Goal: Task Accomplishment & Management: Complete application form

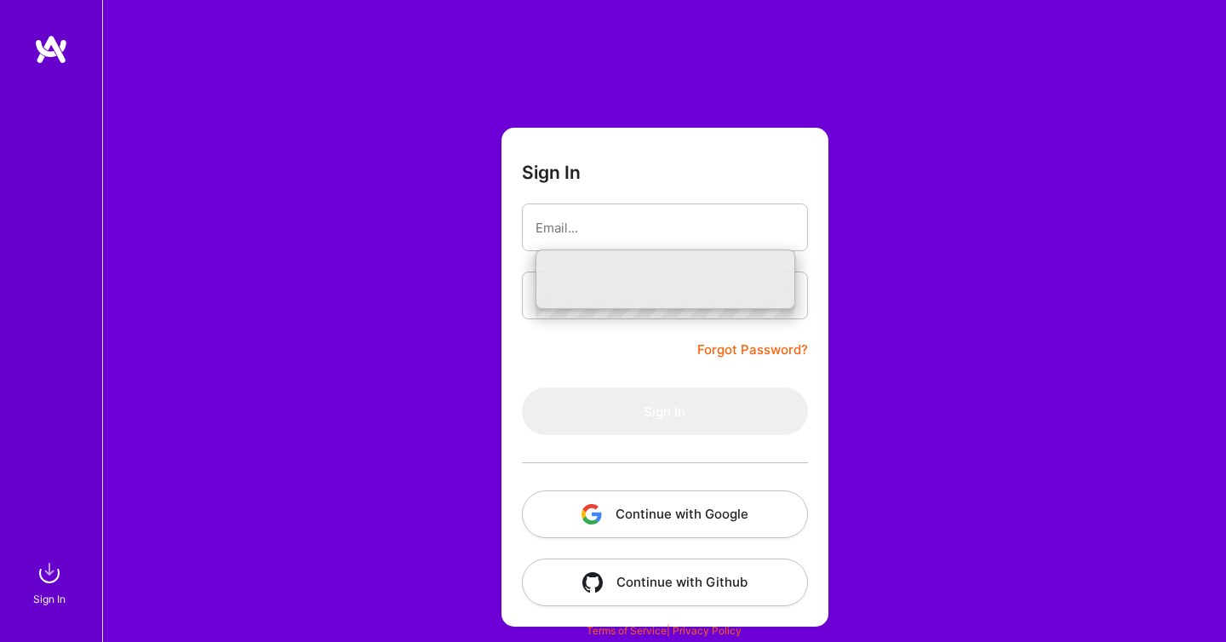
type input "[EMAIL_ADDRESS][DOMAIN_NAME]"
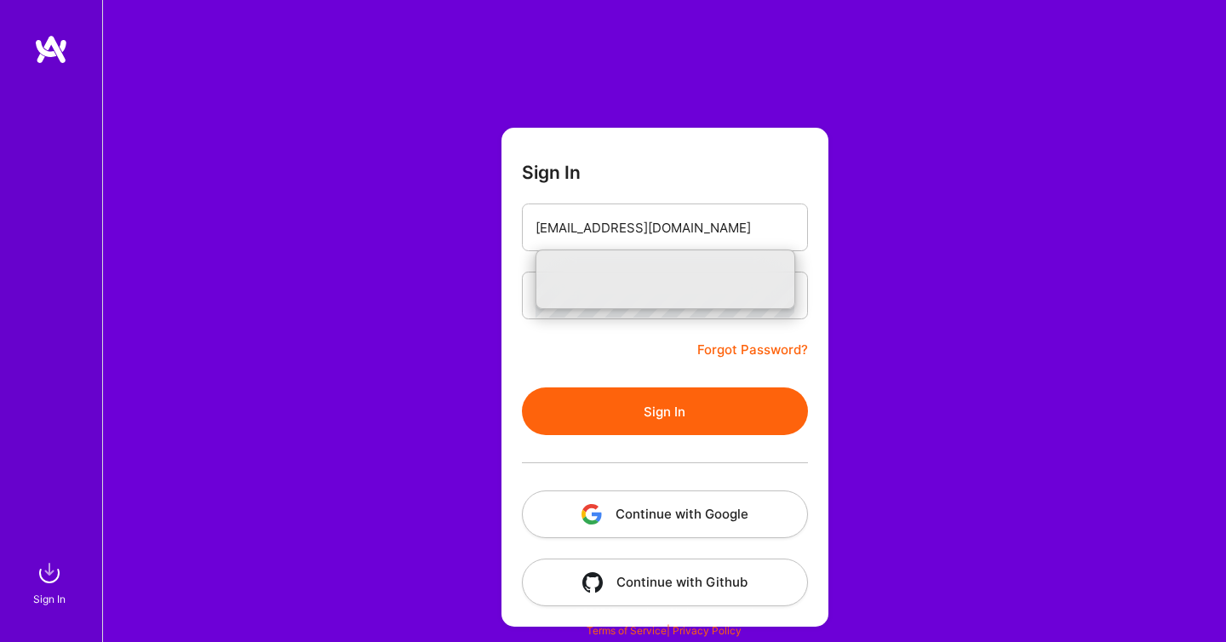
click at [641, 341] on form "Sign In [EMAIL_ADDRESS][DOMAIN_NAME] Forgot Password? Sign In Continue with Goo…" at bounding box center [664, 377] width 327 height 499
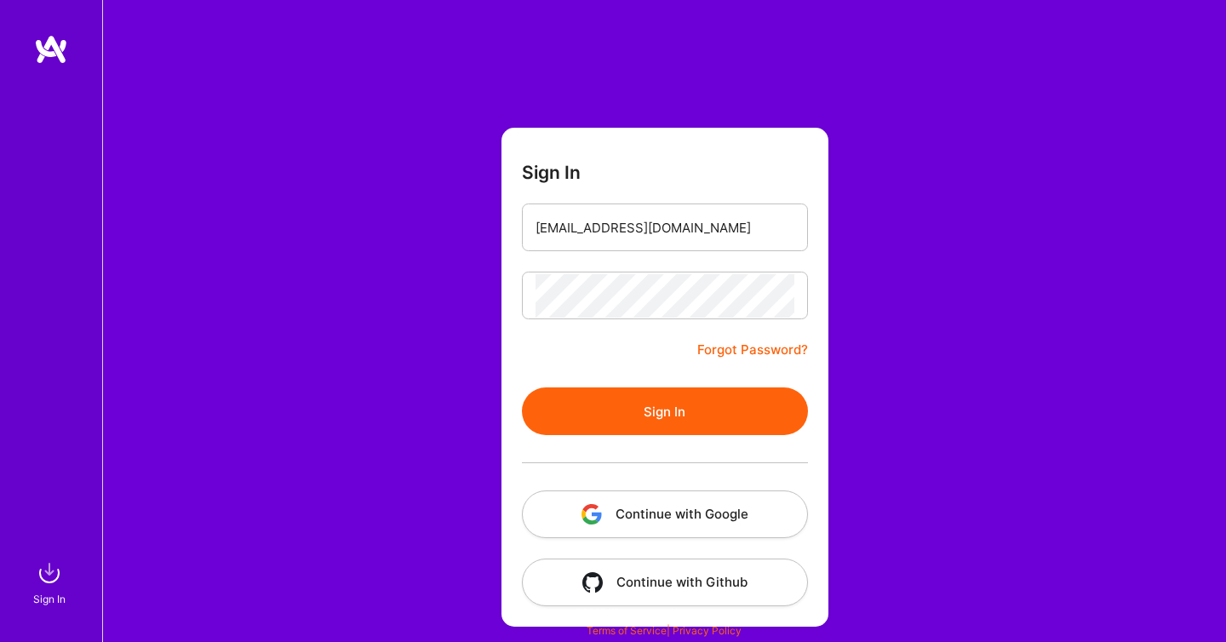
click at [650, 415] on button "Sign In" at bounding box center [665, 411] width 286 height 48
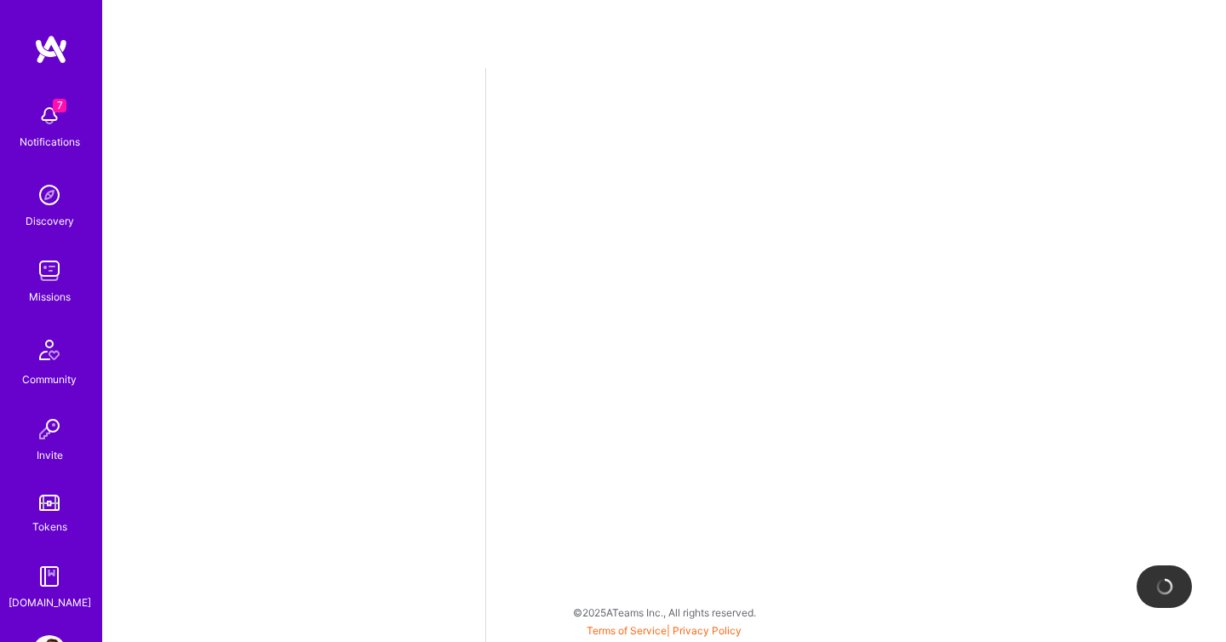
scroll to position [61, 0]
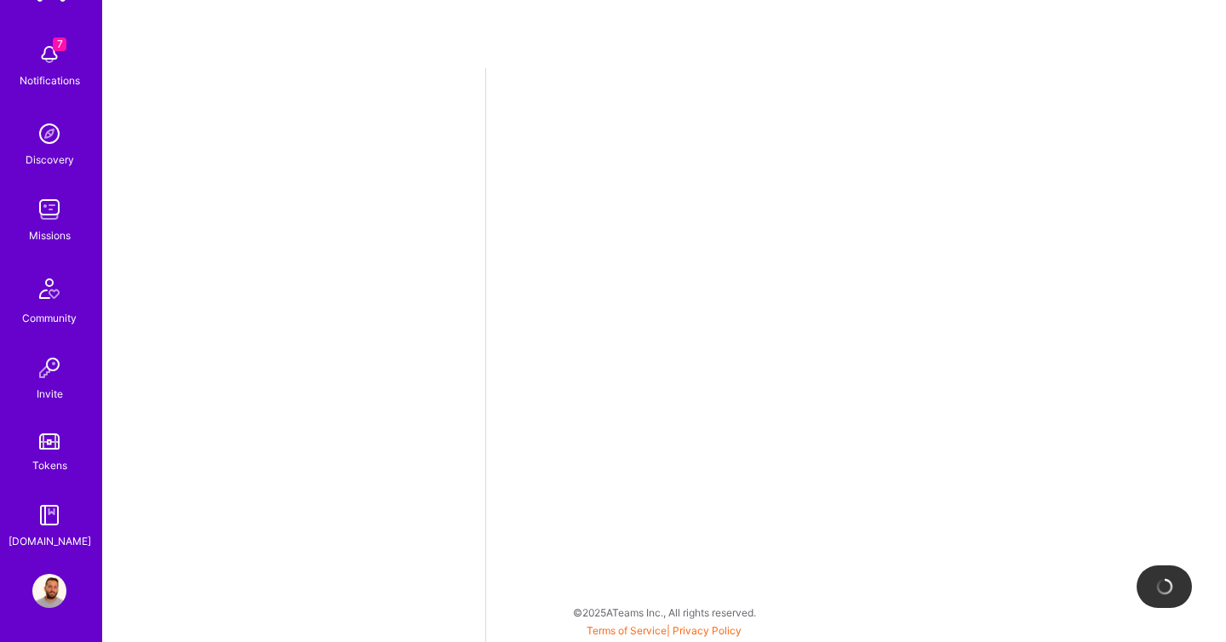
click at [48, 588] on img at bounding box center [49, 591] width 34 height 34
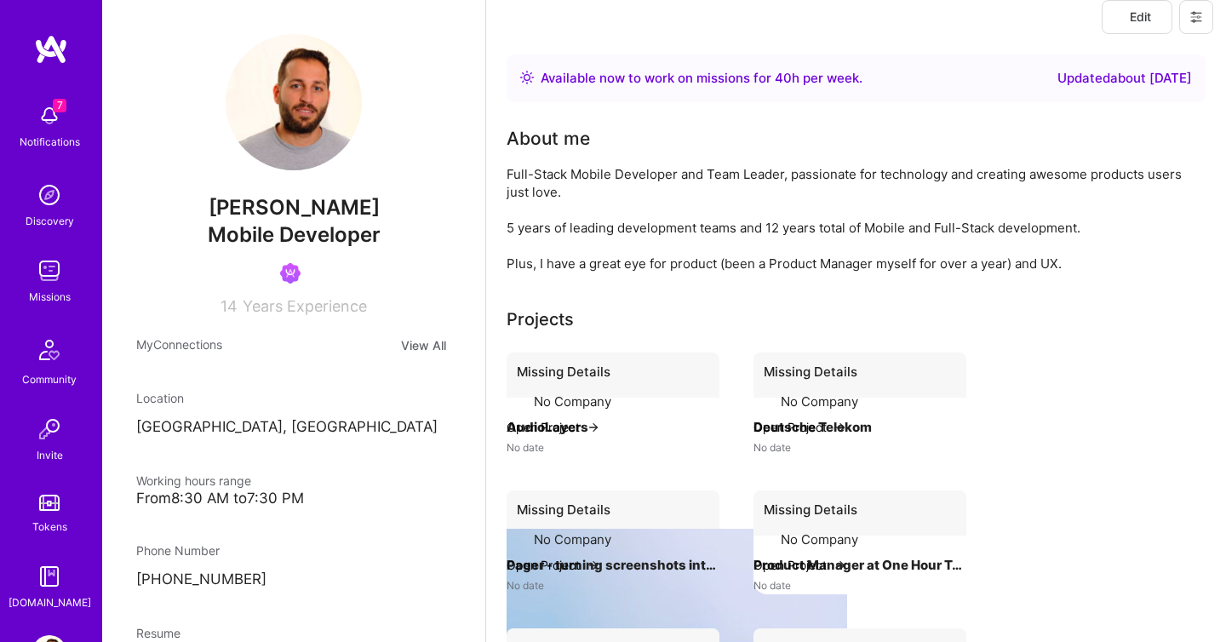
select select "IL"
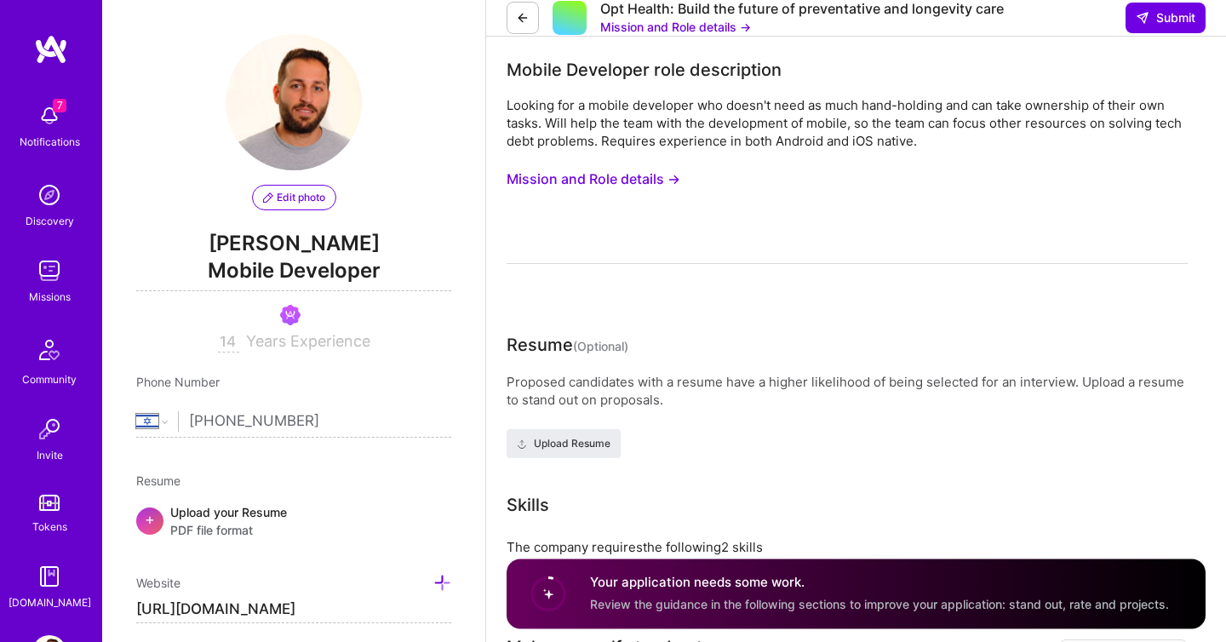
click at [290, 196] on span "Edit photo" at bounding box center [294, 197] width 62 height 15
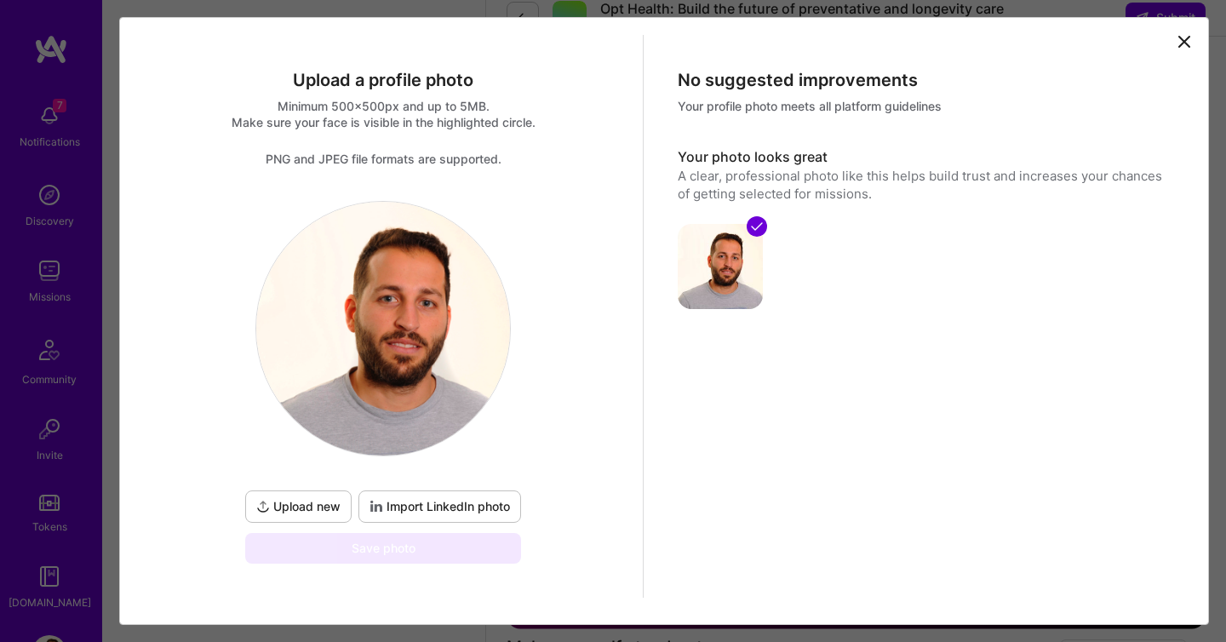
click at [309, 506] on span "Upload new" at bounding box center [298, 506] width 84 height 17
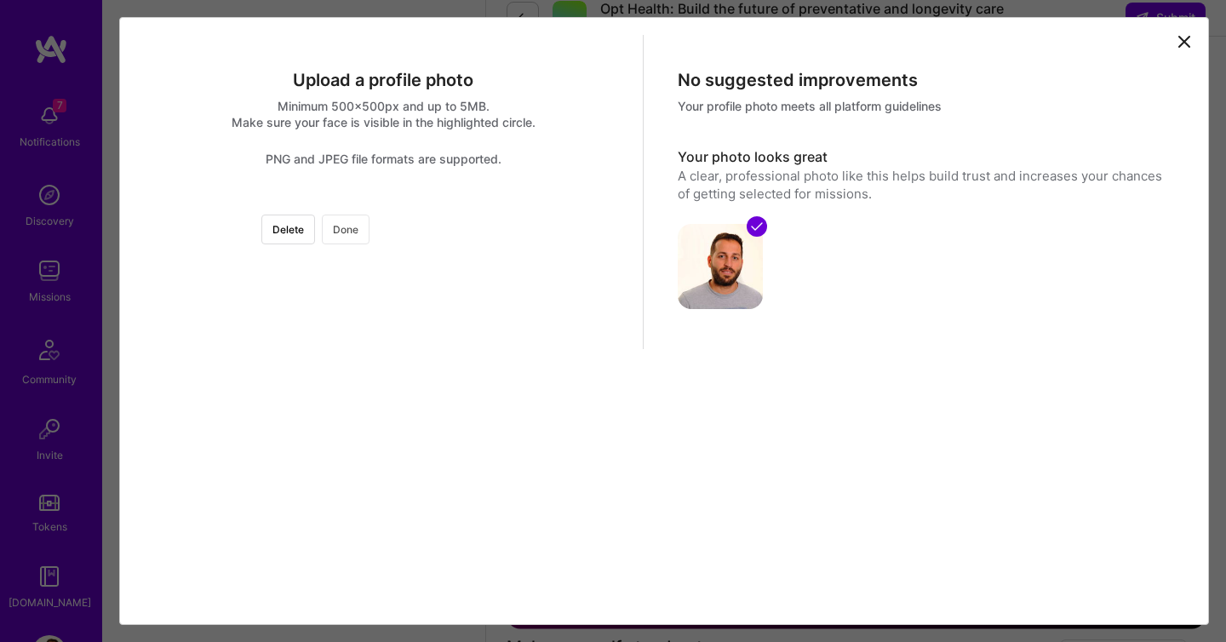
click at [370, 226] on button "Done" at bounding box center [346, 230] width 48 height 30
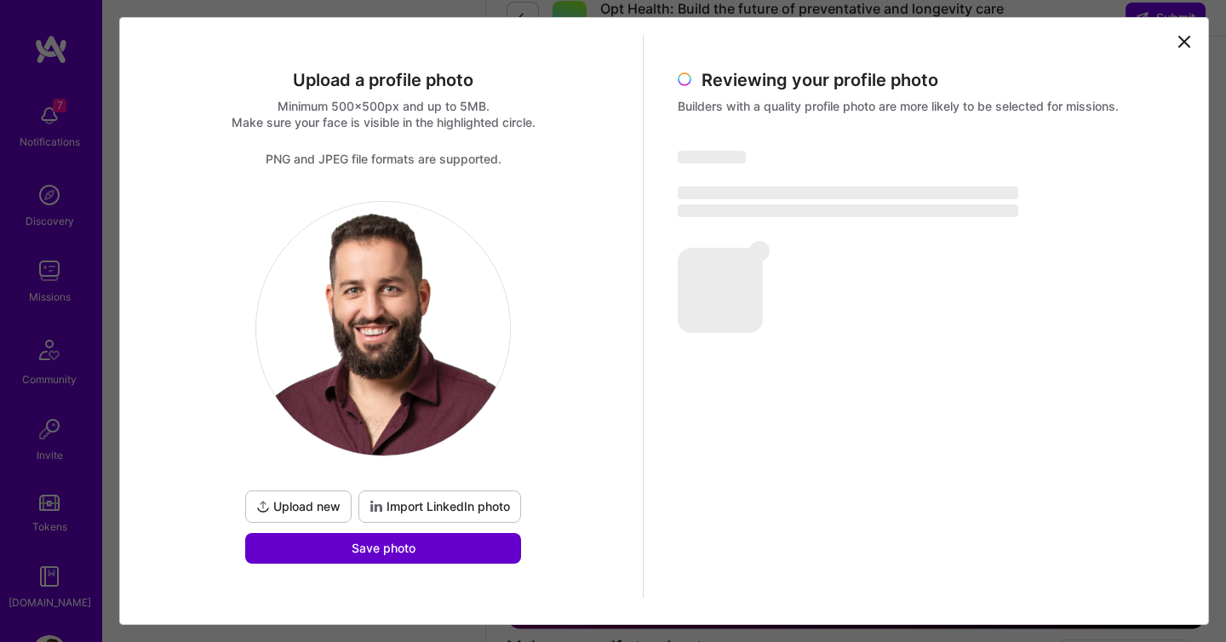
click at [452, 554] on button "Save photo" at bounding box center [383, 548] width 276 height 31
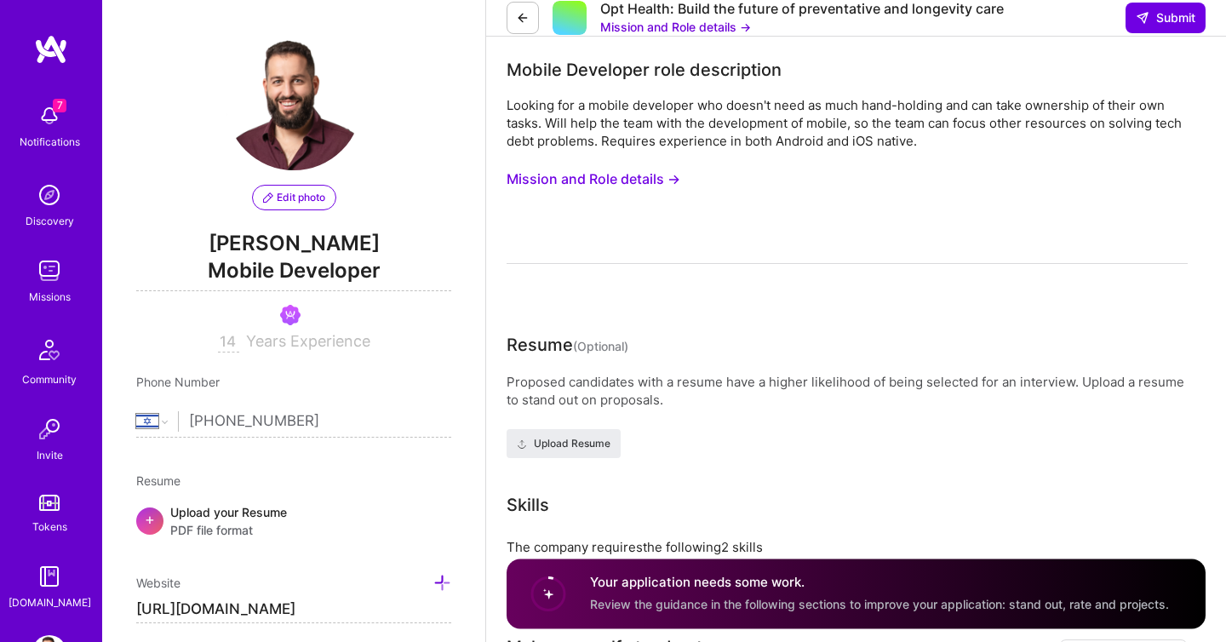
scroll to position [123, 0]
click at [221, 515] on div "Upload your Resume PDF file format" at bounding box center [228, 521] width 117 height 36
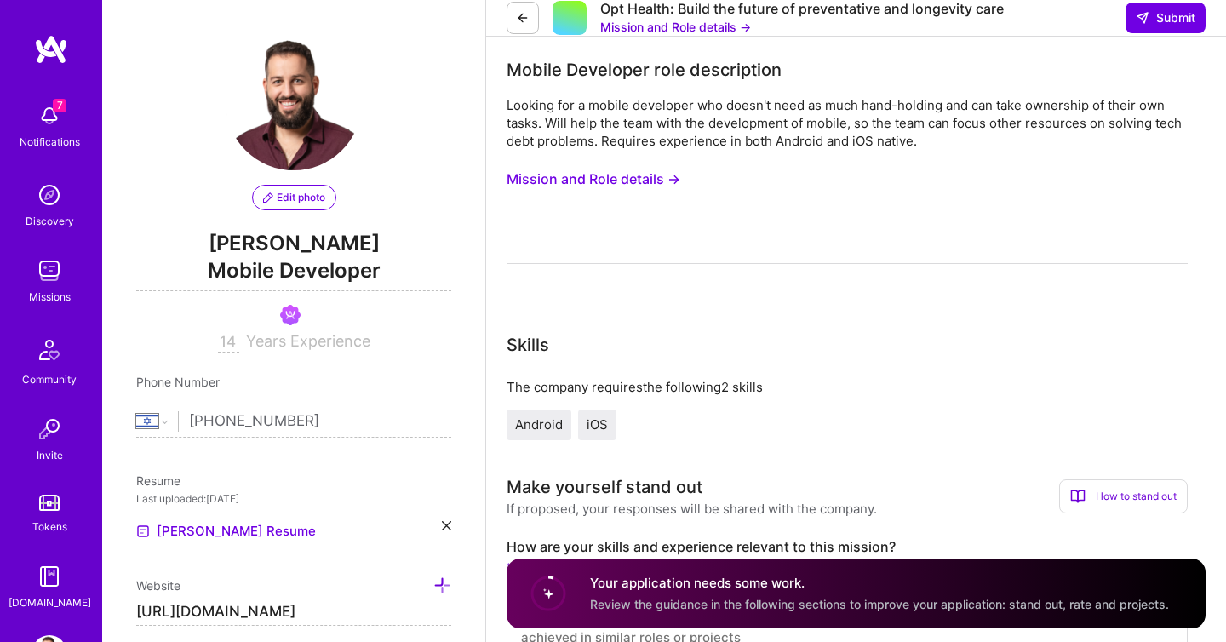
scroll to position [664, 0]
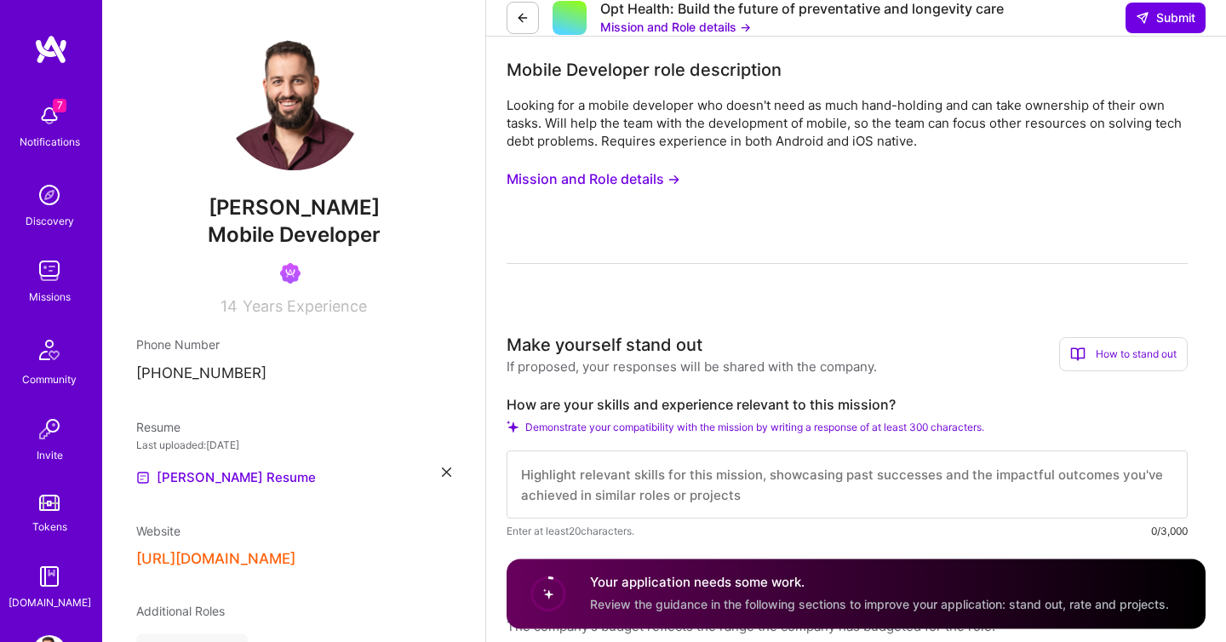
scroll to position [163, 0]
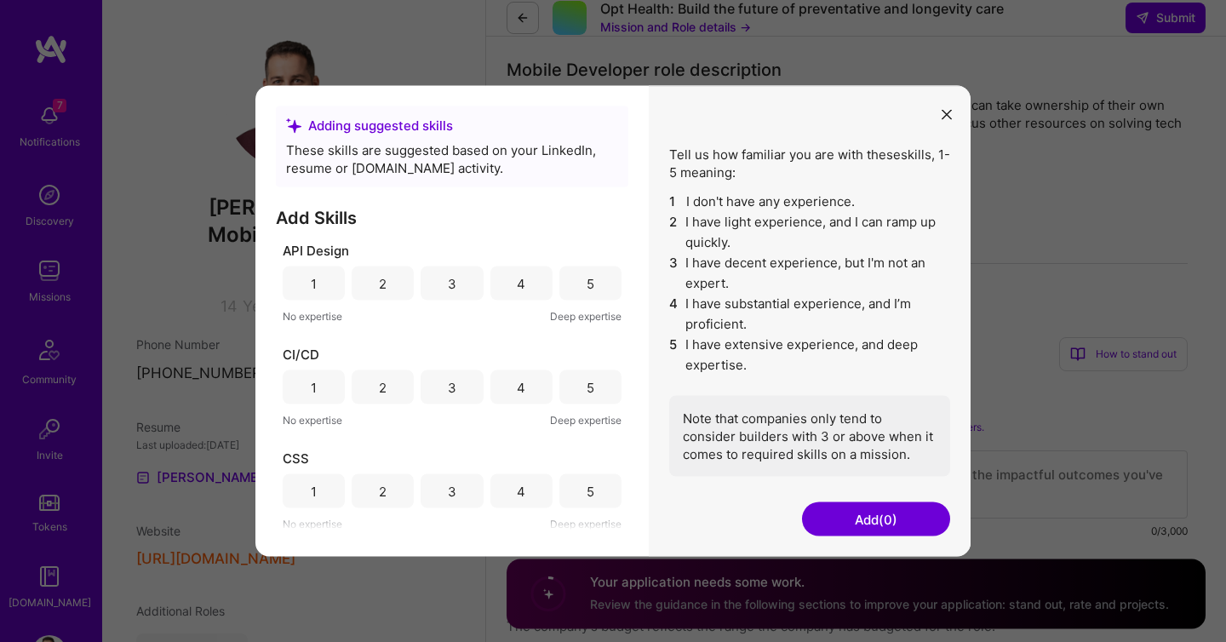
click at [524, 284] on div "4" at bounding box center [521, 283] width 62 height 34
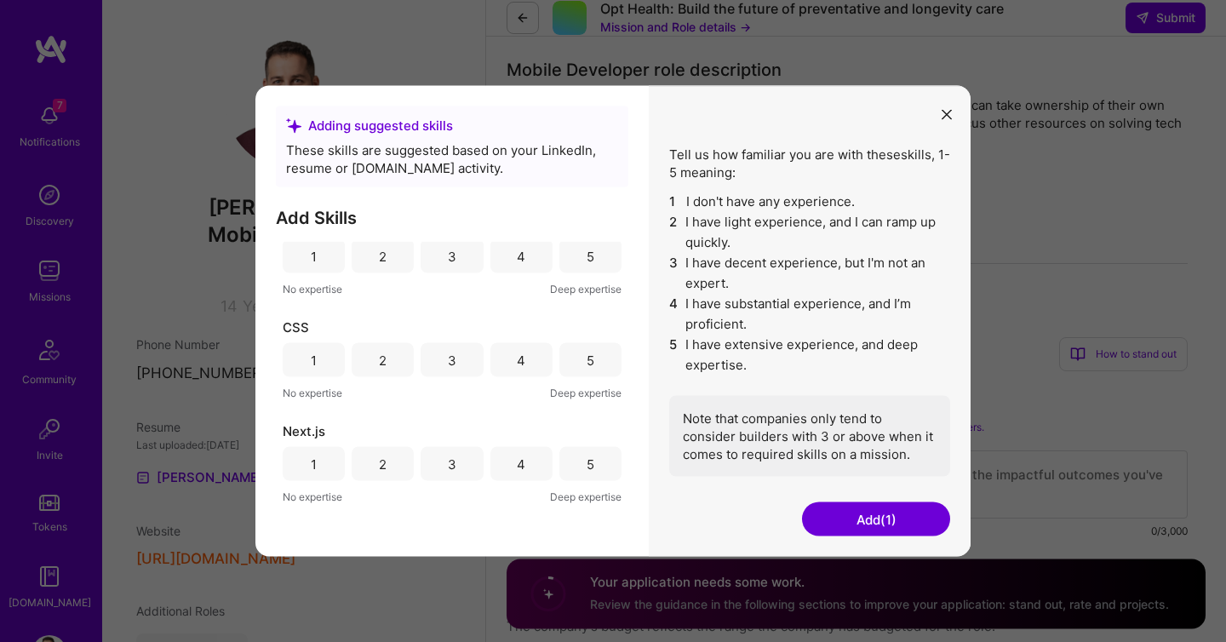
scroll to position [0, 0]
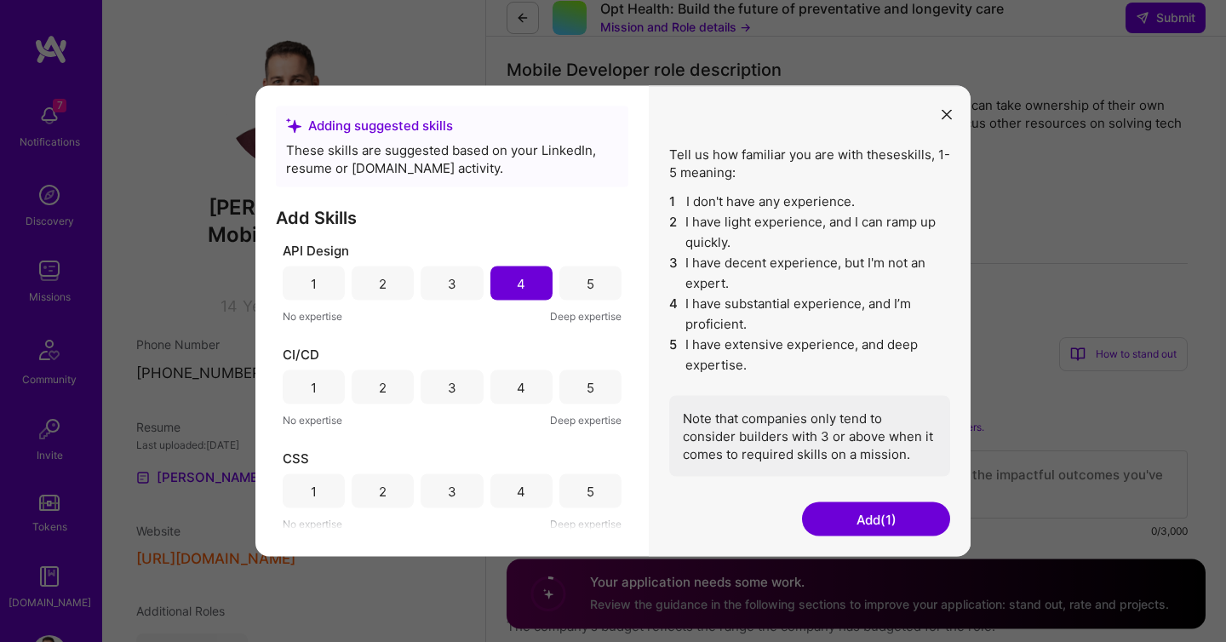
click at [576, 283] on div "5" at bounding box center [590, 283] width 62 height 34
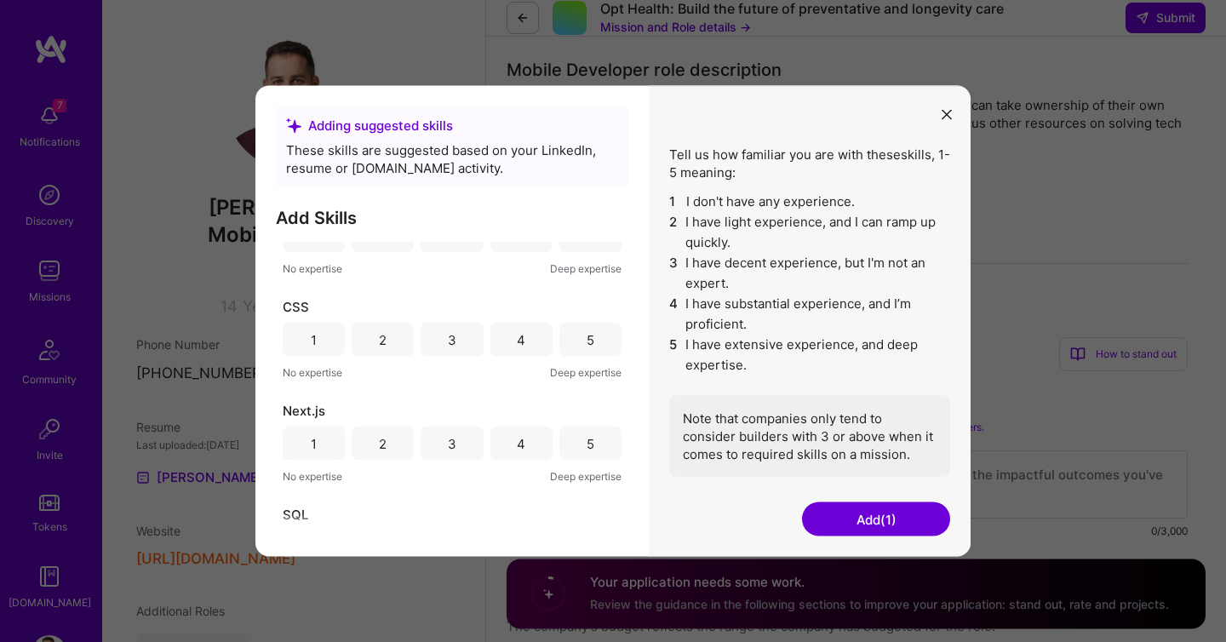
scroll to position [209, 0]
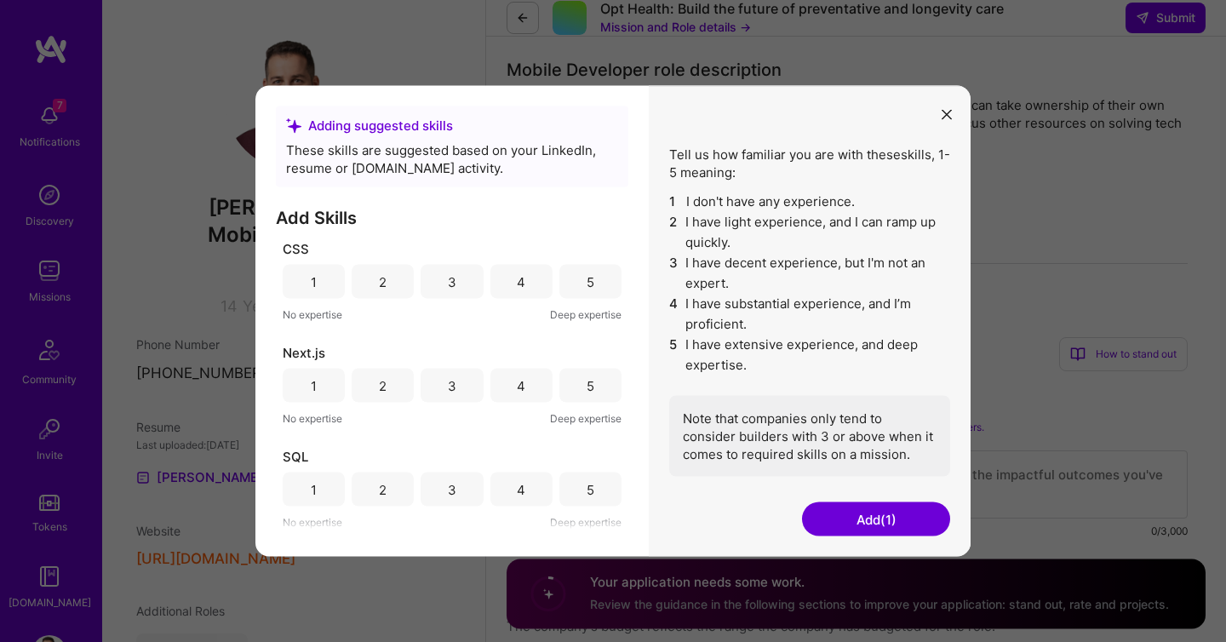
click at [872, 519] on button "Add (1)" at bounding box center [876, 519] width 148 height 34
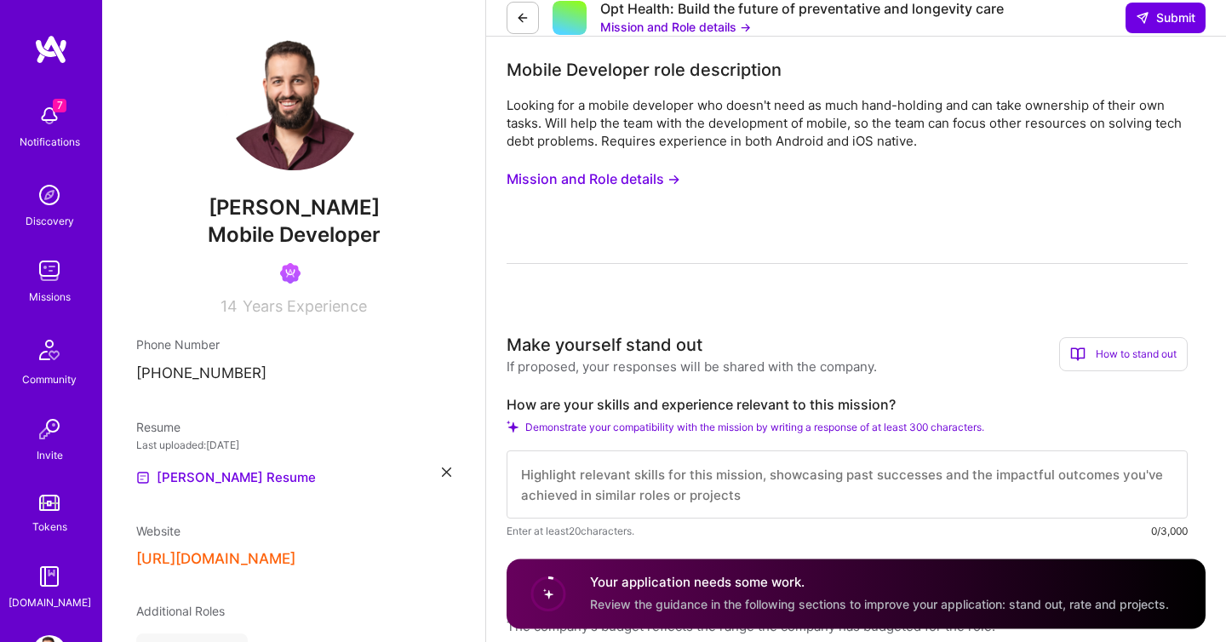
scroll to position [170, 0]
click at [625, 450] on textarea at bounding box center [847, 484] width 681 height 68
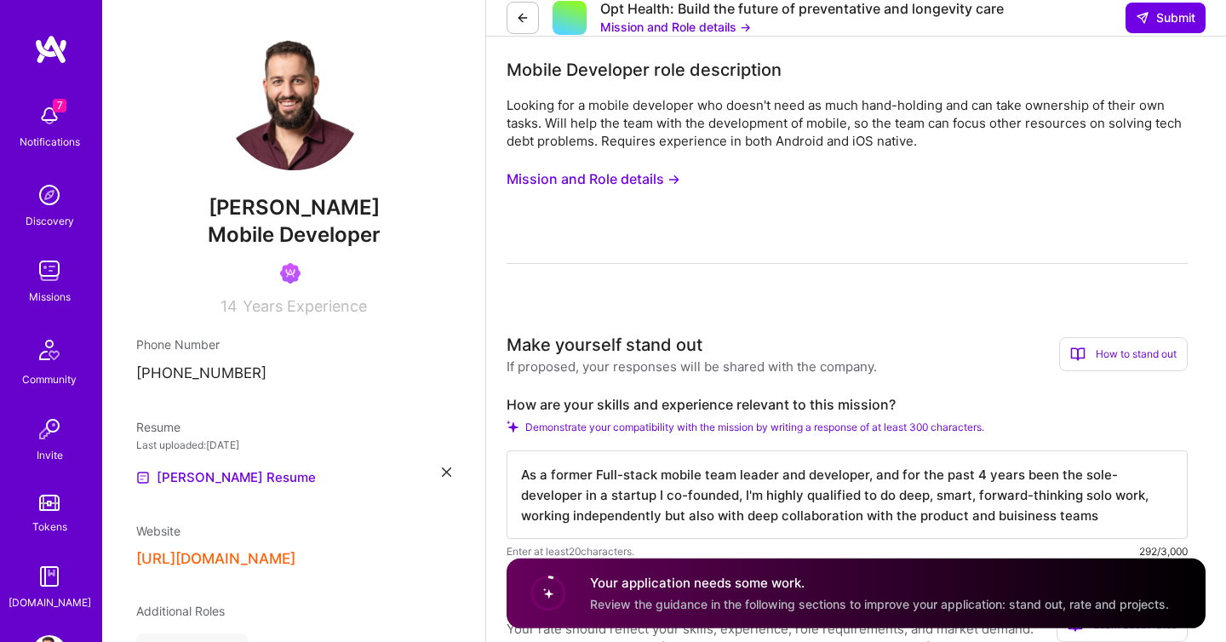
click at [962, 450] on textarea "As a former Full-stack mobile team leader and developer, and for the past 4 yea…" at bounding box center [847, 494] width 681 height 89
click at [1056, 450] on textarea "As a former Full-stack mobile team leader and developer, and for the past 4 yea…" at bounding box center [847, 494] width 681 height 89
click at [619, 450] on textarea "As a former Full-stack mobile team leader and developer, and for the past 4 yea…" at bounding box center [847, 494] width 681 height 89
drag, startPoint x: 619, startPoint y: 379, endPoint x: 676, endPoint y: 378, distance: 57.1
click at [676, 450] on textarea "As a former Full-stack mobile team leader and developer, and for the past 4 yea…" at bounding box center [847, 494] width 681 height 89
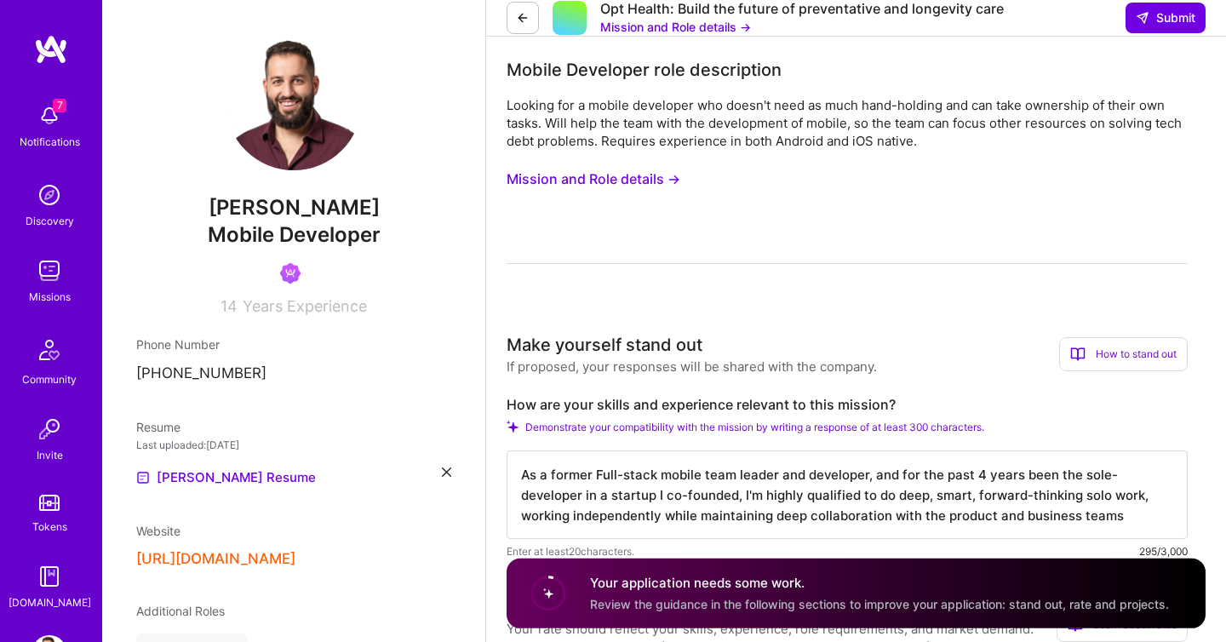
click at [734, 450] on textarea "As a former Full-stack mobile team leader and developer, and for the past 4 yea…" at bounding box center [847, 494] width 681 height 89
click at [1096, 450] on textarea "As a former Full-stack mobile team leader and developer, and for the past 4 yea…" at bounding box center [847, 494] width 681 height 89
type textarea "As a former Full-stack mobile team leader and developer, and for the past 4 yea…"
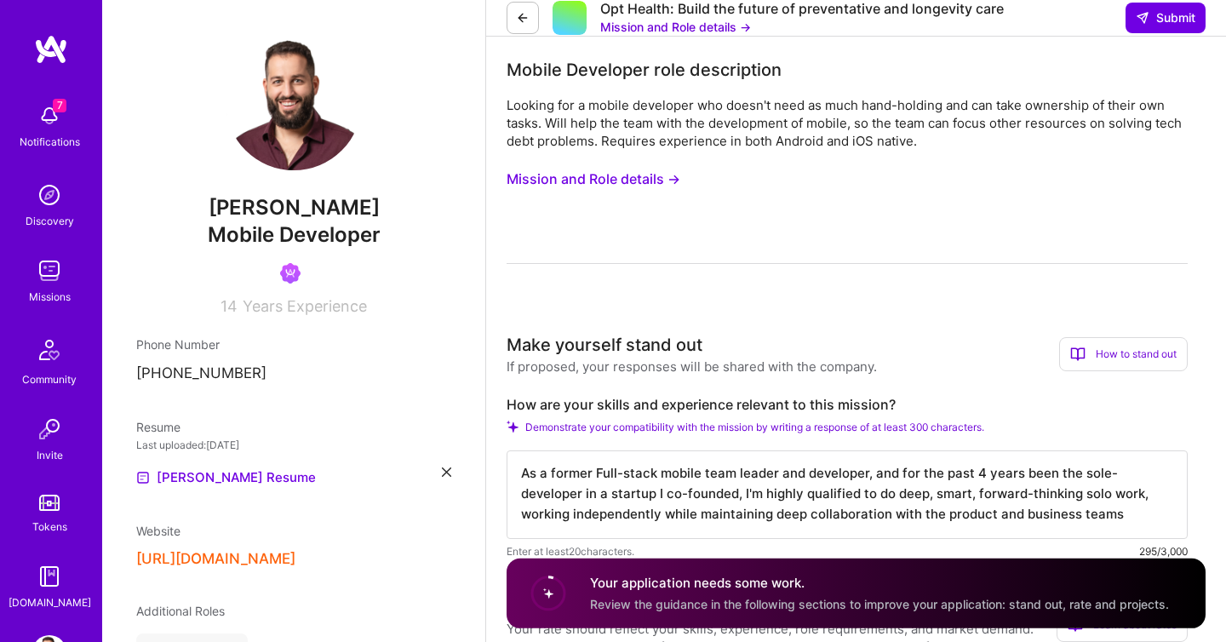
click at [0, 0] on input "If selected, I agree to work on this role at or above the rate entered below." at bounding box center [0, 0] width 0 height 0
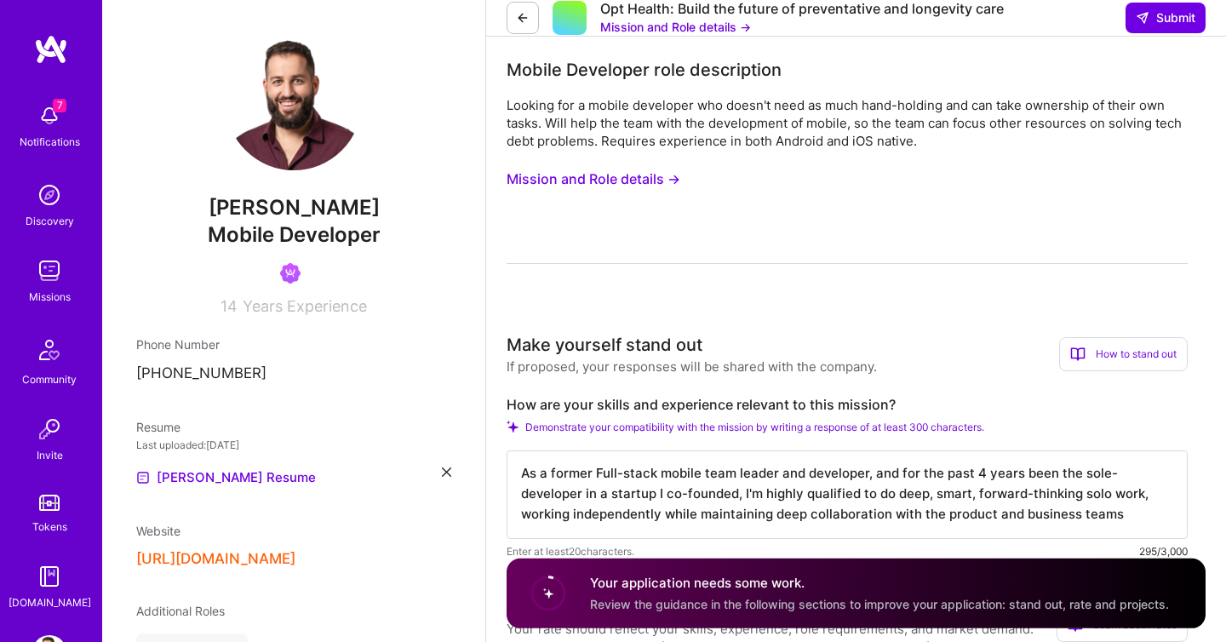
type input "6"
type input "58"
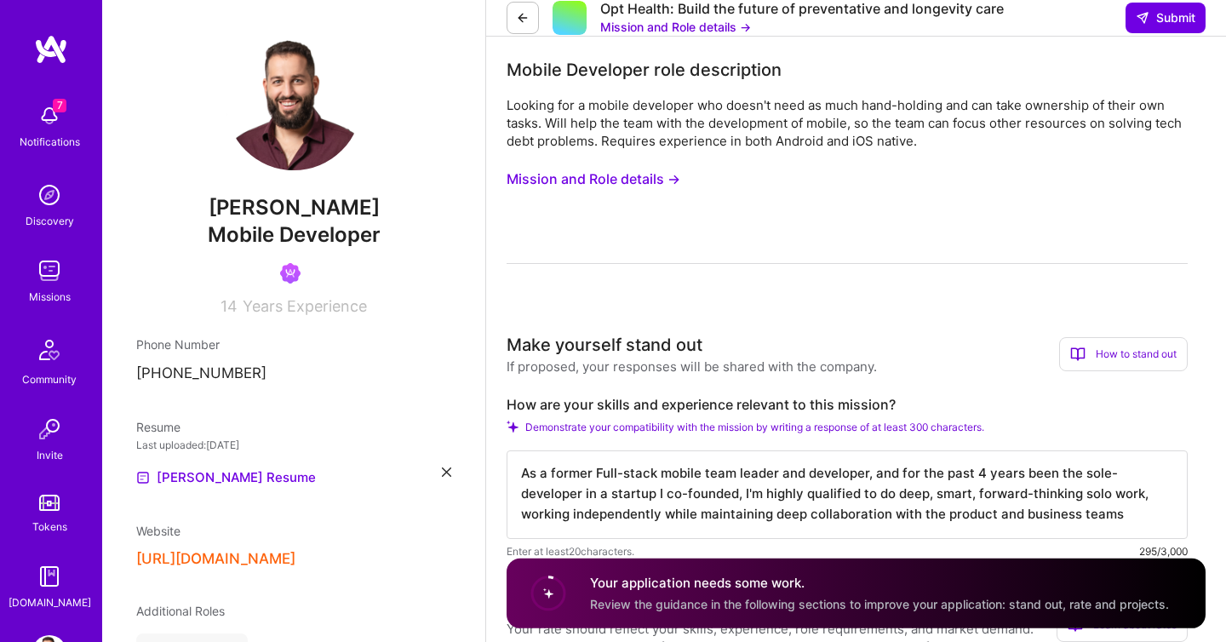
scroll to position [1046, 0]
type textarea "Available starting next week"
paste textarea "Available starting next week"
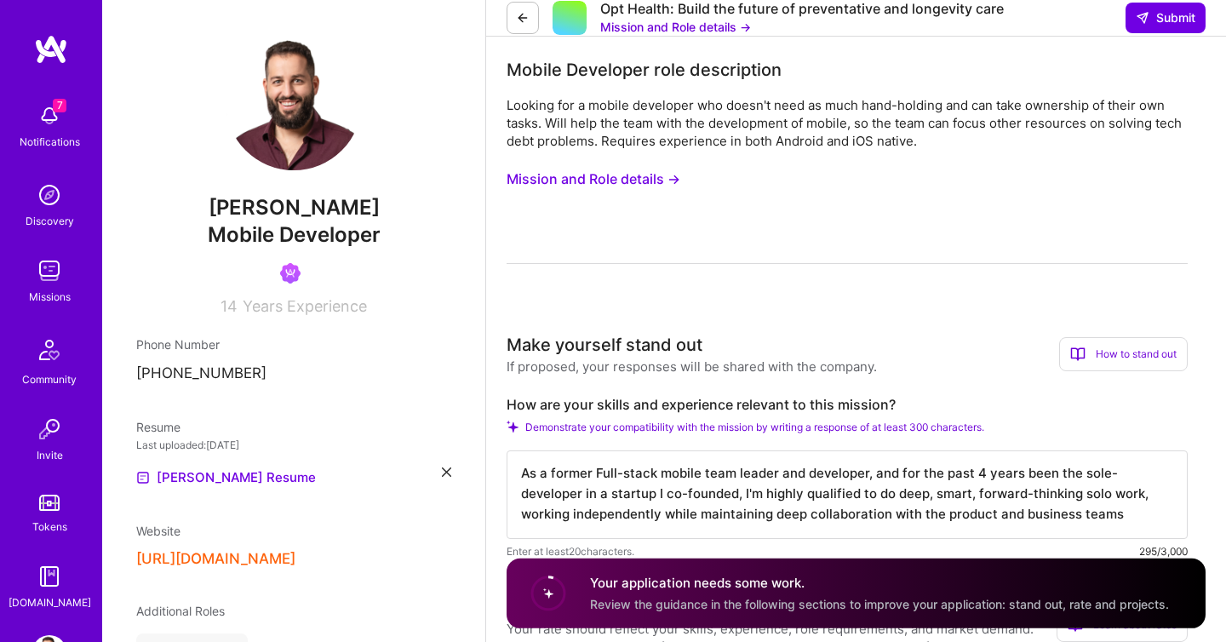
drag, startPoint x: 722, startPoint y: 269, endPoint x: 699, endPoint y: 267, distance: 23.1
paste textarea "I'm"
type textarea "I'm available starting next week. Highly flexible and responsive. Can get up to…"
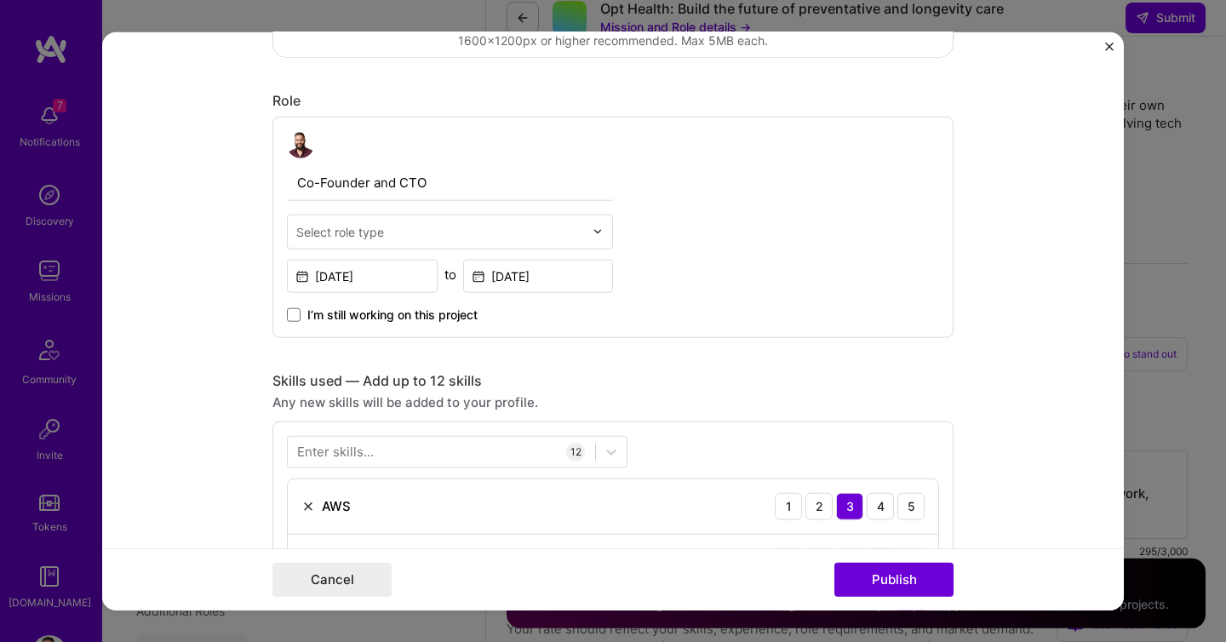
scroll to position [515, 0]
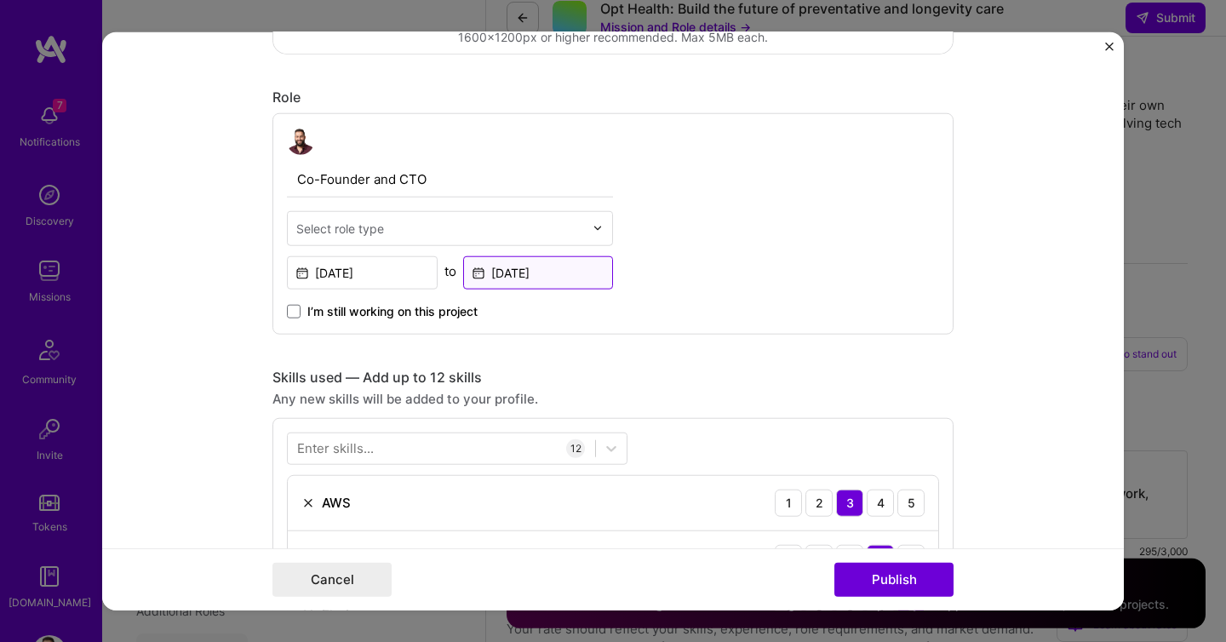
click at [557, 272] on input "[DATE]" at bounding box center [538, 272] width 151 height 33
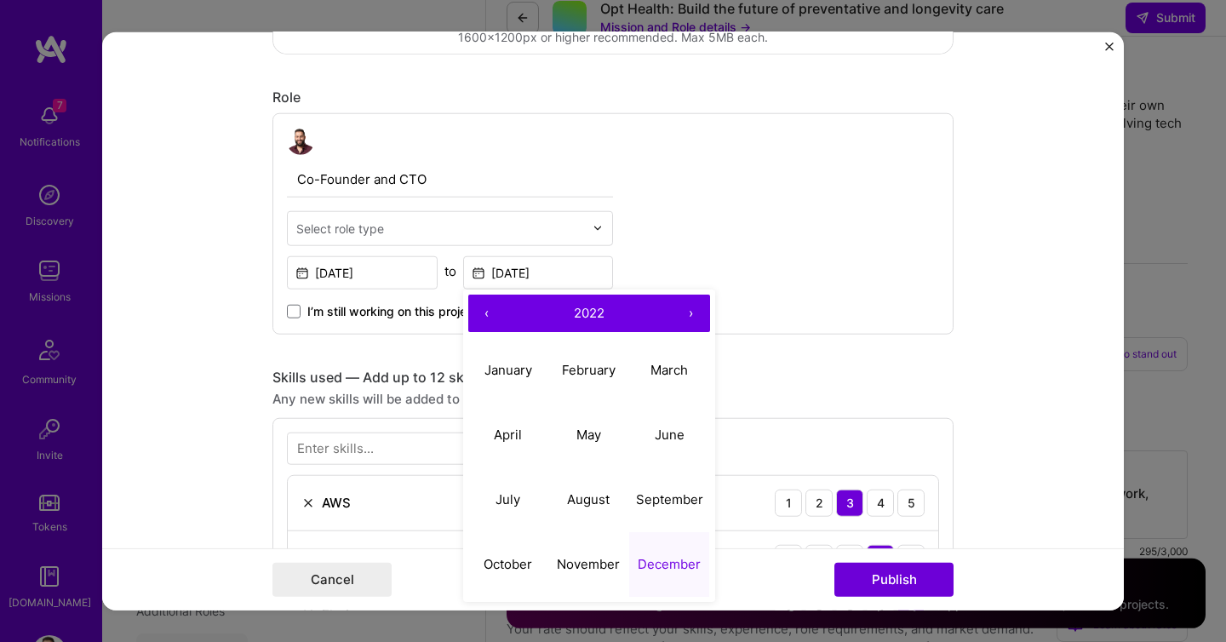
click at [689, 317] on button "›" at bounding box center [691, 313] width 37 height 37
click at [588, 496] on abbr "August" at bounding box center [588, 499] width 43 height 16
type input "[DATE]"
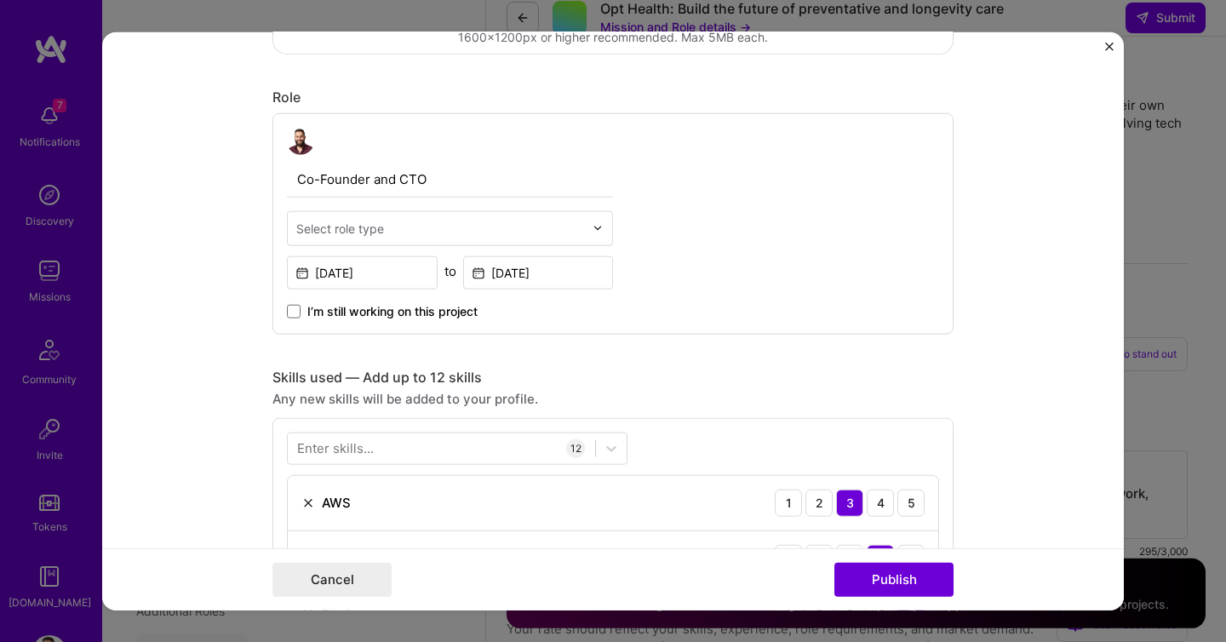
click at [441, 312] on span "I’m still working on this project" at bounding box center [392, 311] width 170 height 17
click at [0, 0] on input "I’m still working on this project" at bounding box center [0, 0] width 0 height 0
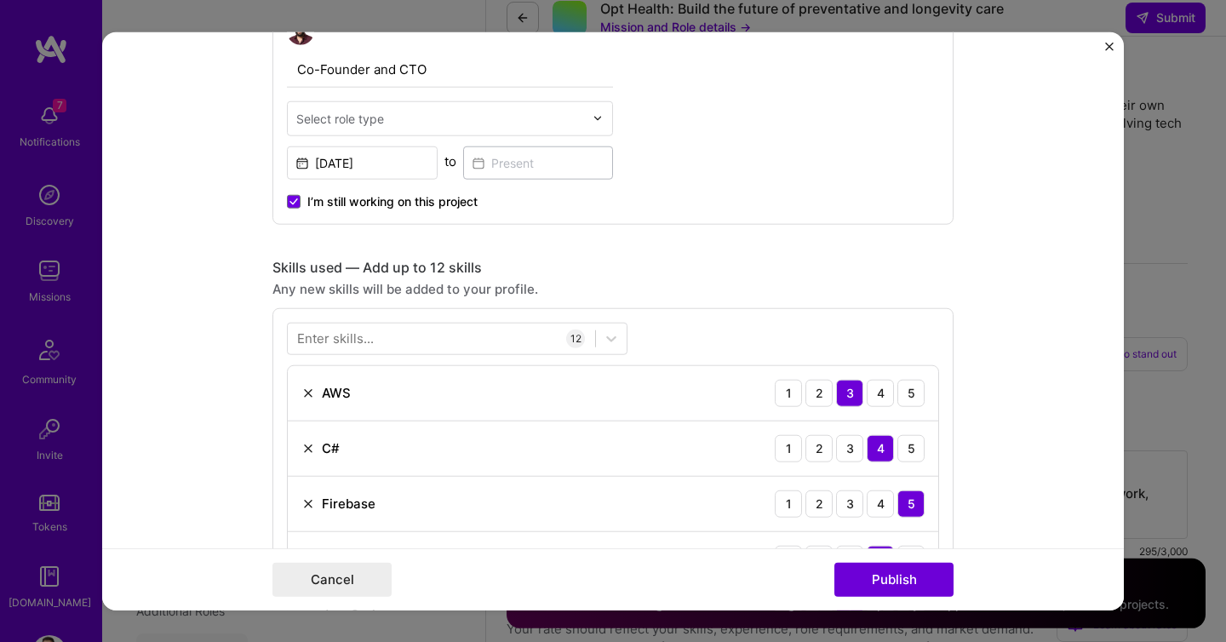
scroll to position [624, 0]
click at [356, 207] on span "I’m still working on this project" at bounding box center [392, 202] width 170 height 17
click at [0, 0] on input "I’m still working on this project" at bounding box center [0, 0] width 0 height 0
click at [541, 170] on input at bounding box center [538, 163] width 151 height 33
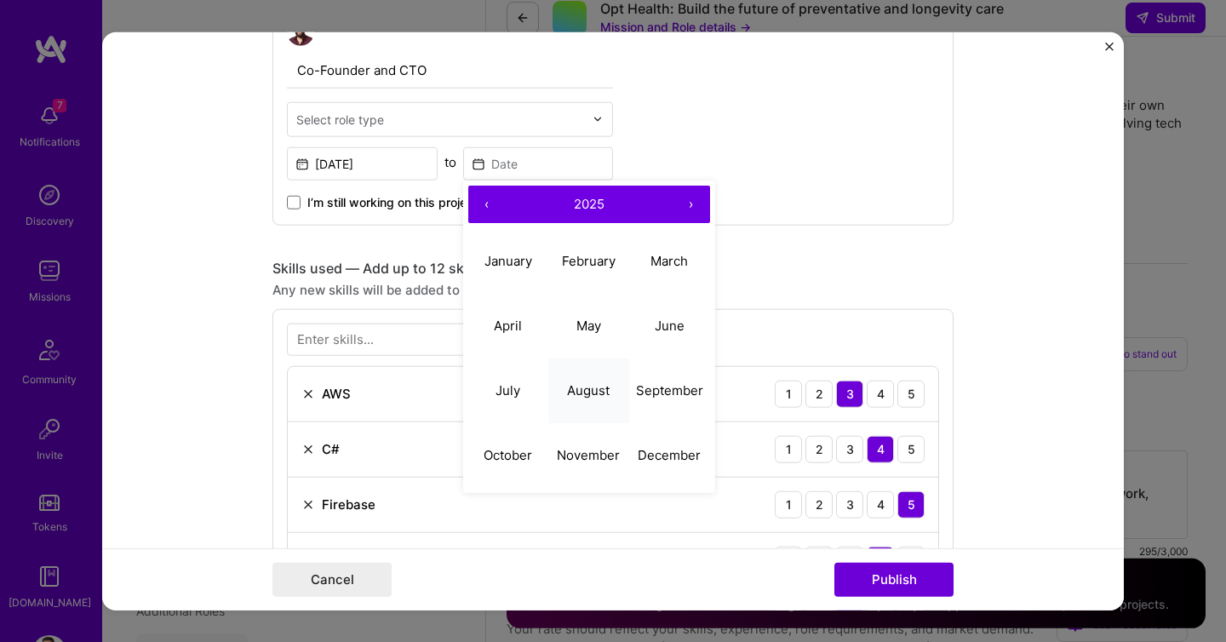
click at [600, 396] on abbr "August" at bounding box center [588, 390] width 43 height 16
type input "[DATE]"
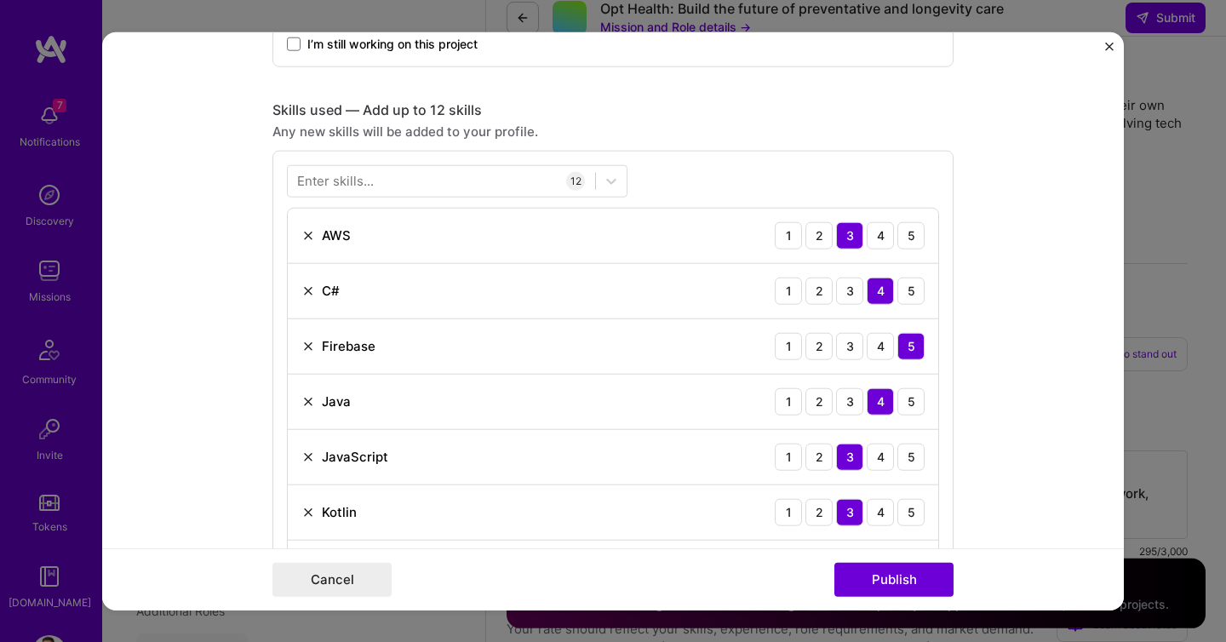
scroll to position [728, 0]
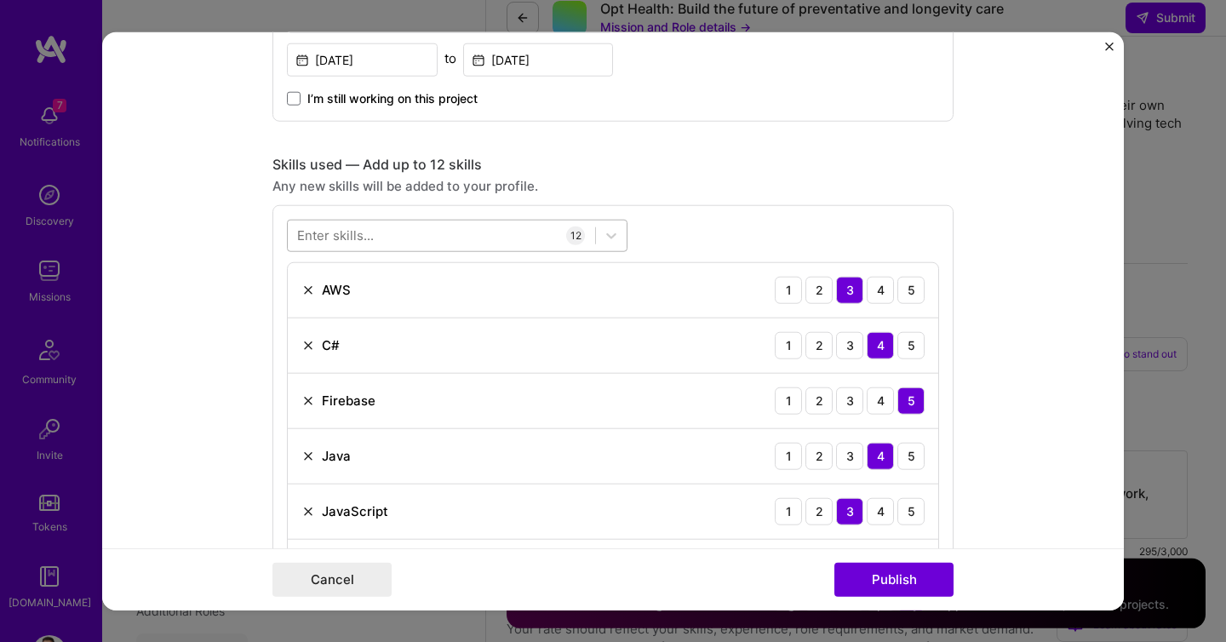
click at [486, 230] on div at bounding box center [441, 235] width 307 height 28
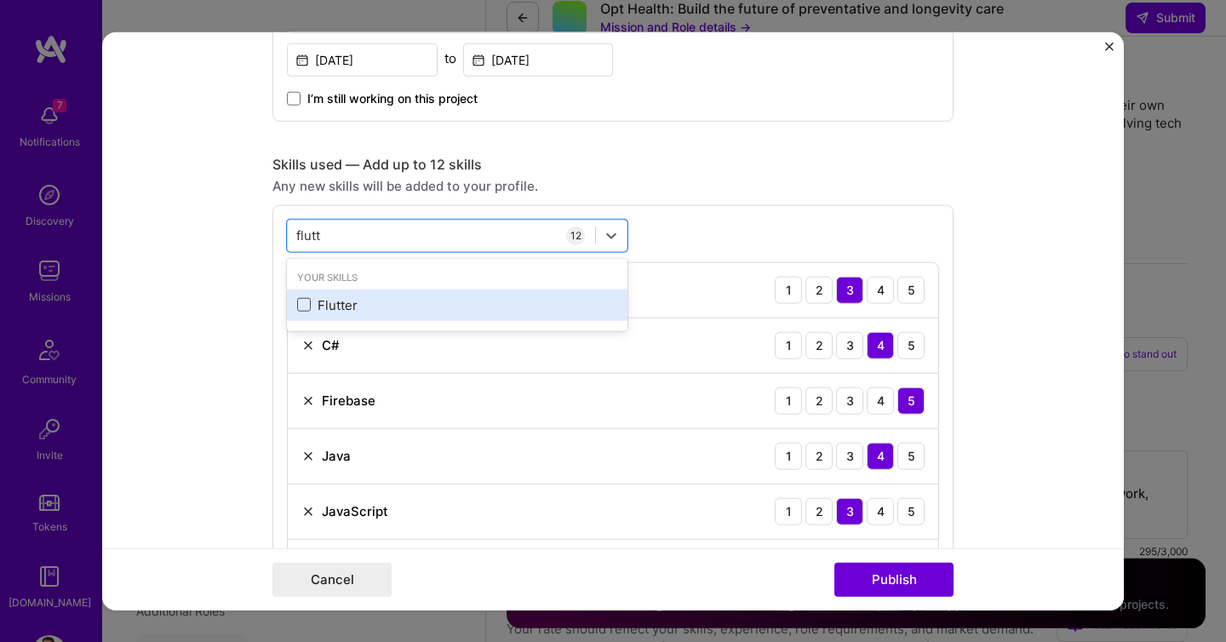
click at [306, 305] on span at bounding box center [304, 305] width 14 height 14
click at [0, 0] on input "checkbox" at bounding box center [0, 0] width 0 height 0
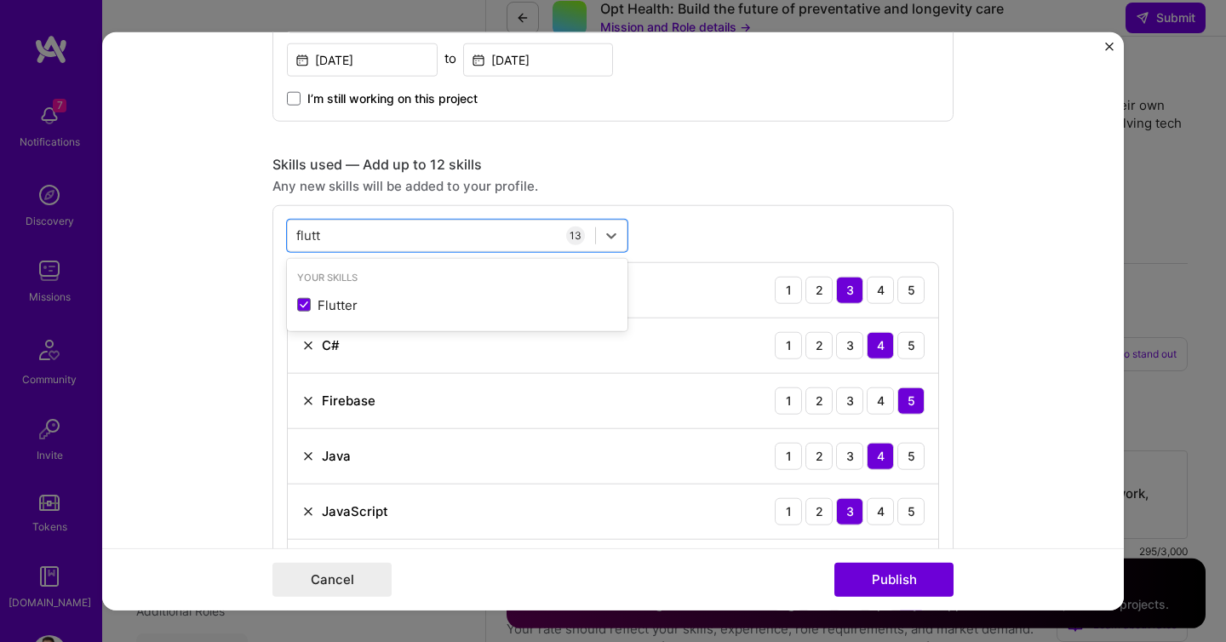
type input "flutt"
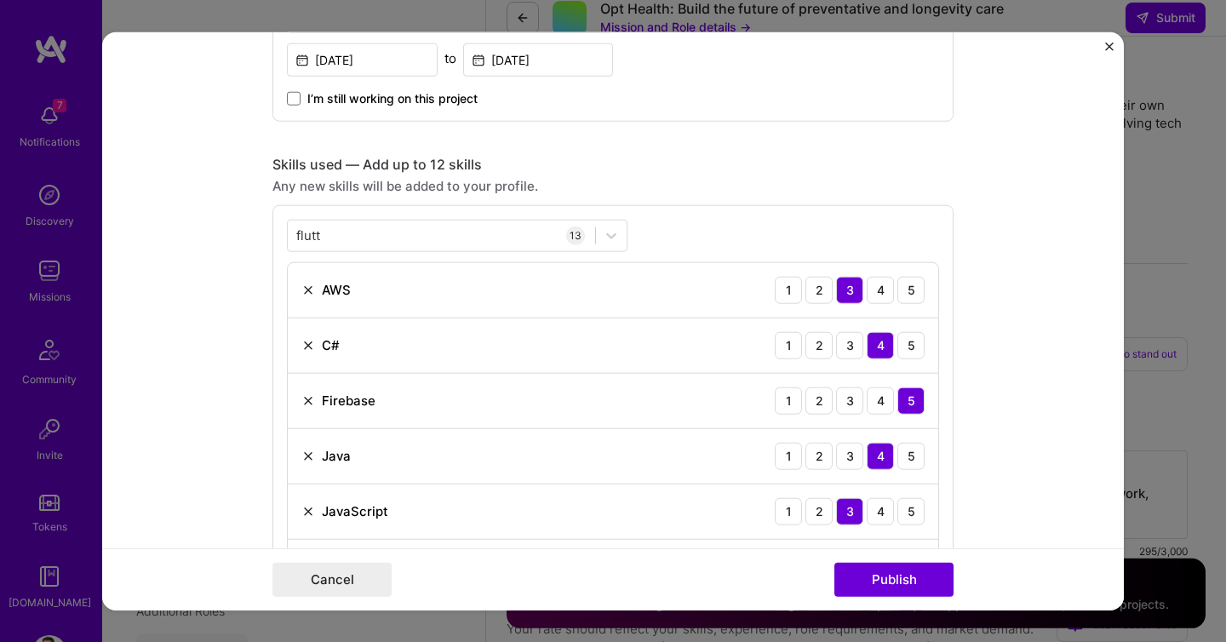
click at [758, 226] on div "flutt flutt 13 AWS 1 2 3 4 5 C# 1 2 3 4 5 Firebase 1 2 3 4 5 Java 1 2 3 4 5 Jav…" at bounding box center [612, 601] width 681 height 792
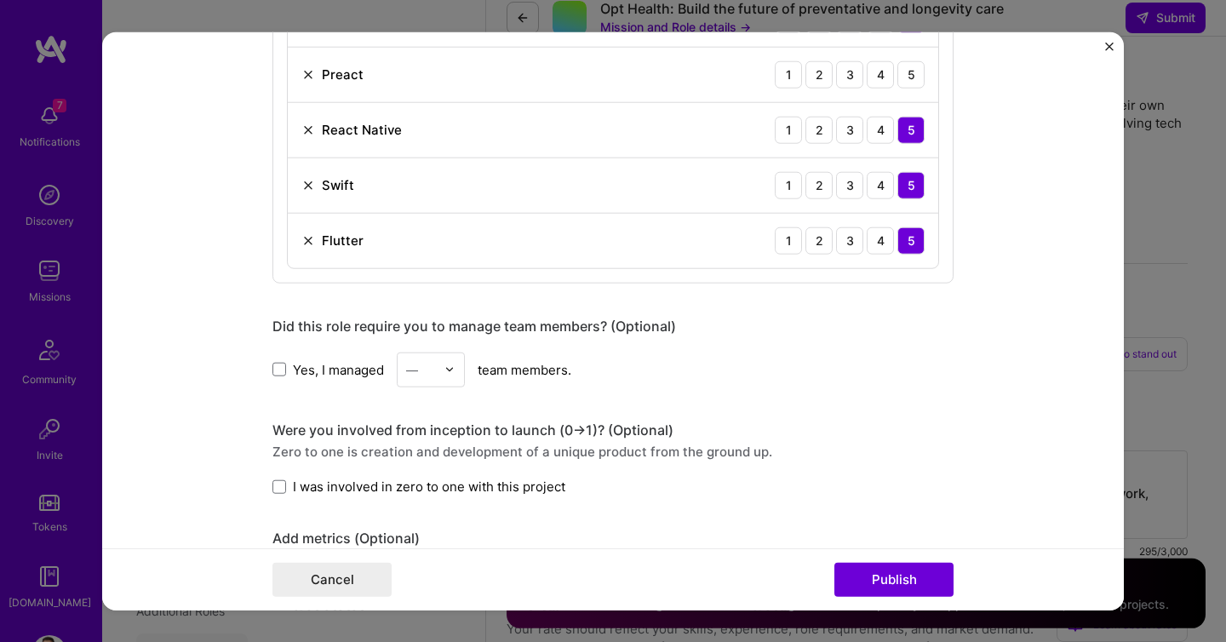
scroll to position [1480, 0]
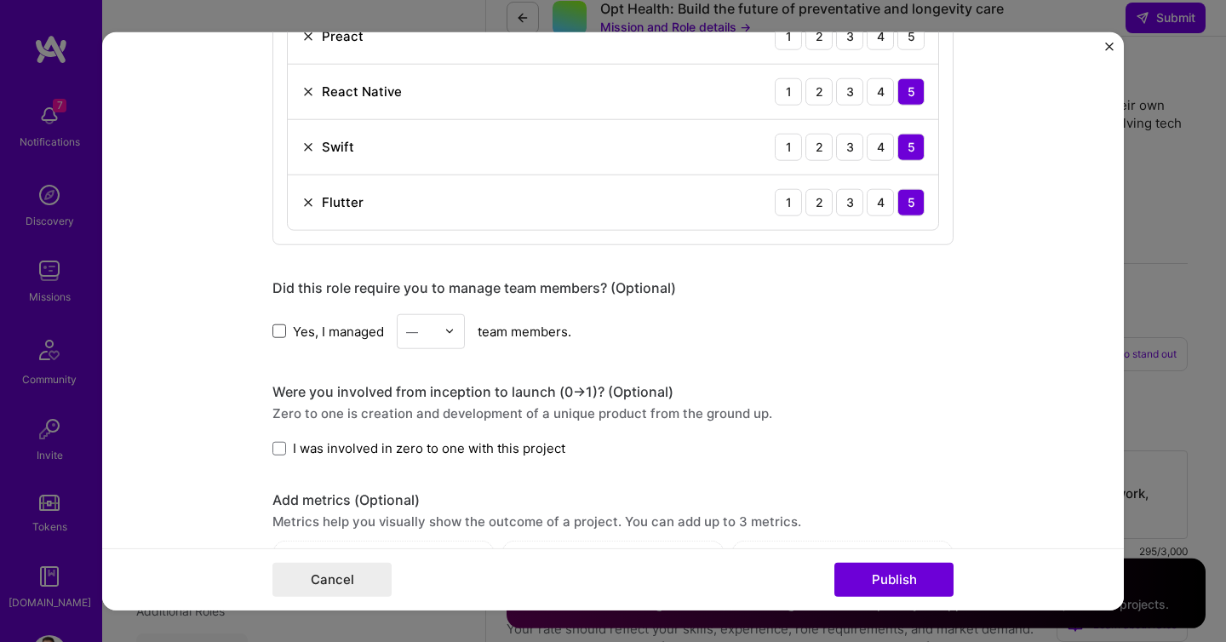
click at [279, 331] on span at bounding box center [279, 331] width 14 height 14
click at [0, 0] on input "Yes, I managed" at bounding box center [0, 0] width 0 height 0
click at [435, 331] on input "text" at bounding box center [421, 332] width 30 height 18
click at [425, 410] on div "2" at bounding box center [431, 408] width 58 height 32
click at [307, 398] on div "Were you involved from inception to launch (0 -> 1)? (Optional)" at bounding box center [612, 392] width 681 height 18
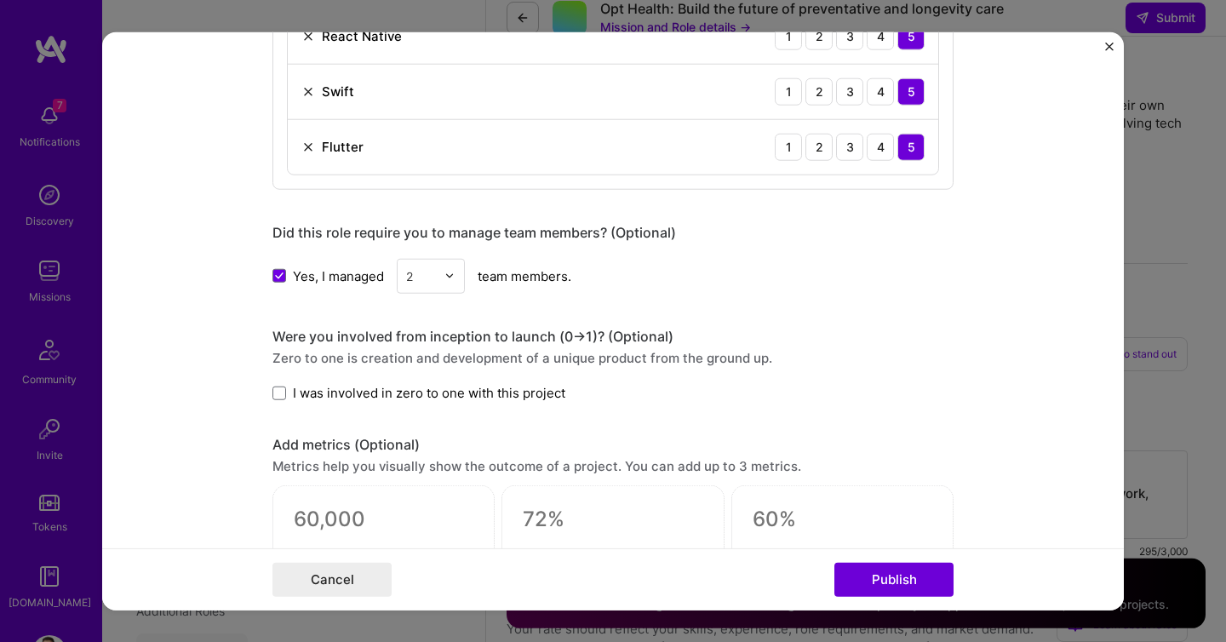
scroll to position [1577, 0]
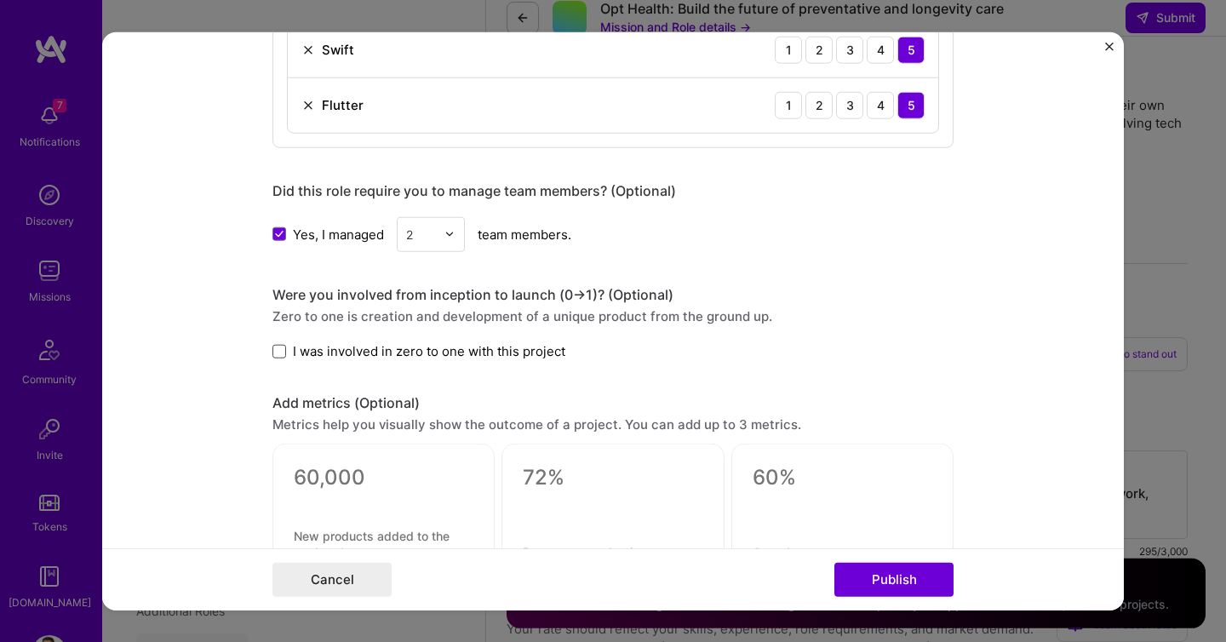
click at [280, 349] on span at bounding box center [279, 351] width 14 height 14
click at [0, 0] on input "I was involved in zero to one with this project" at bounding box center [0, 0] width 0 height 0
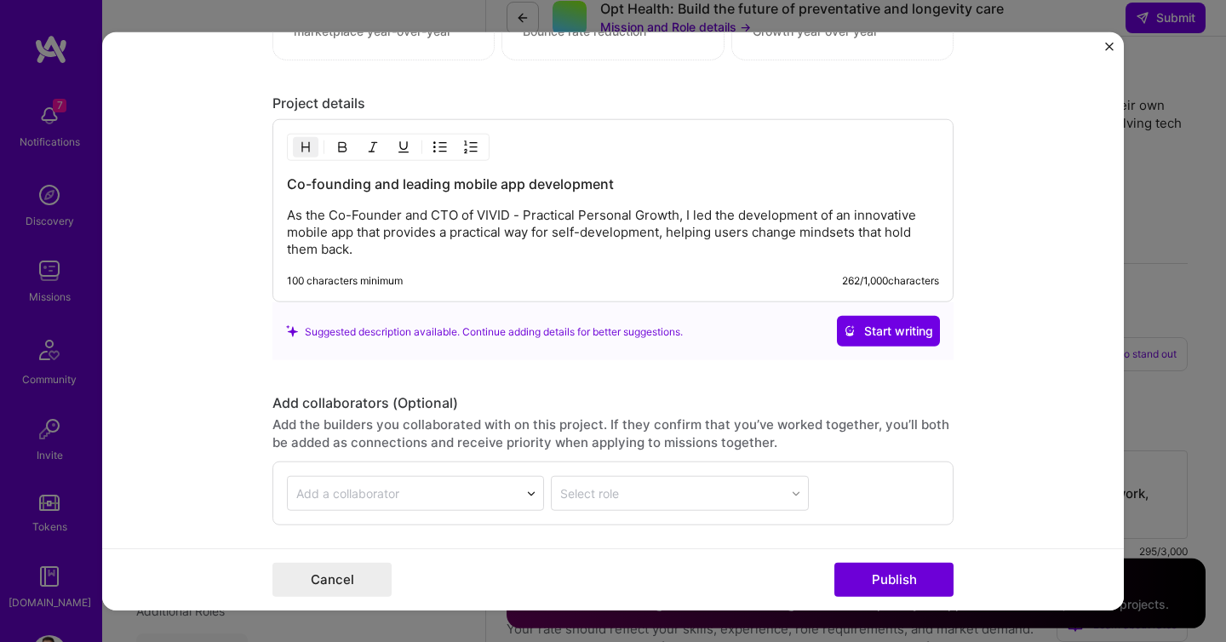
scroll to position [2230, 0]
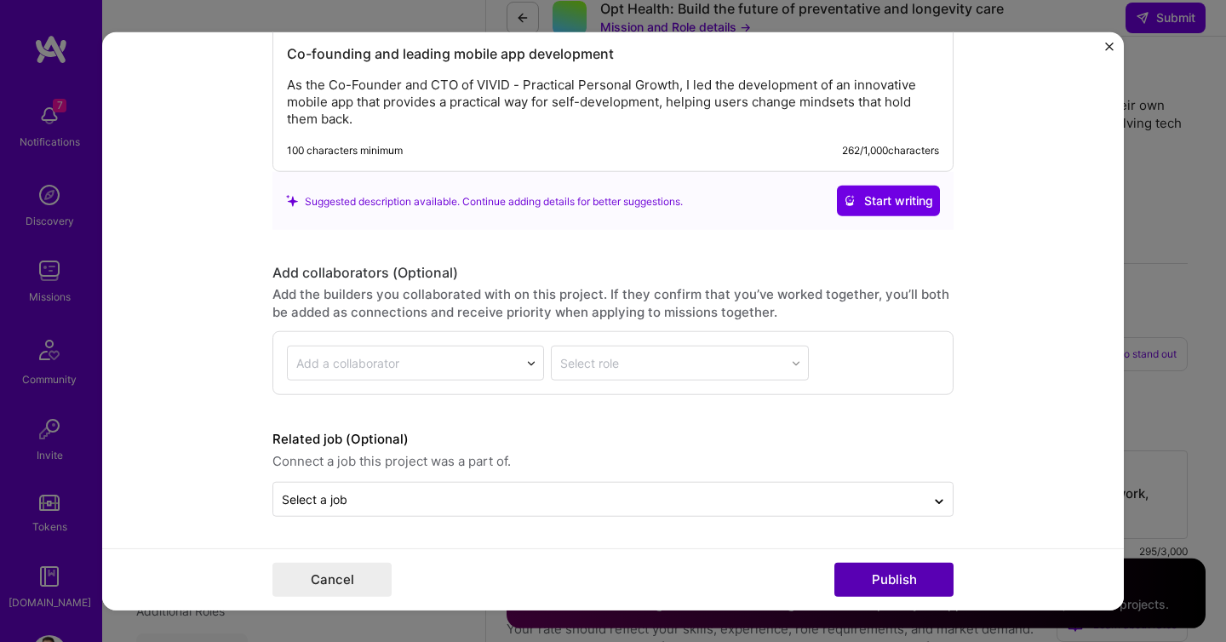
click at [873, 578] on button "Publish" at bounding box center [893, 579] width 119 height 34
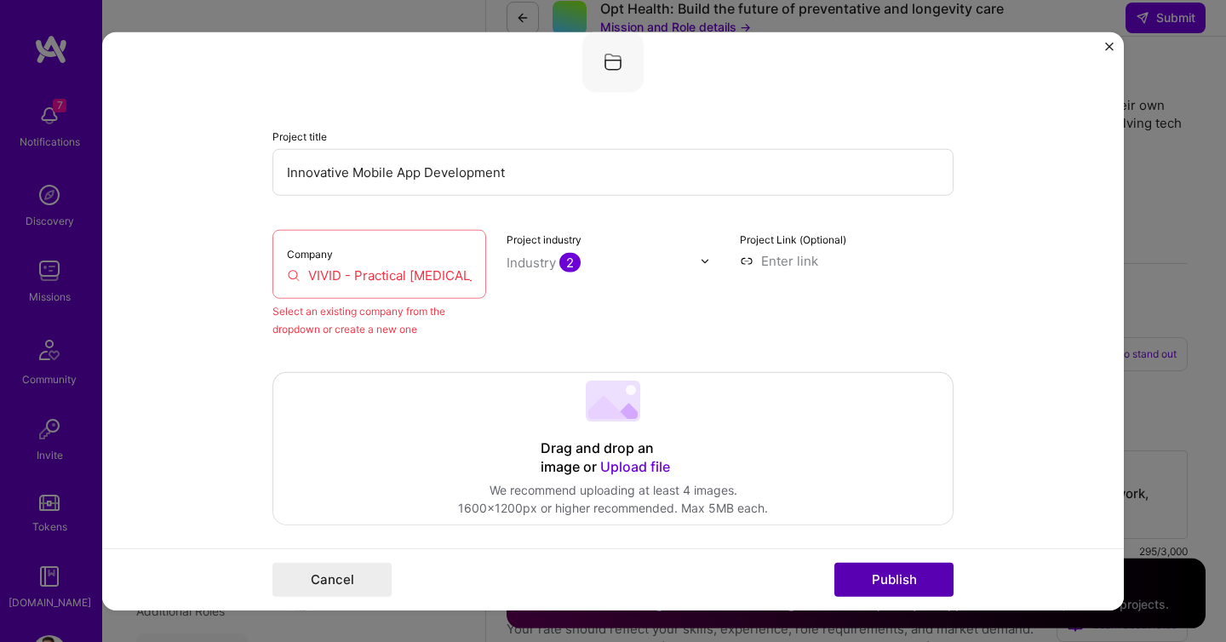
scroll to position [112, 0]
click at [382, 279] on input "VIVID - Practical [MEDICAL_DATA]" at bounding box center [379, 276] width 185 height 18
click at [477, 272] on div "Company VIVID - Practical [MEDICAL_DATA]" at bounding box center [379, 265] width 214 height 69
click at [446, 274] on input "VIVID - Practical [MEDICAL_DATA]" at bounding box center [379, 276] width 185 height 18
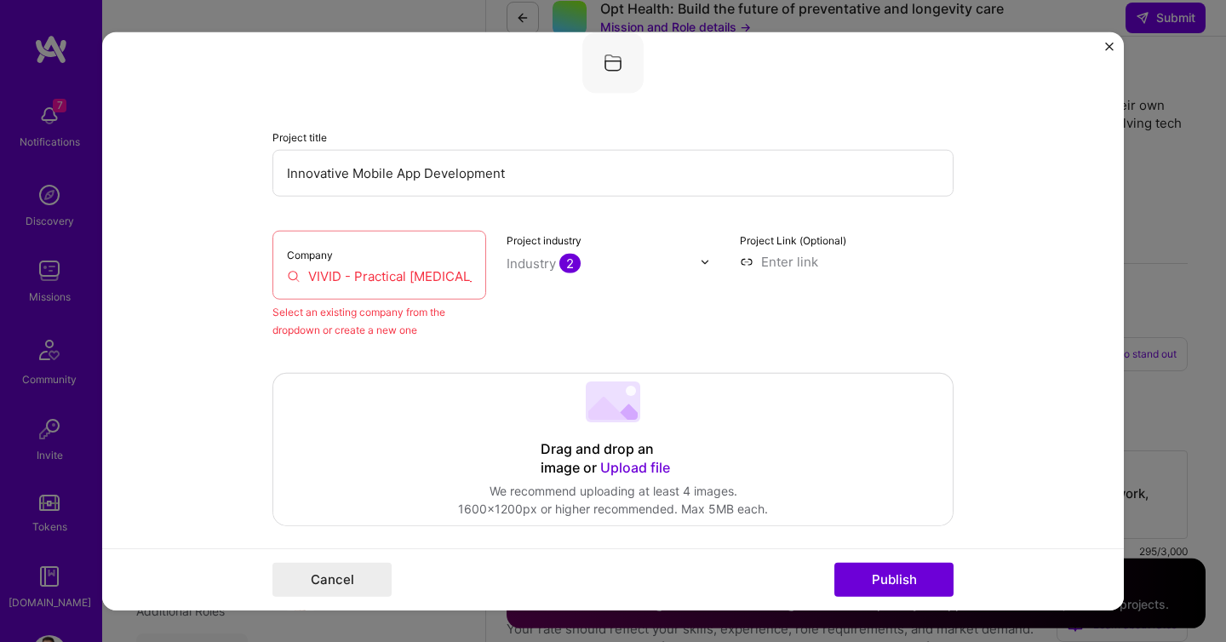
click at [446, 274] on input "VIVID - Practical [MEDICAL_DATA]" at bounding box center [379, 276] width 185 height 18
type input "v"
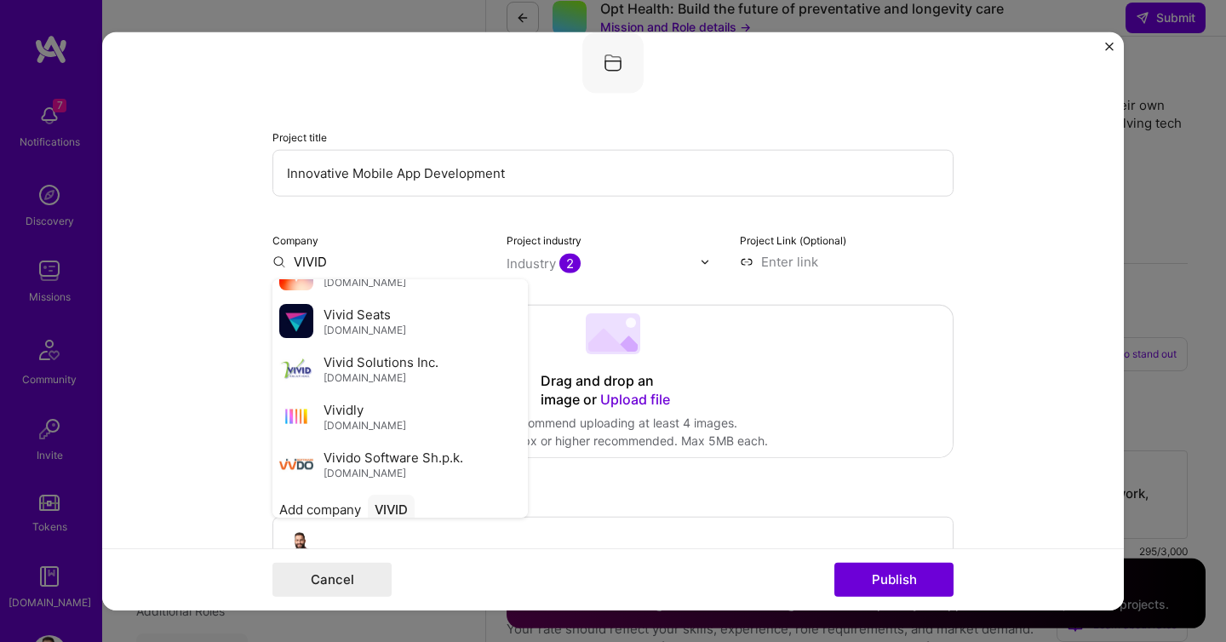
scroll to position [329, 0]
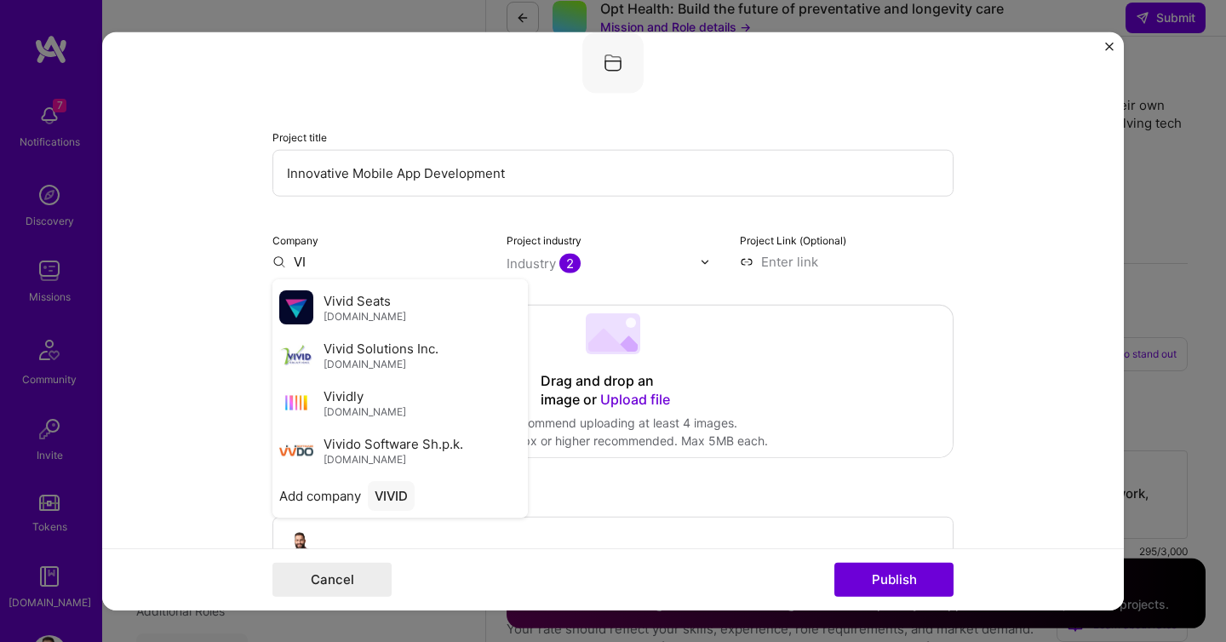
type input "V"
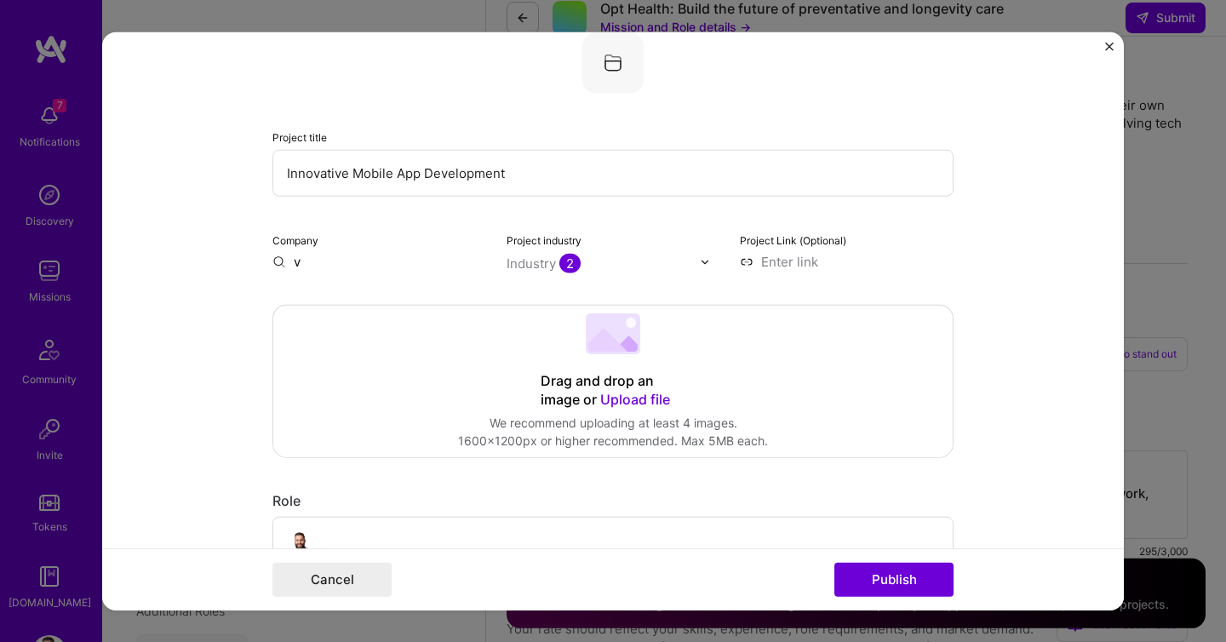
click at [217, 308] on form "Editing suggested project This project is suggested based on your LinkedIn, res…" at bounding box center [613, 321] width 1022 height 578
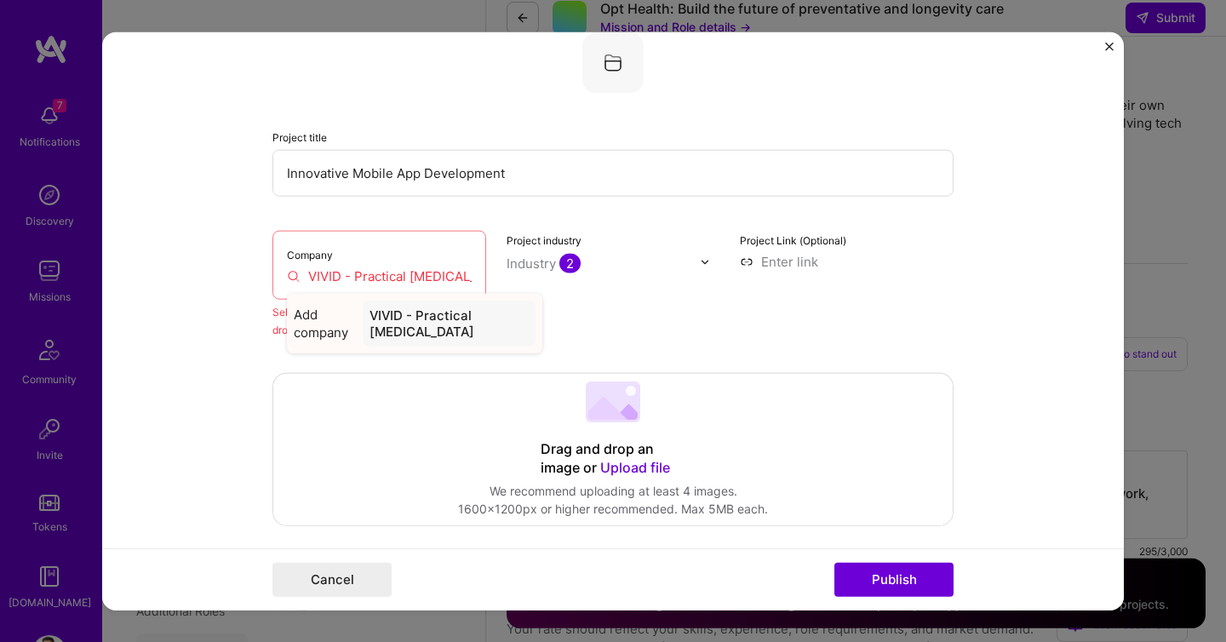
type input "VIVID - Practical [MEDICAL_DATA]"
click at [398, 330] on div "VIVID - Practical [MEDICAL_DATA]" at bounding box center [449, 324] width 173 height 46
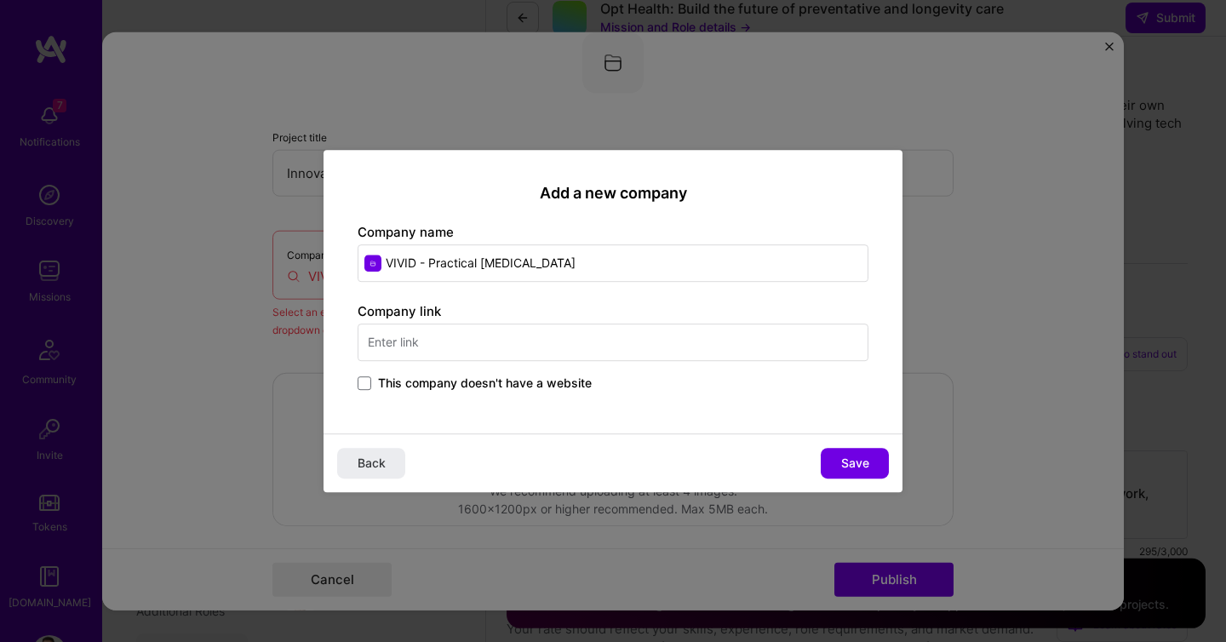
click at [446, 341] on input "text" at bounding box center [613, 342] width 511 height 37
click at [368, 342] on input "[DOMAIN_NAME]" at bounding box center [613, 342] width 511 height 37
type input "[URL][DOMAIN_NAME]"
click at [850, 463] on span "Save" at bounding box center [855, 463] width 28 height 17
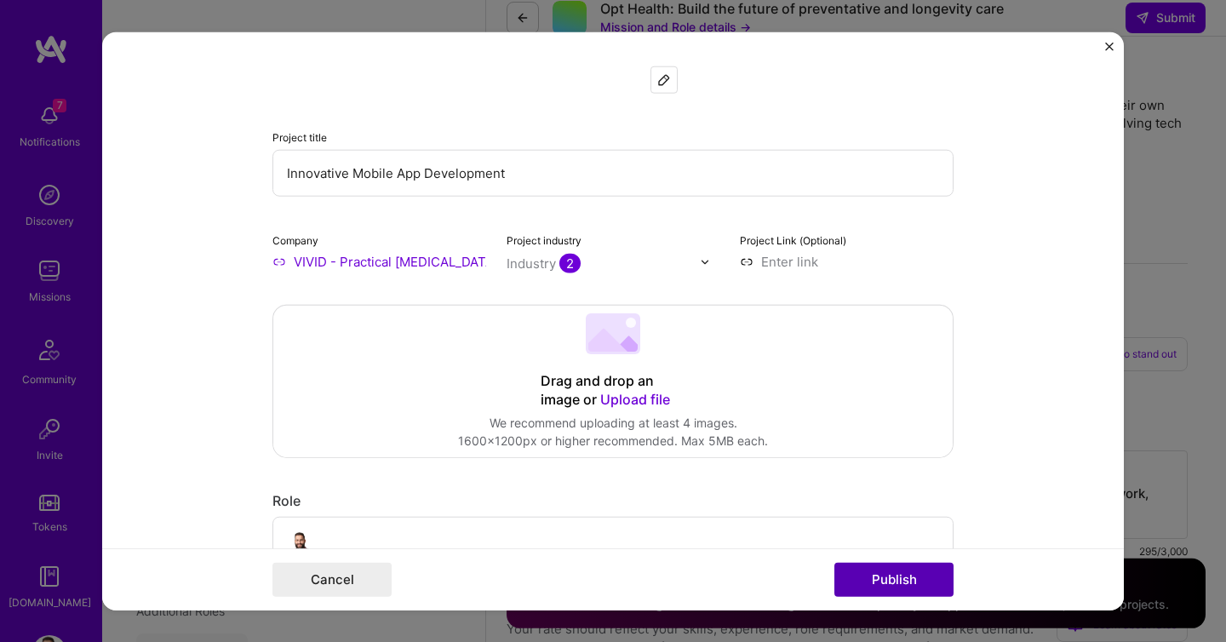
click at [916, 579] on button "Publish" at bounding box center [893, 579] width 119 height 34
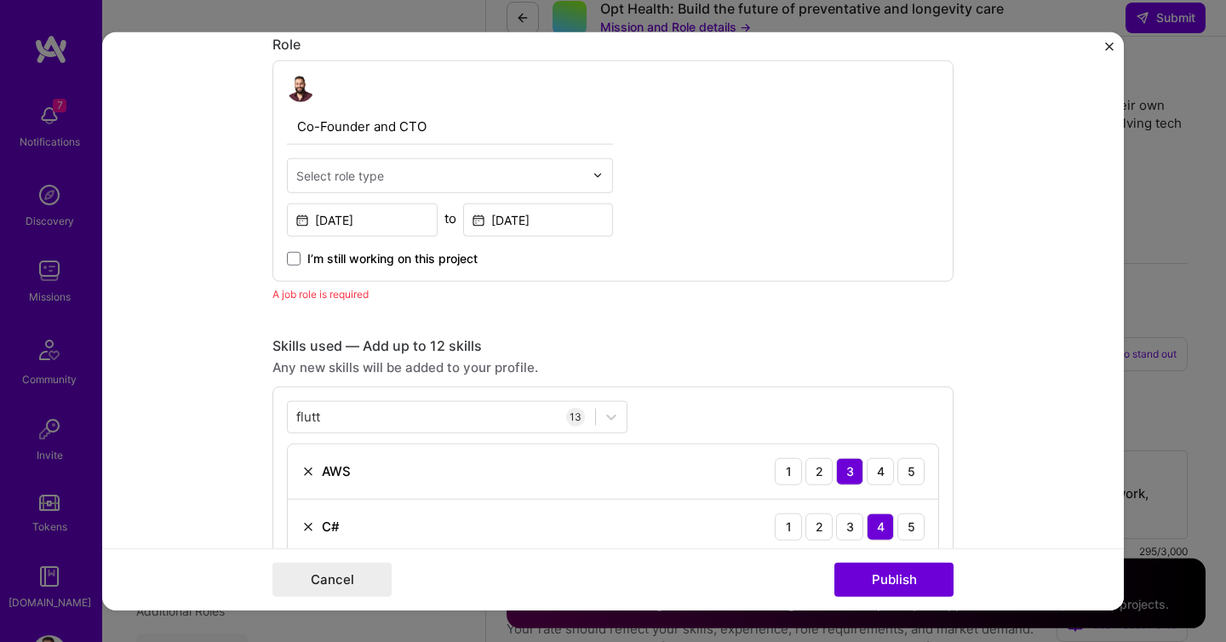
scroll to position [572, 0]
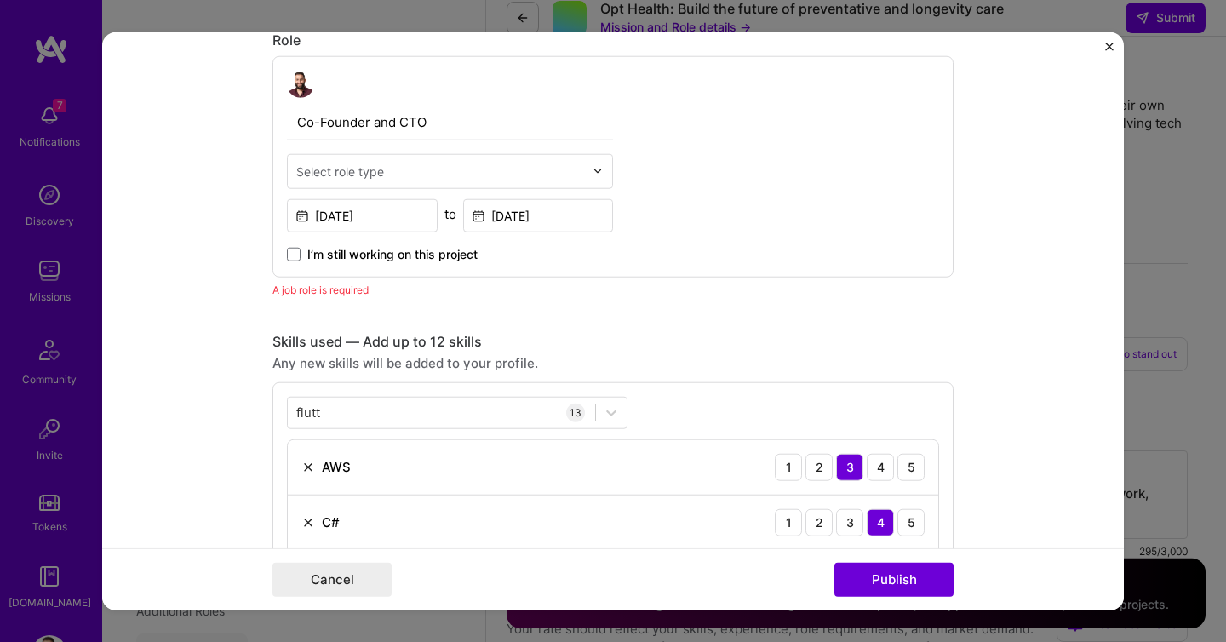
click at [367, 165] on div "Select role type" at bounding box center [340, 172] width 88 height 18
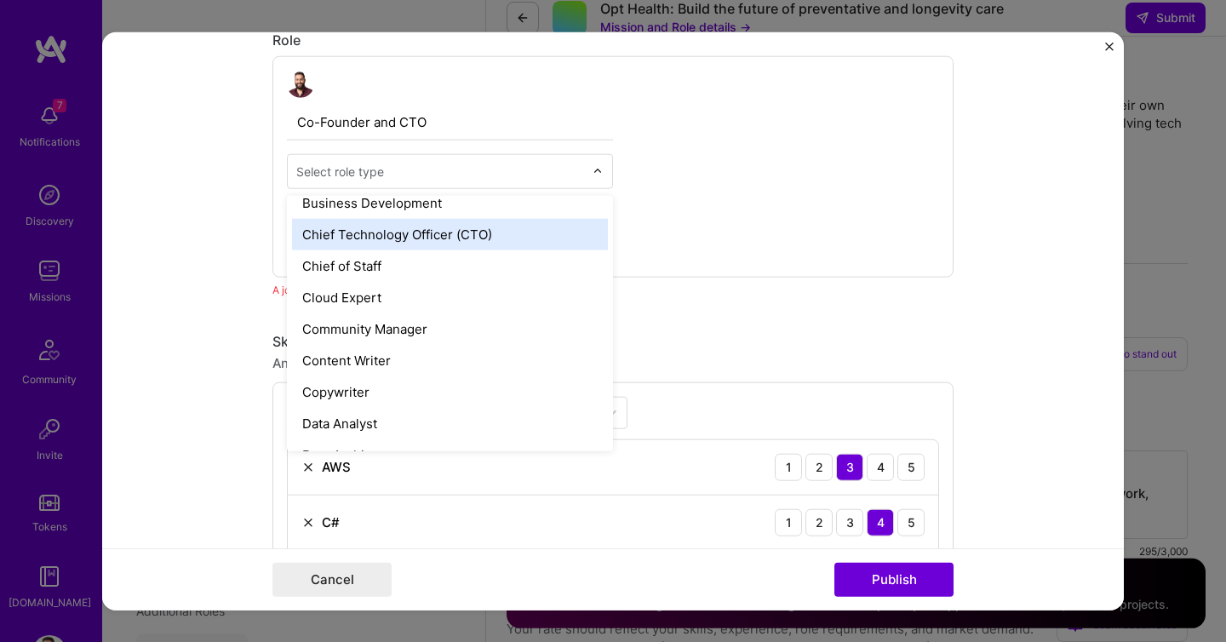
scroll to position [437, 0]
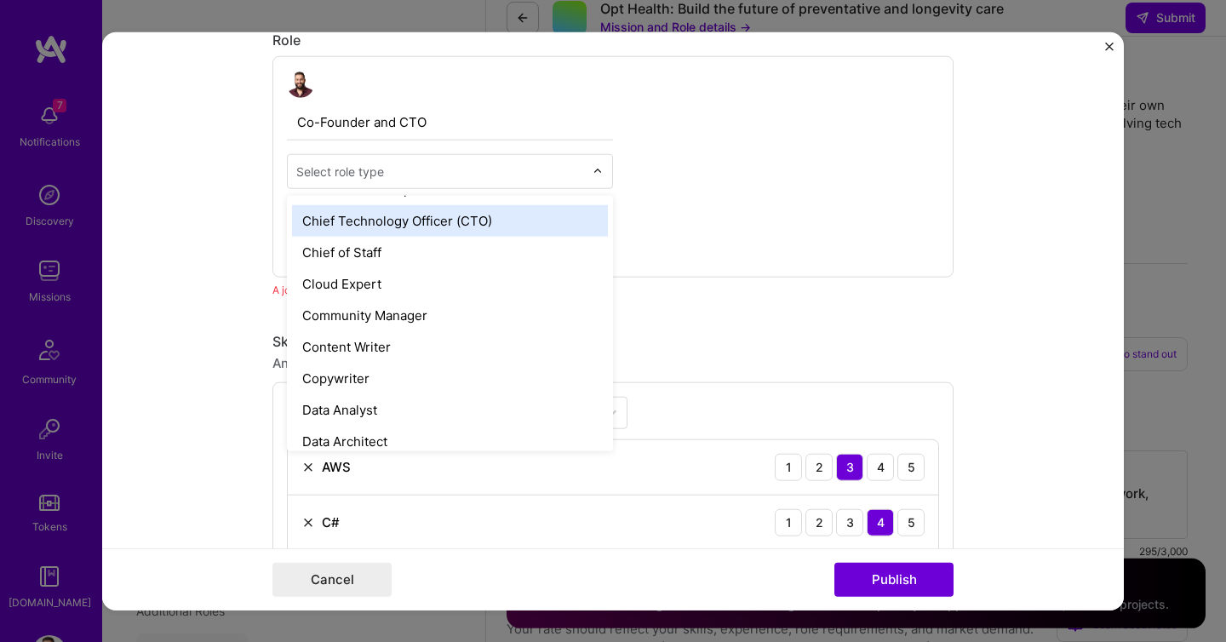
click at [375, 224] on div "Chief Technology Officer (CTO)" at bounding box center [450, 221] width 316 height 32
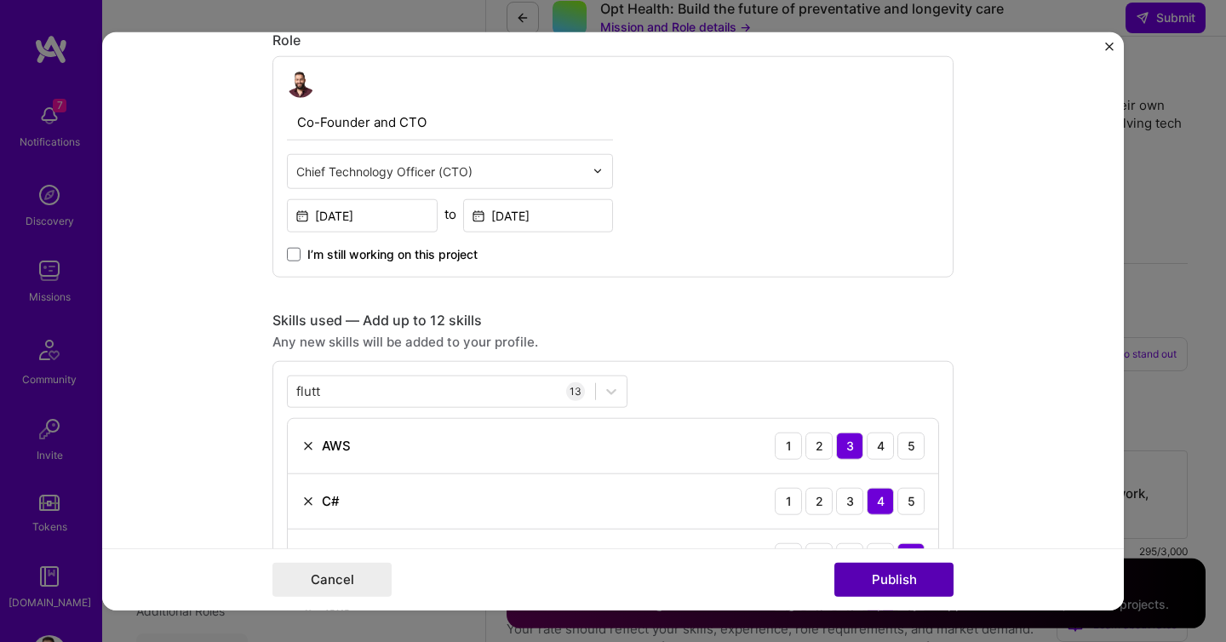
click at [869, 582] on button "Publish" at bounding box center [893, 579] width 119 height 34
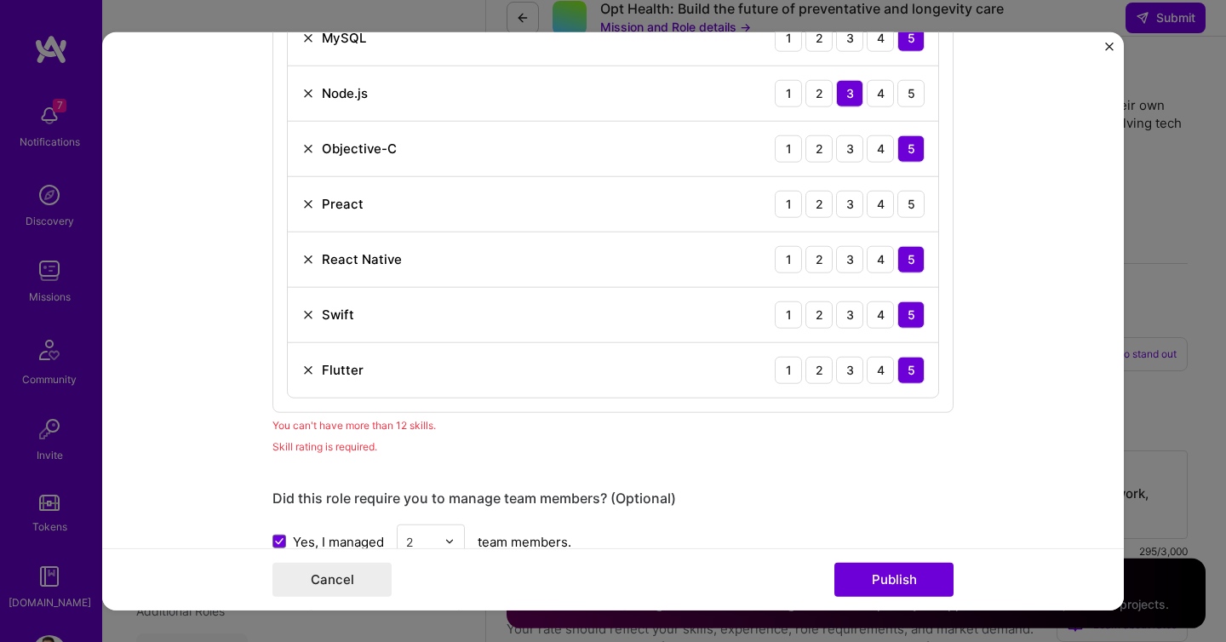
scroll to position [1310, 0]
click at [310, 203] on img at bounding box center [308, 206] width 14 height 14
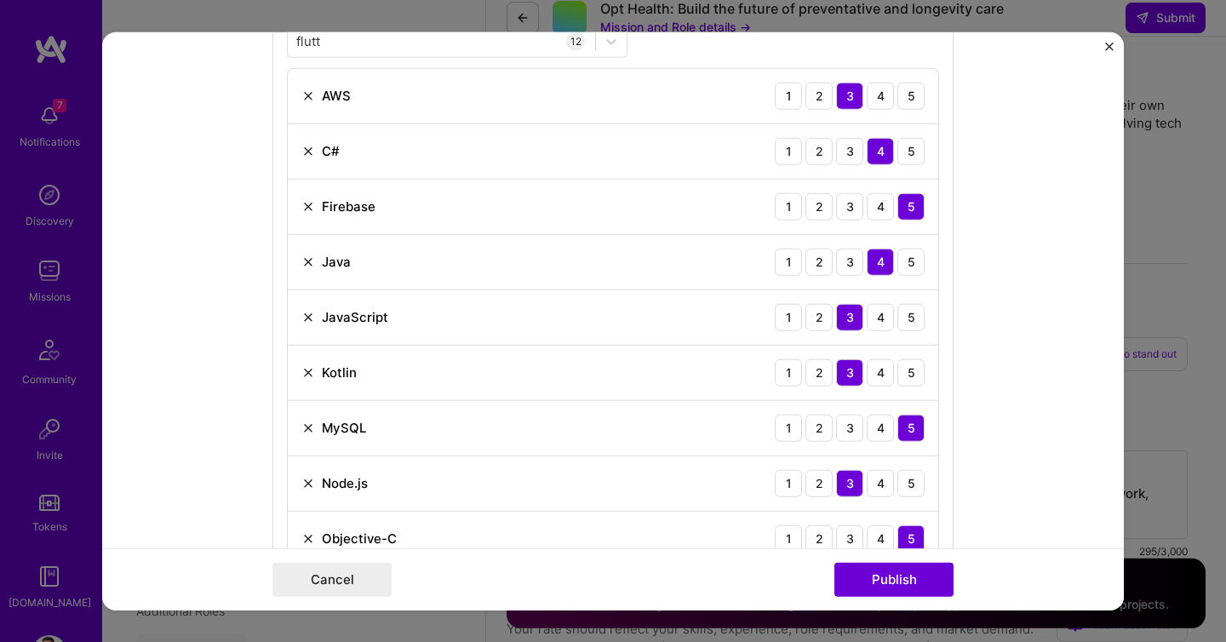
scroll to position [748, 0]
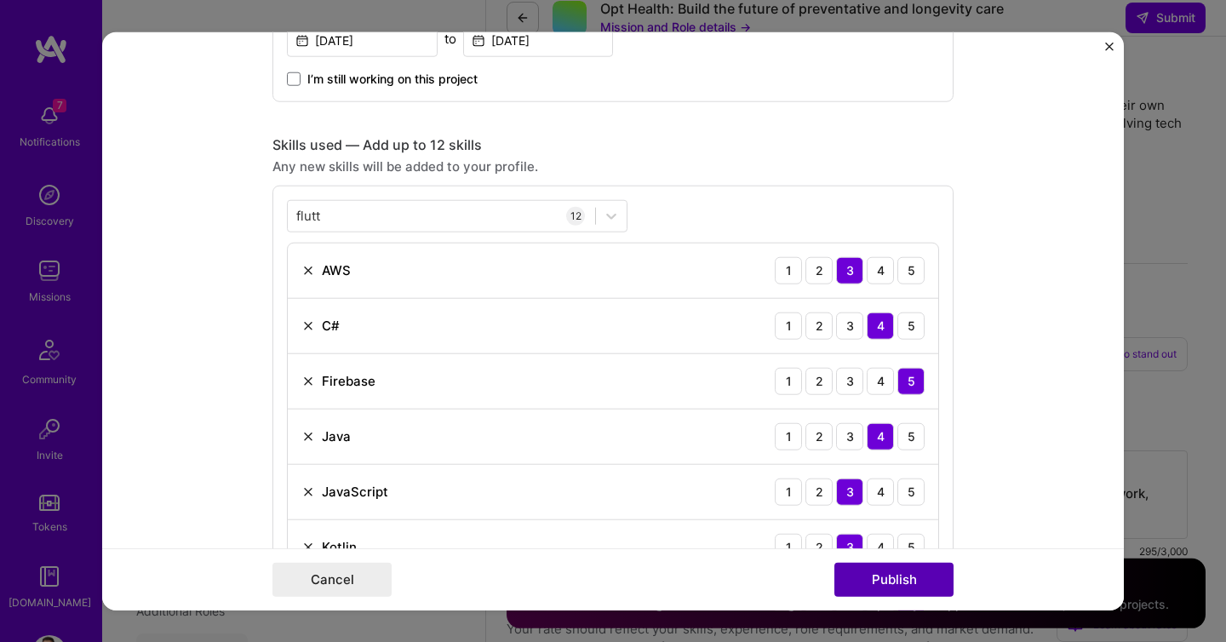
click at [902, 572] on button "Publish" at bounding box center [893, 579] width 119 height 34
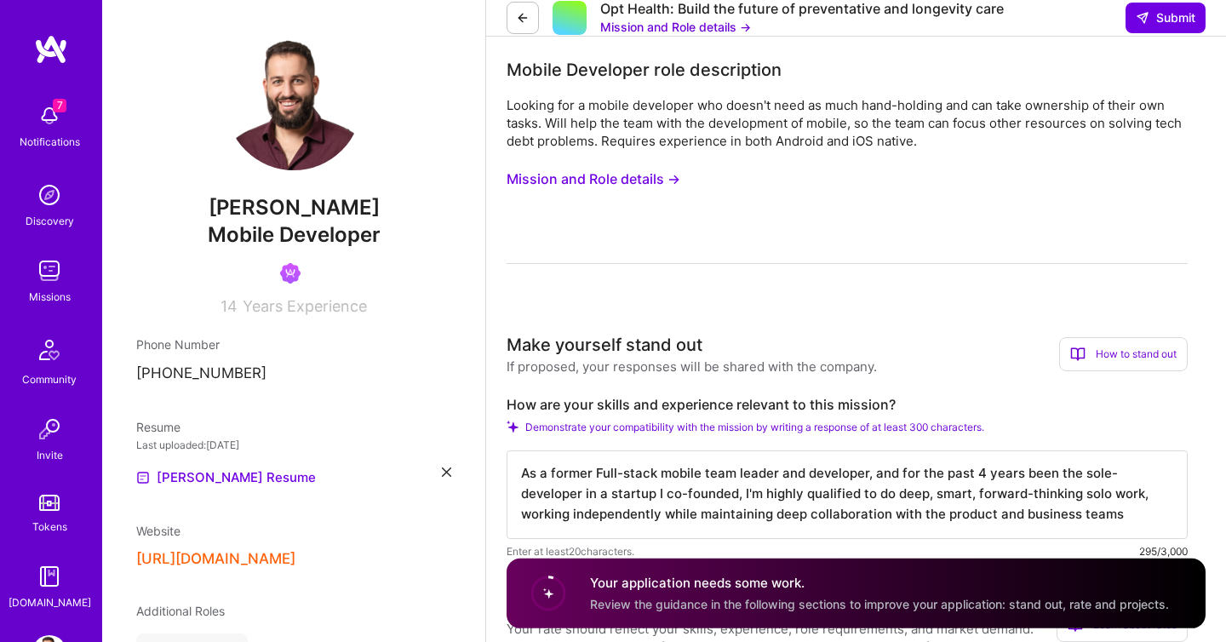
scroll to position [2171, 0]
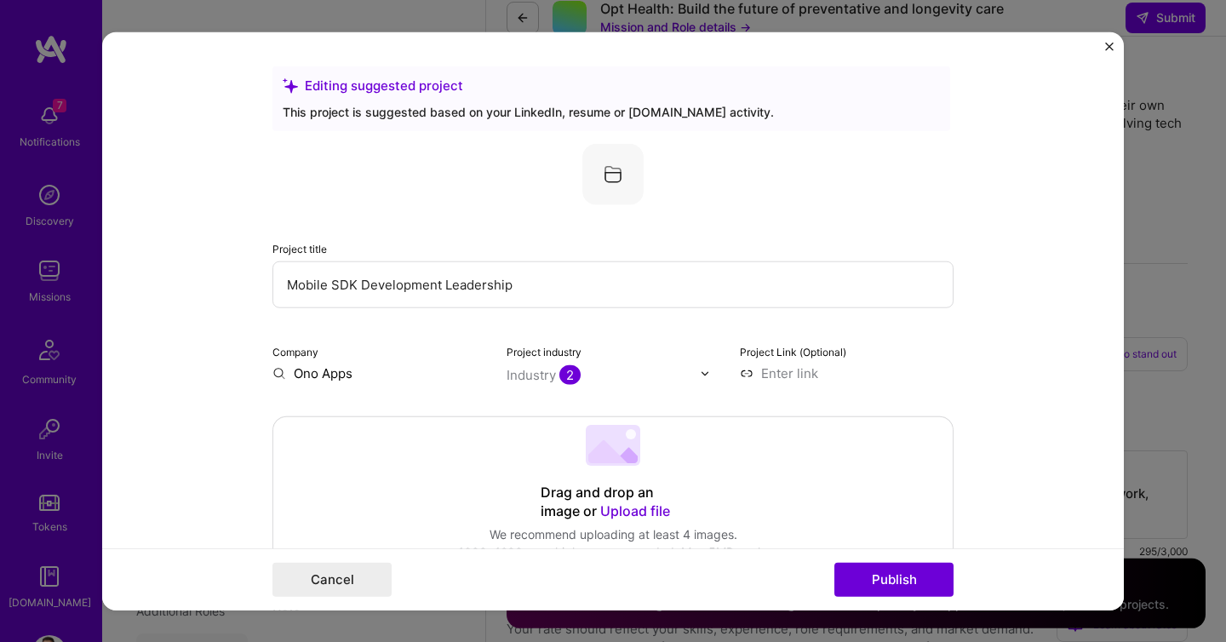
scroll to position [183, 0]
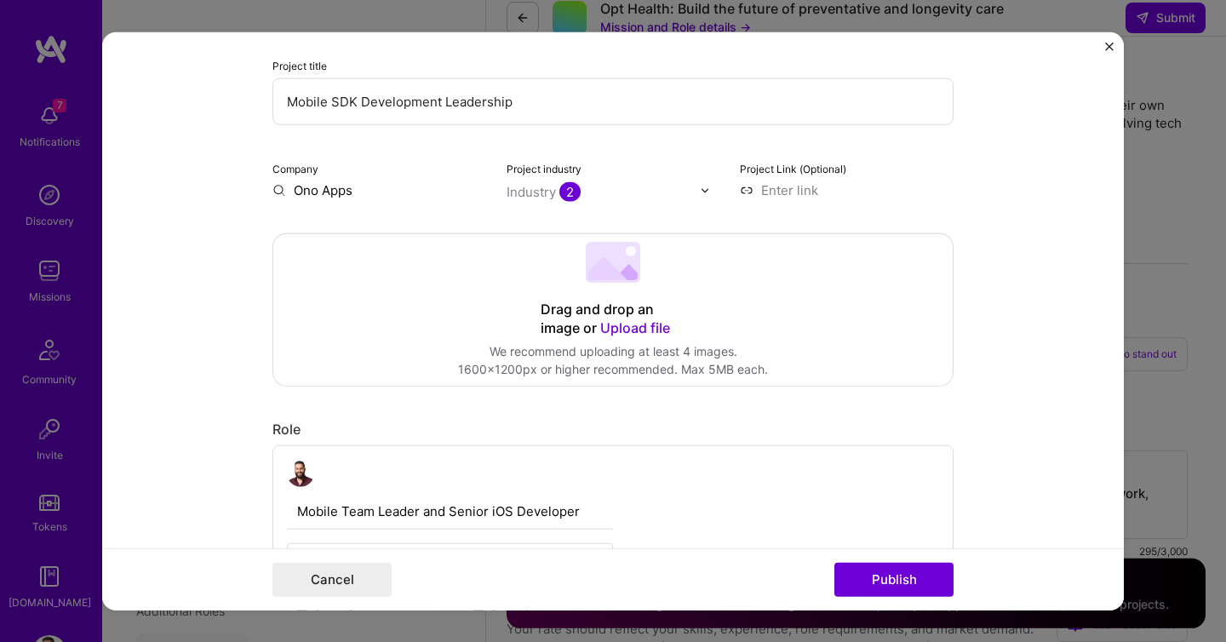
click at [314, 192] on input "Ono Apps" at bounding box center [379, 190] width 214 height 18
type input "OnO Apps"
click at [406, 229] on div "OnO Apps" at bounding box center [406, 230] width 76 height 30
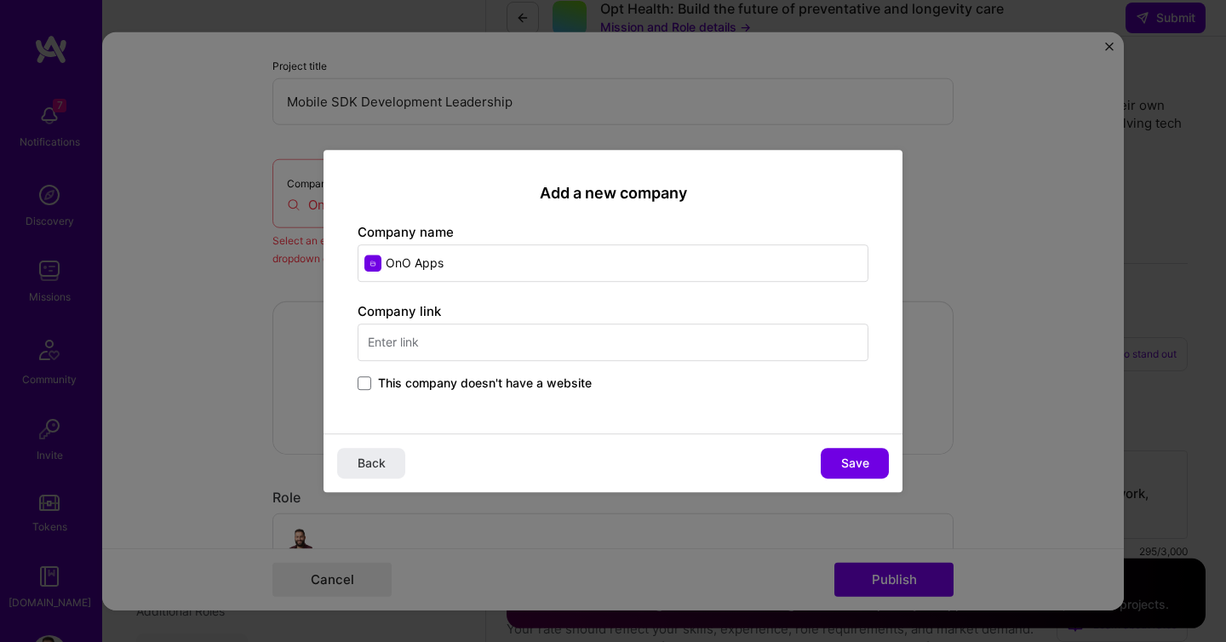
click at [419, 378] on span "This company doesn't have a website" at bounding box center [485, 383] width 214 height 17
click at [0, 0] on input "This company doesn't have a website" at bounding box center [0, 0] width 0 height 0
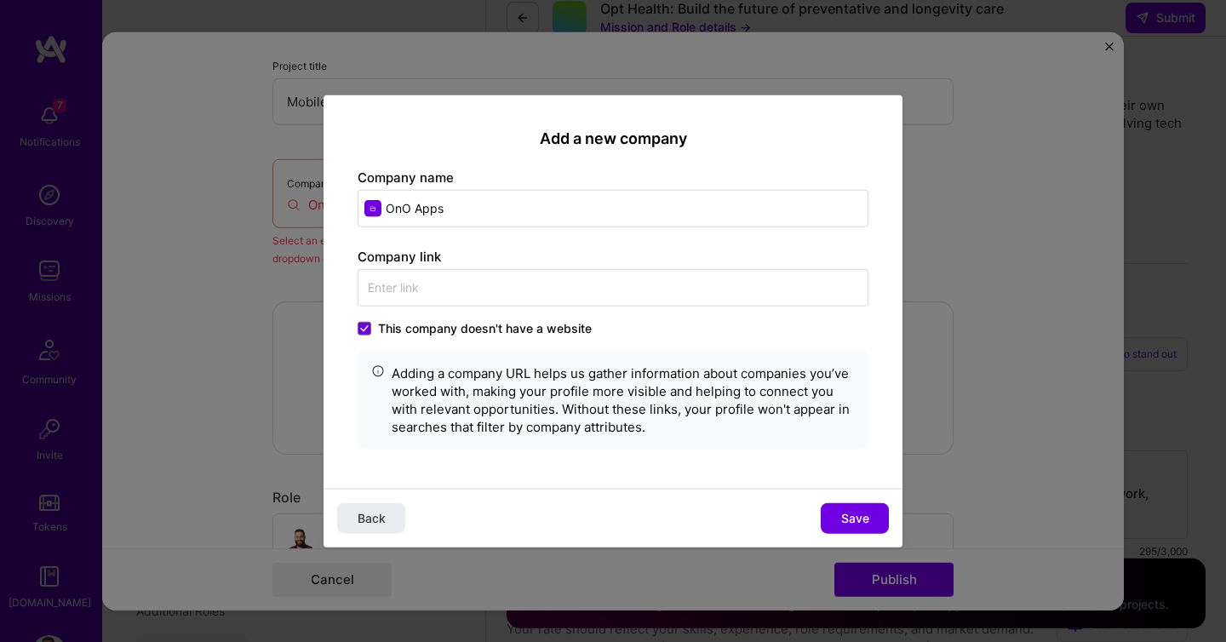
click at [846, 501] on div "Back Save" at bounding box center [613, 517] width 579 height 59
click at [847, 516] on span "Save" at bounding box center [855, 517] width 28 height 17
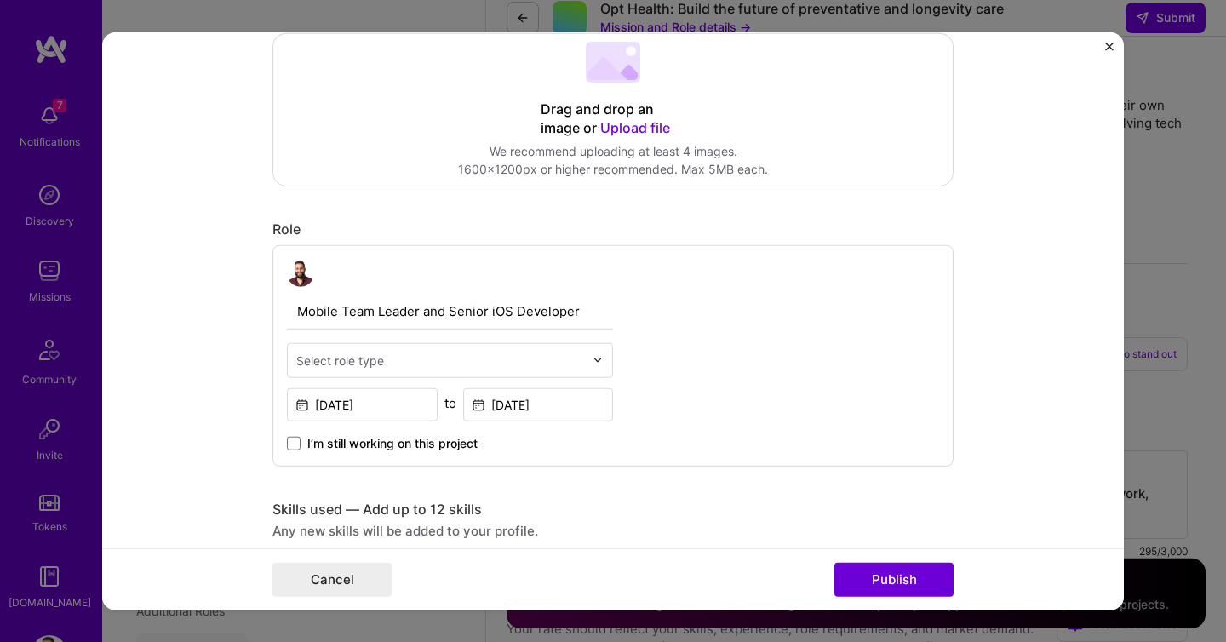
scroll to position [385, 0]
click at [424, 357] on input "text" at bounding box center [440, 359] width 288 height 18
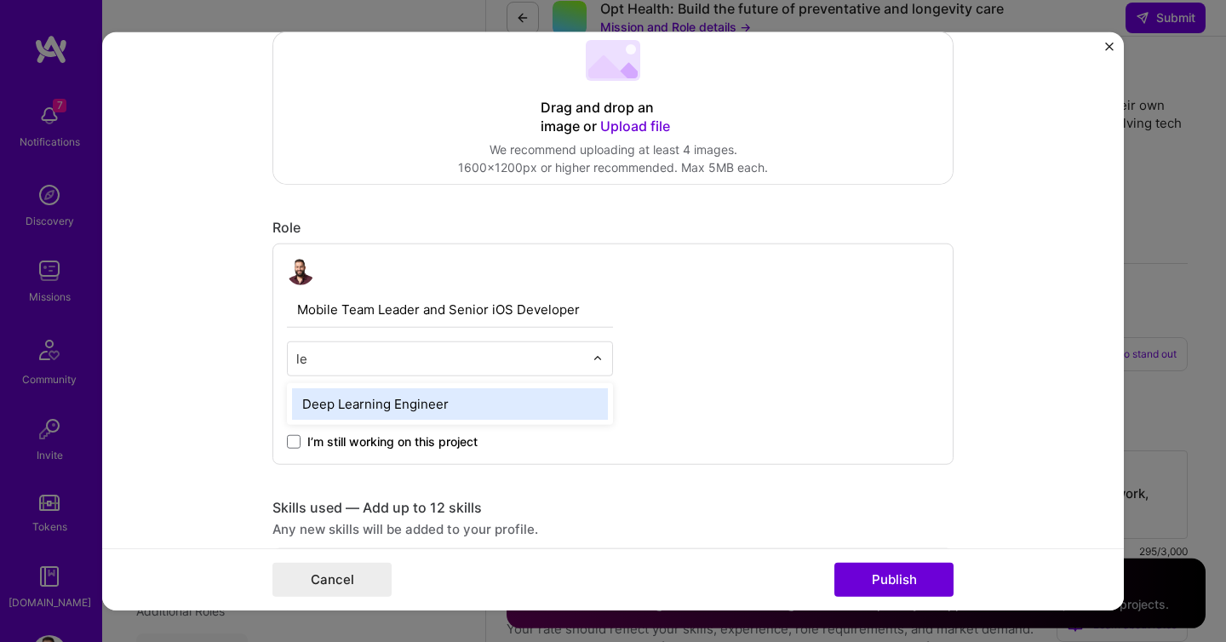
type input "l"
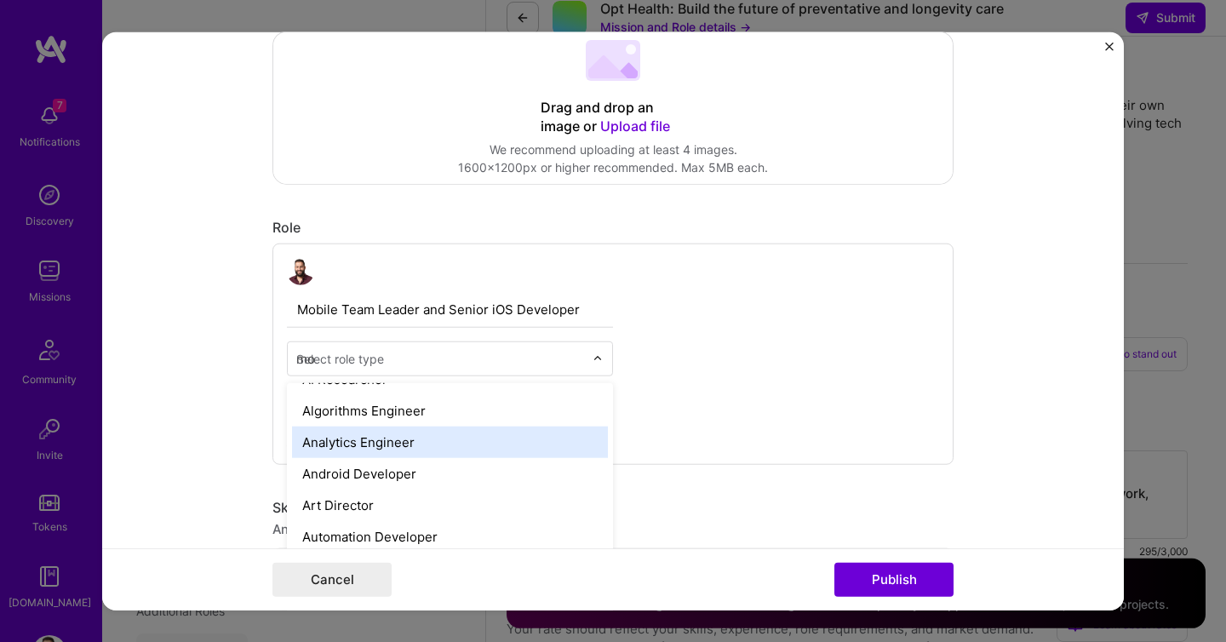
scroll to position [0, 0]
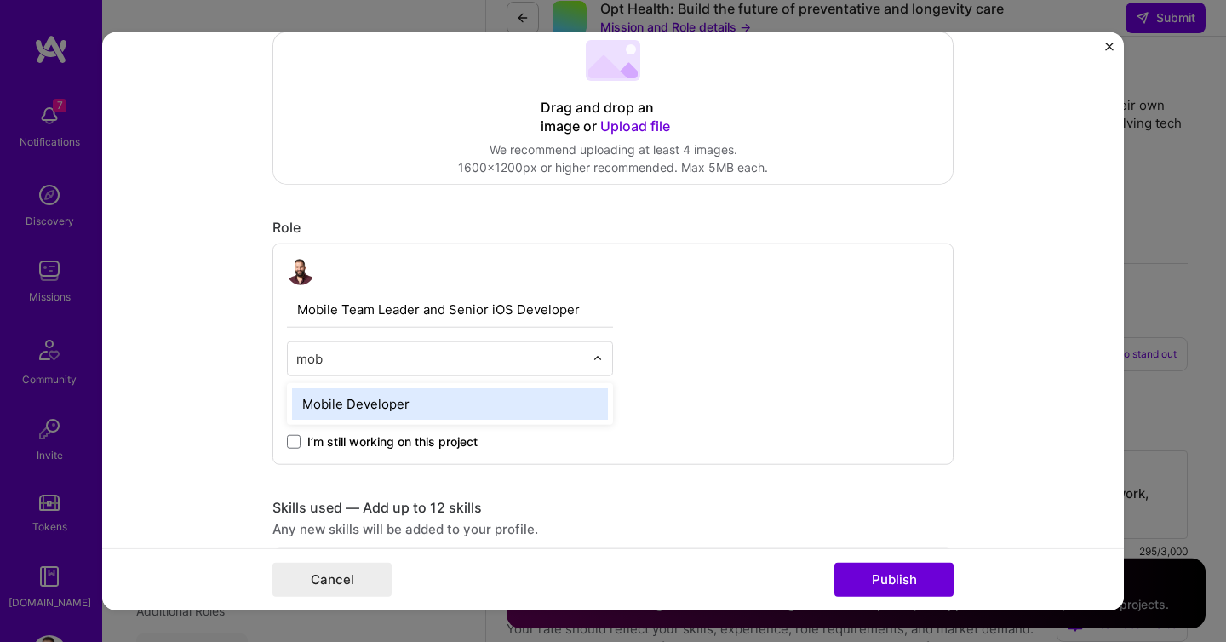
type input "mobi"
click at [349, 400] on div "Mobile Developer" at bounding box center [450, 404] width 316 height 32
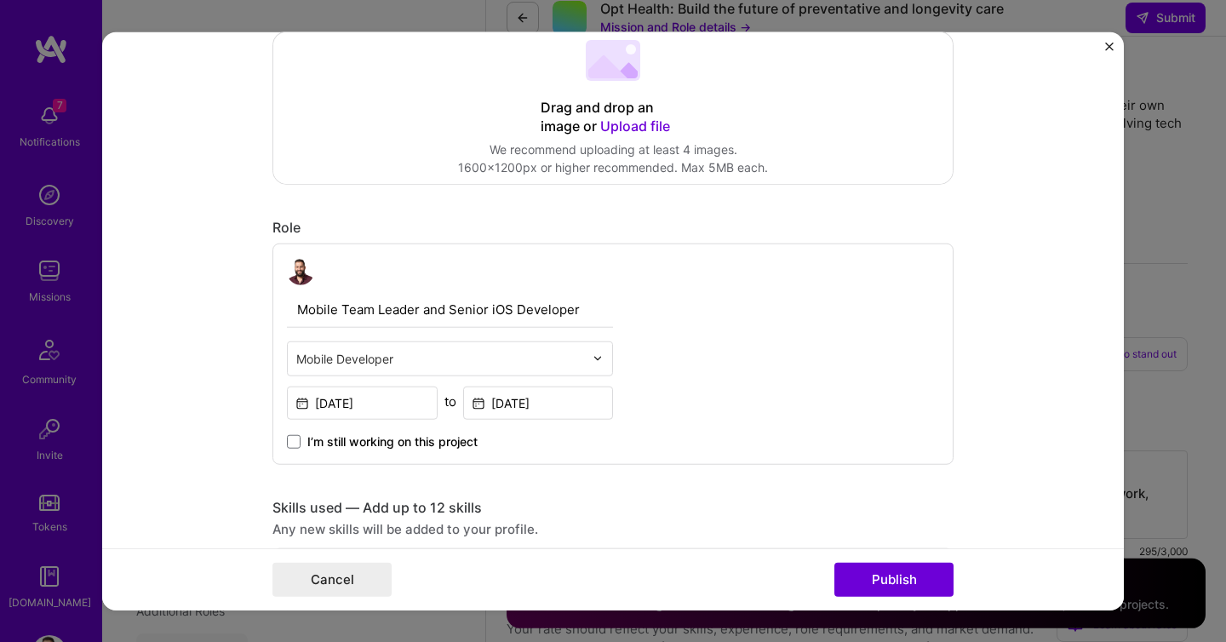
click at [203, 390] on form "Editing suggested project This project is suggested based on your LinkedIn, res…" at bounding box center [613, 321] width 1022 height 578
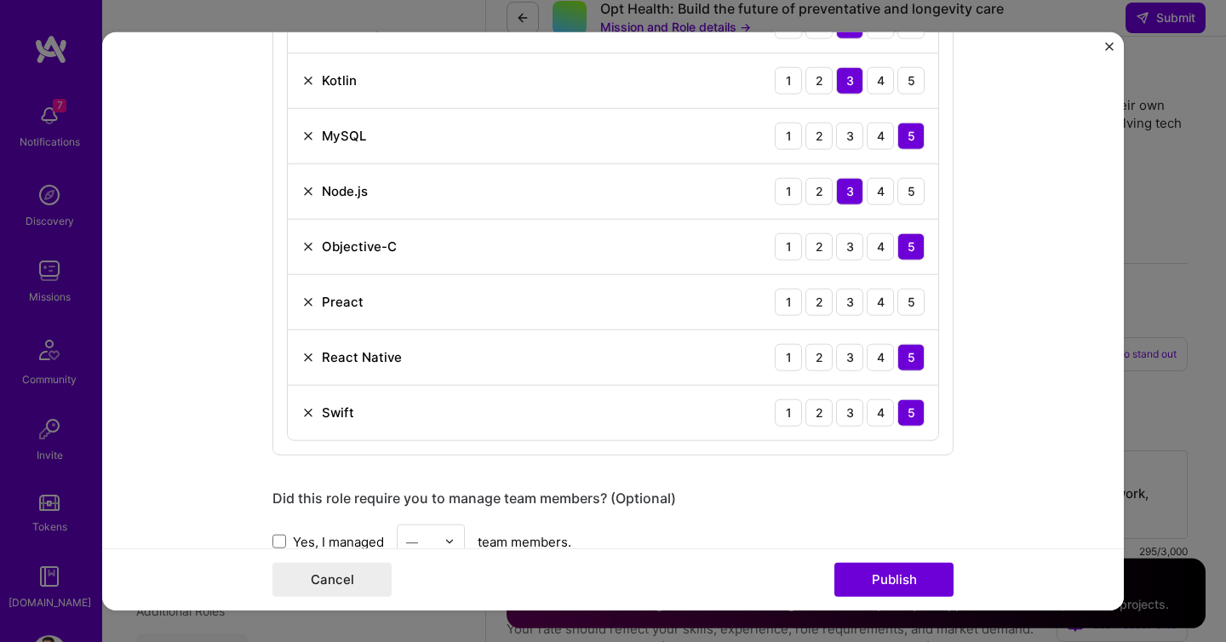
scroll to position [1228, 0]
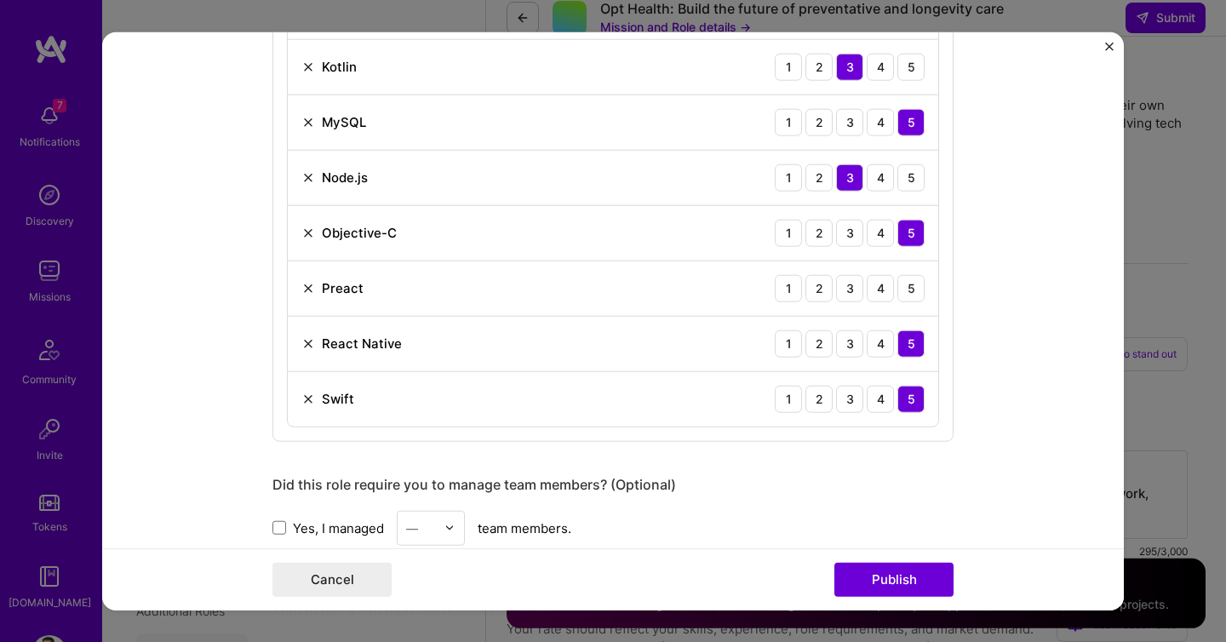
click at [307, 287] on img at bounding box center [308, 289] width 14 height 14
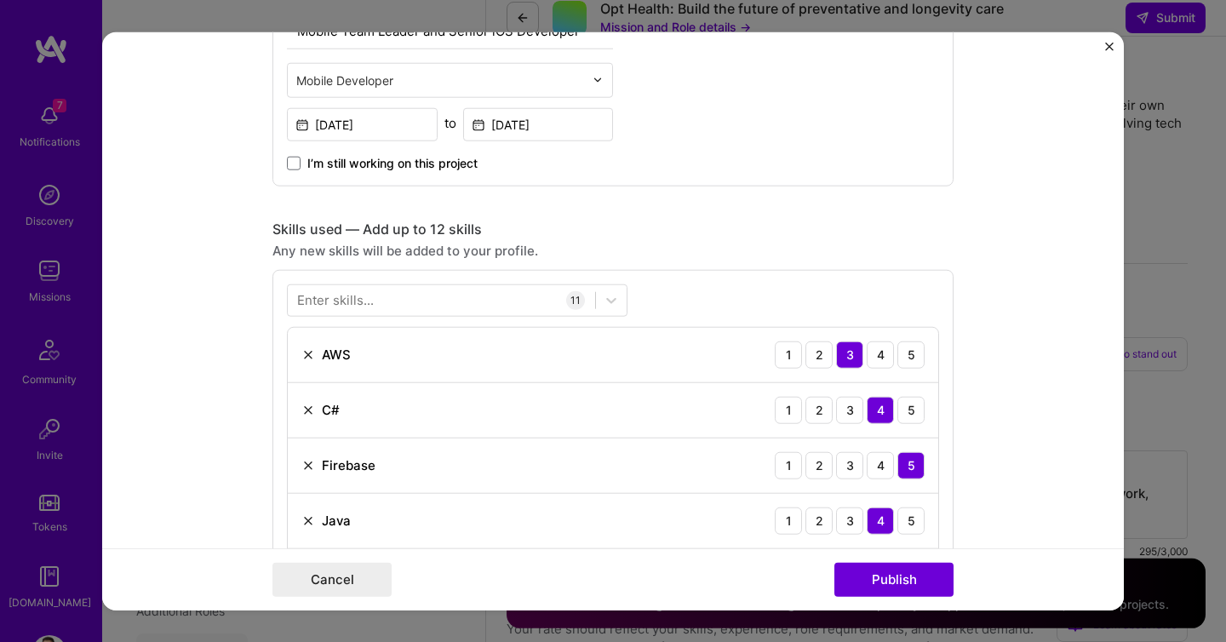
scroll to position [579, 0]
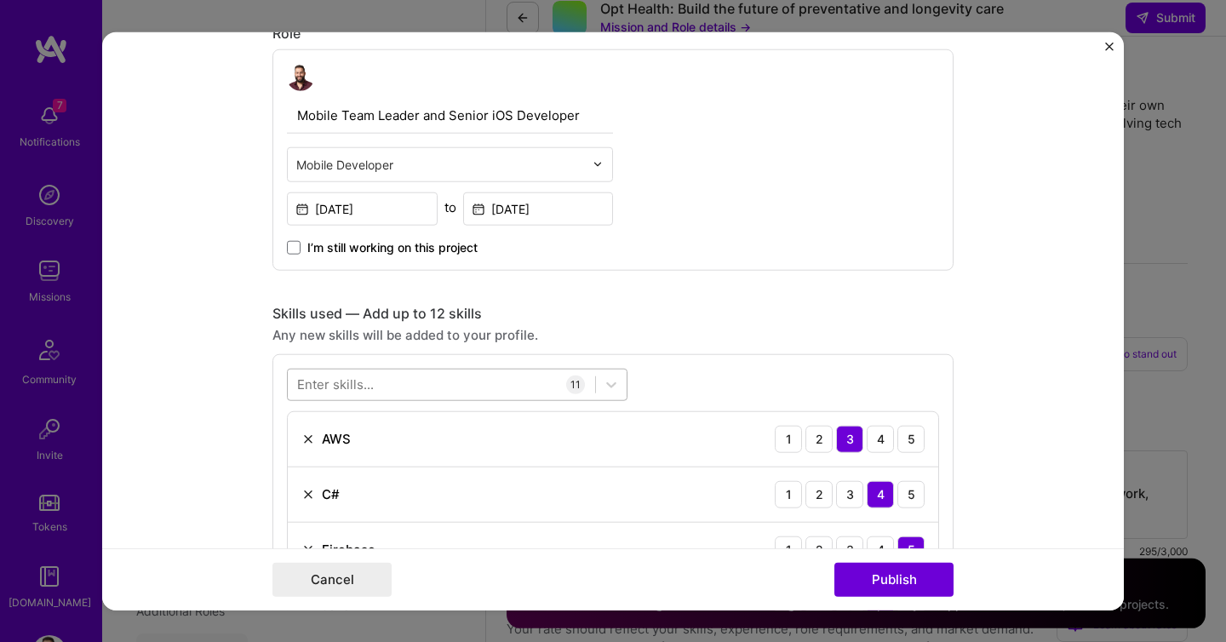
click at [381, 375] on div at bounding box center [441, 384] width 307 height 28
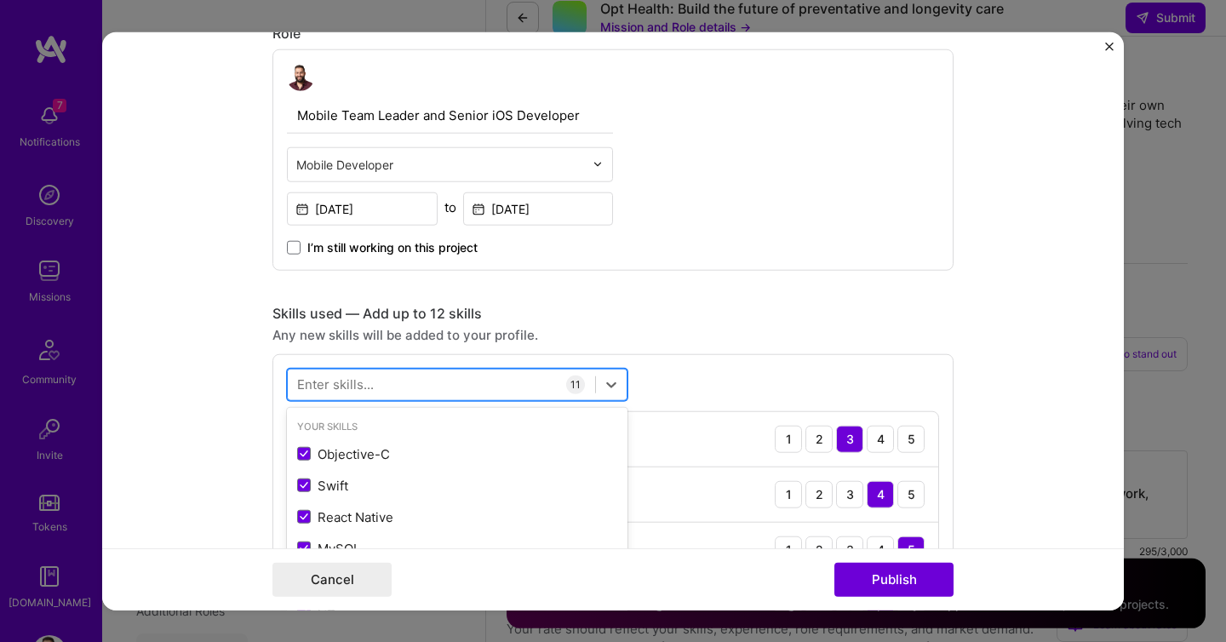
scroll to position [2199, 0]
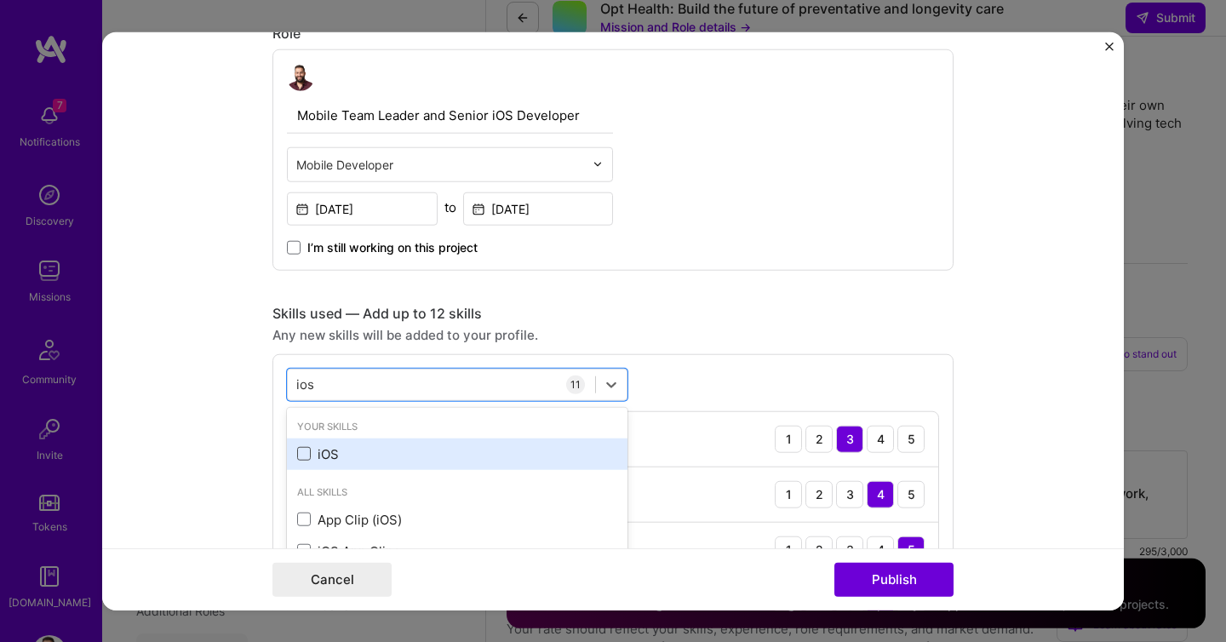
click at [305, 455] on span at bounding box center [304, 454] width 14 height 14
click at [0, 0] on input "checkbox" at bounding box center [0, 0] width 0 height 0
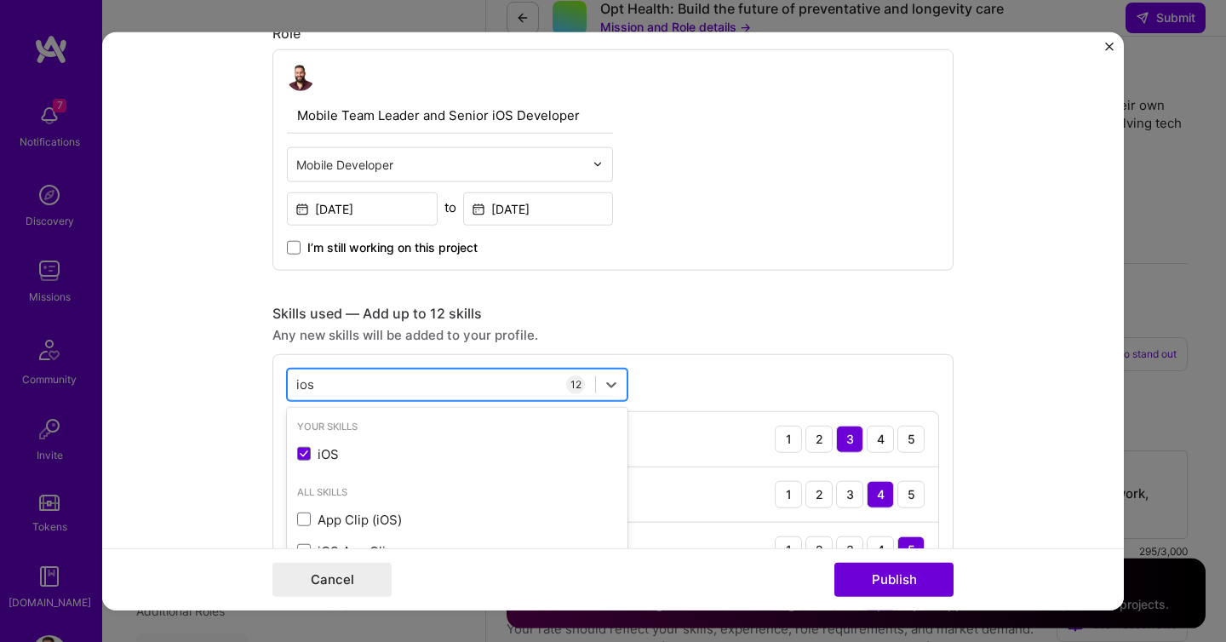
click at [438, 379] on div "ios ios" at bounding box center [441, 384] width 307 height 28
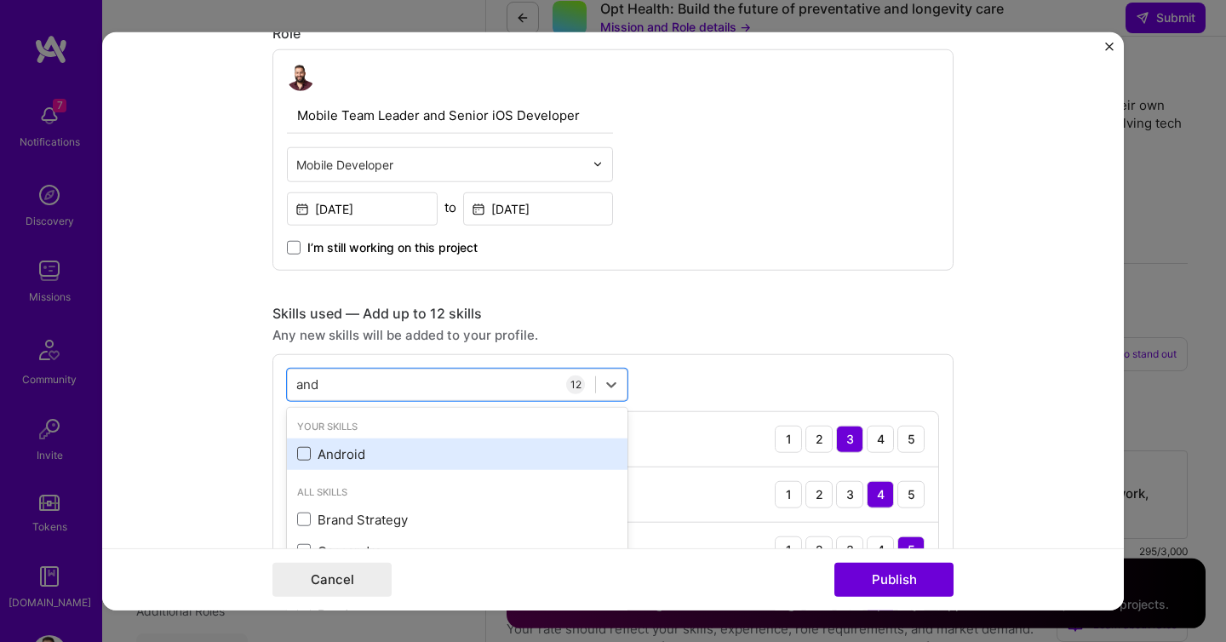
click at [307, 450] on span at bounding box center [304, 454] width 14 height 14
click at [0, 0] on input "checkbox" at bounding box center [0, 0] width 0 height 0
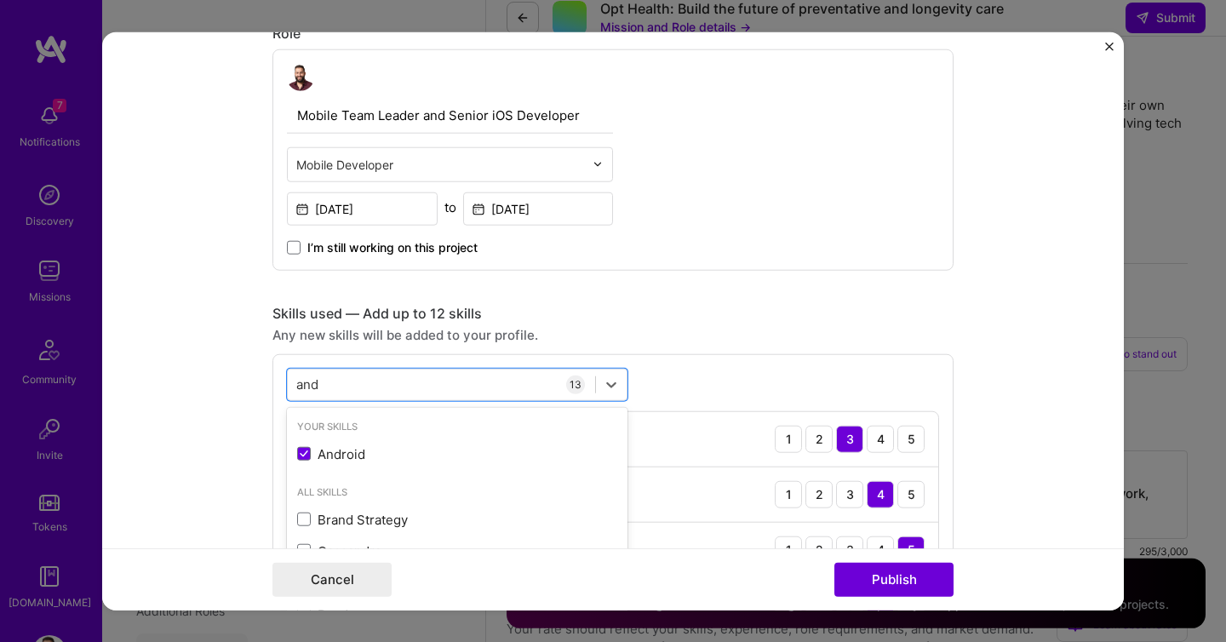
type input "and"
click at [215, 449] on form "Editing suggested project This project is suggested based on your LinkedIn, res…" at bounding box center [613, 321] width 1022 height 578
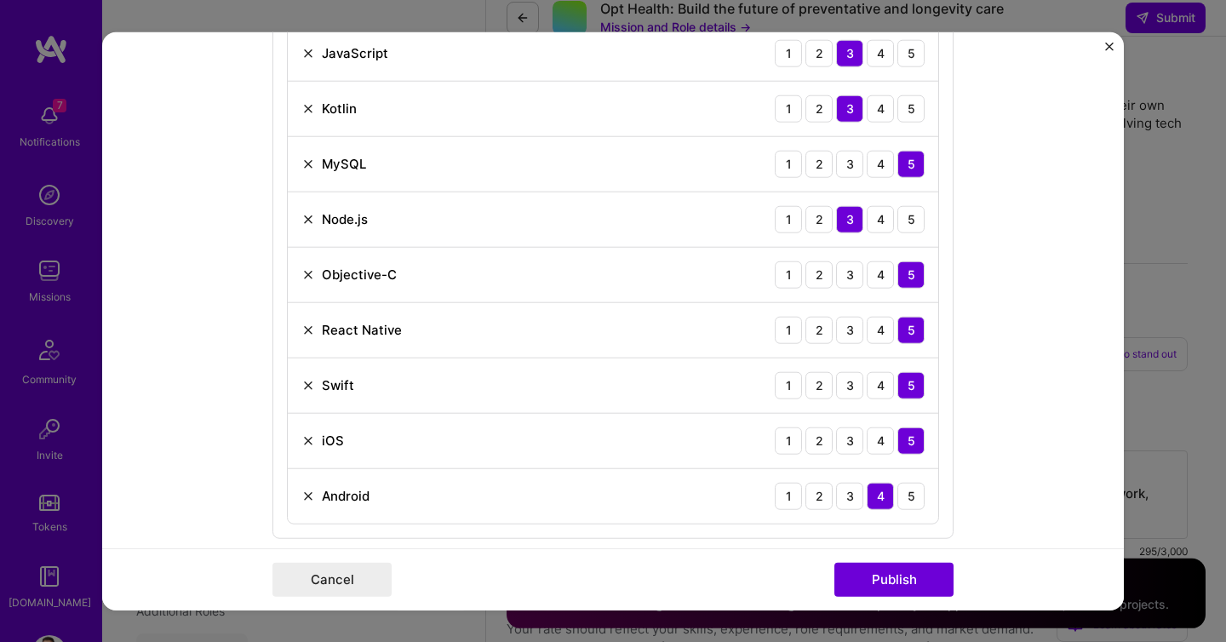
scroll to position [1275, 0]
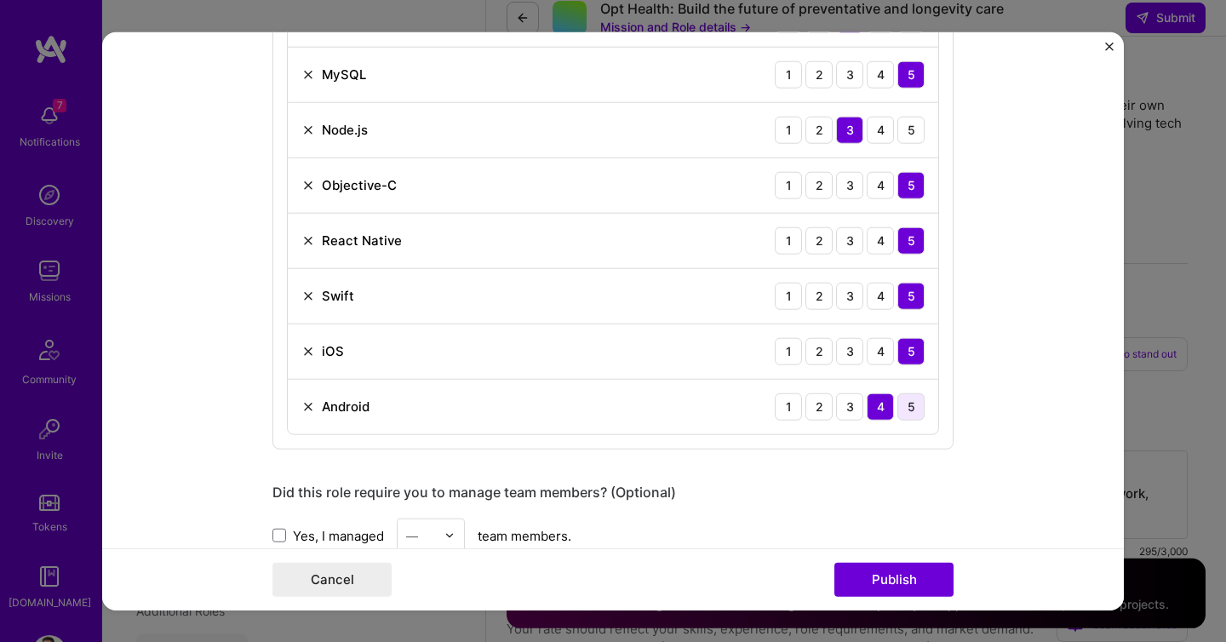
click at [905, 407] on div "5" at bounding box center [910, 406] width 27 height 27
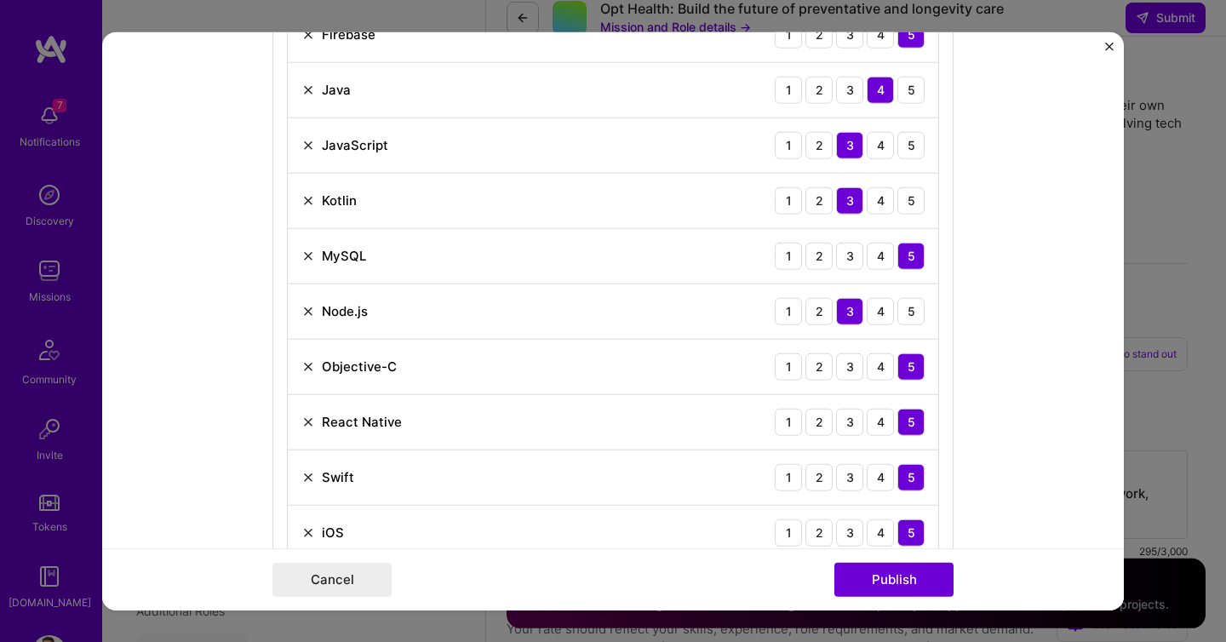
scroll to position [1093, 0]
click at [310, 312] on img at bounding box center [308, 313] width 14 height 14
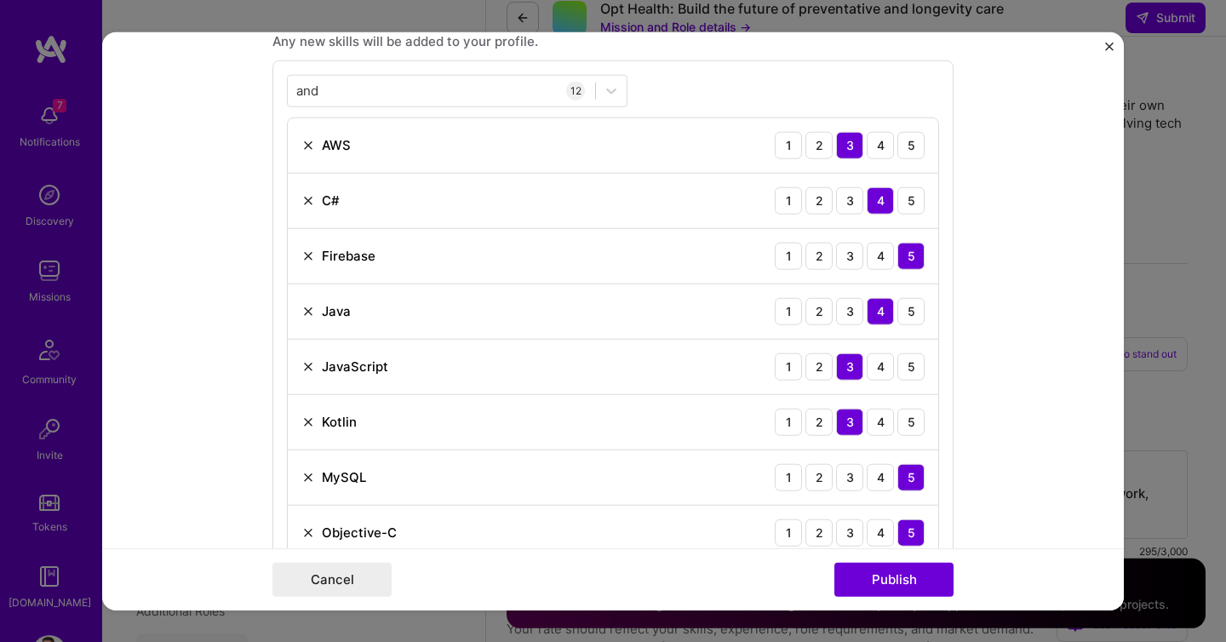
scroll to position [862, 0]
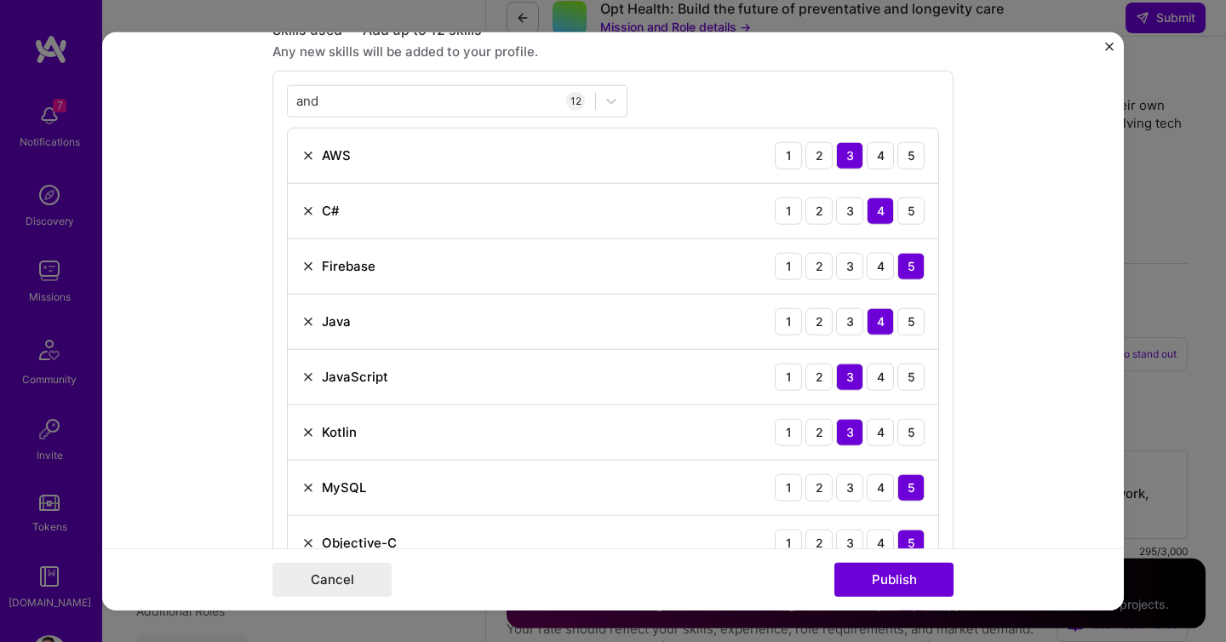
click at [305, 158] on img at bounding box center [308, 156] width 14 height 14
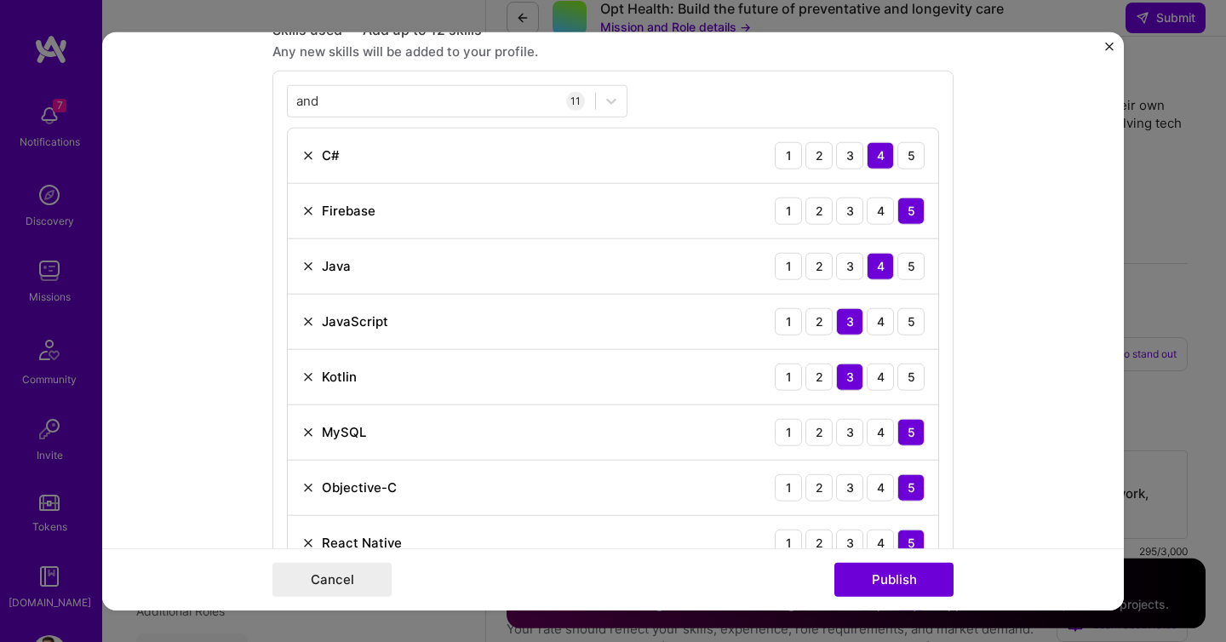
click at [305, 316] on img at bounding box center [308, 322] width 14 height 14
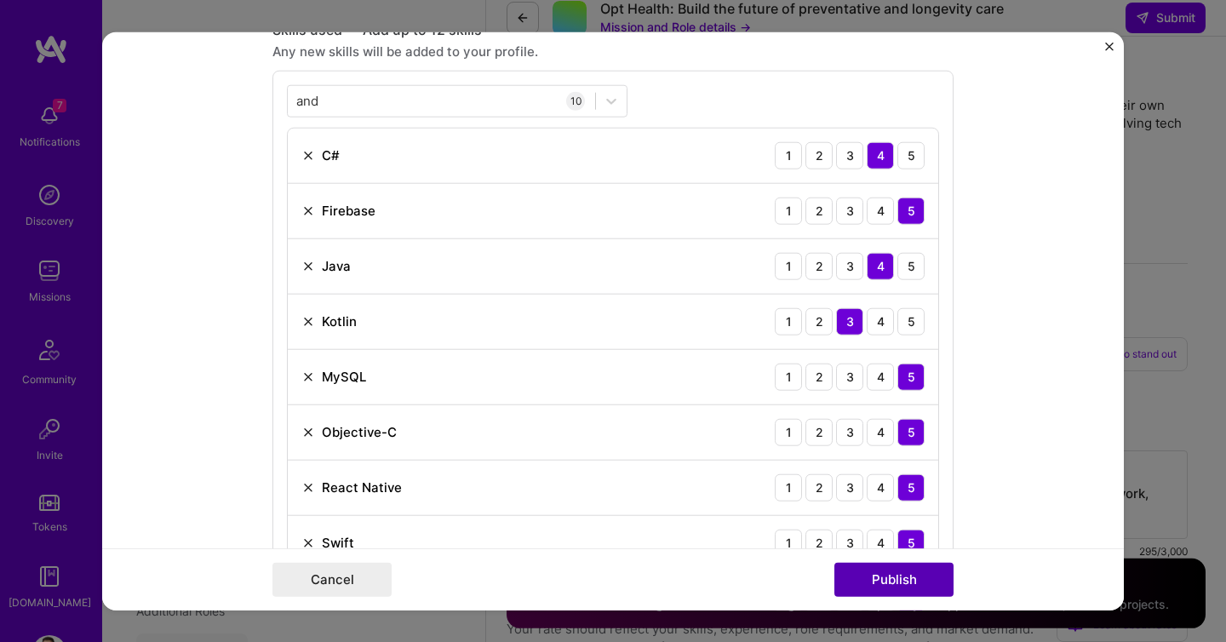
click at [897, 575] on button "Publish" at bounding box center [893, 579] width 119 height 34
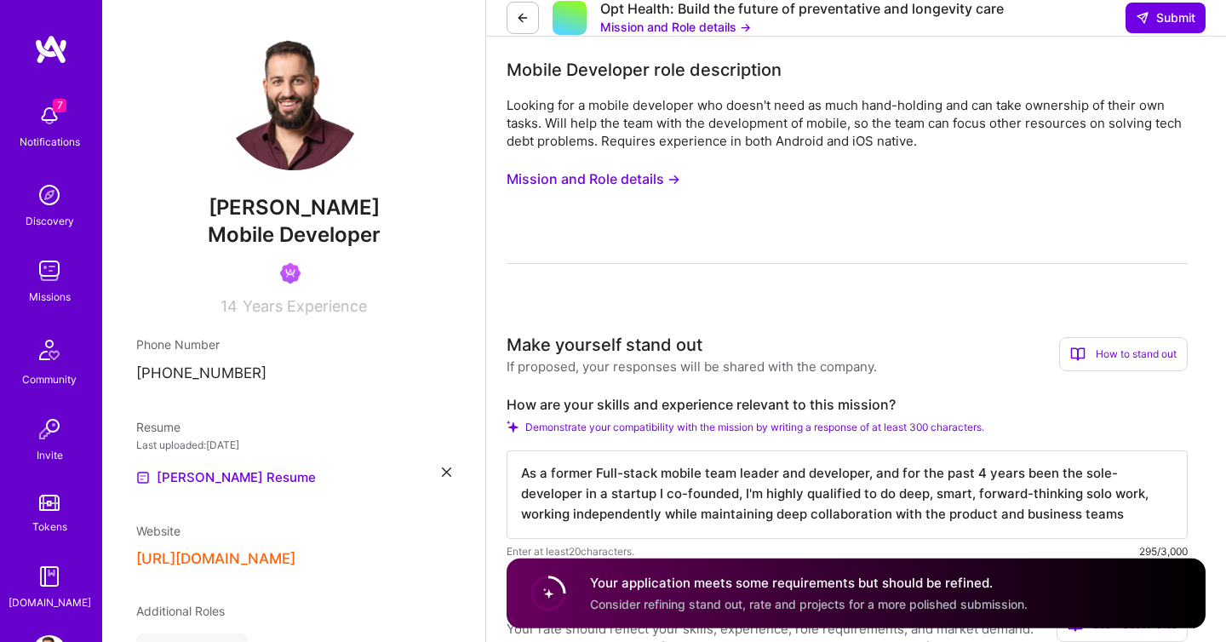
scroll to position [632, 0]
type input "58"
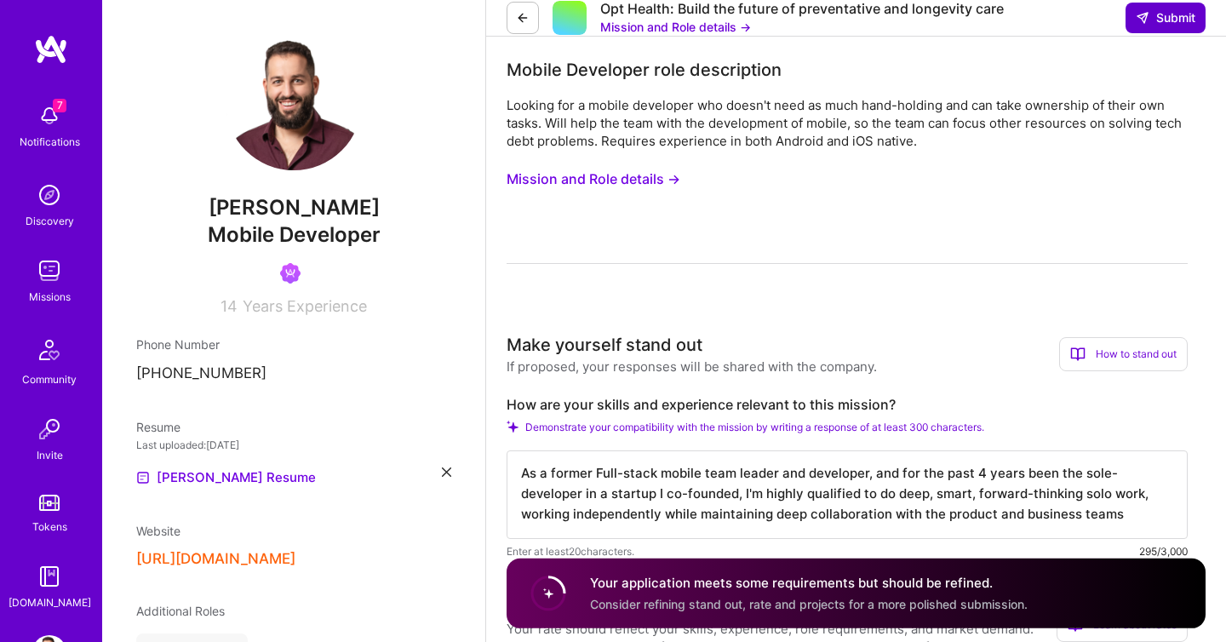
click at [1161, 26] on span "Submit" at bounding box center [1166, 17] width 60 height 17
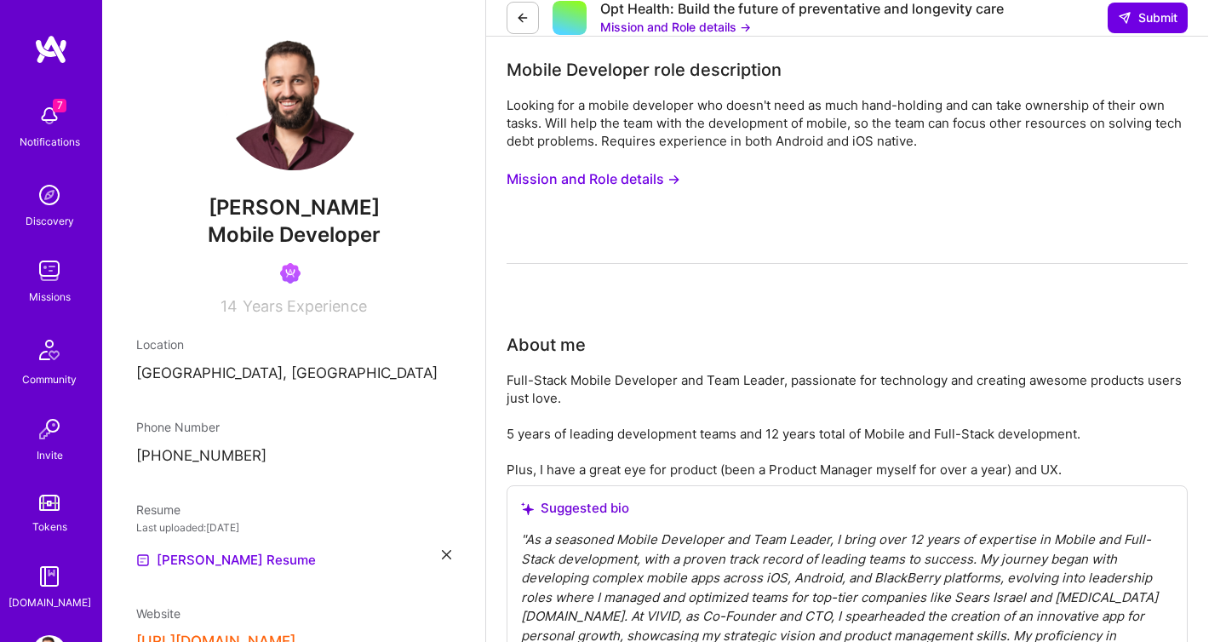
scroll to position [259, 0]
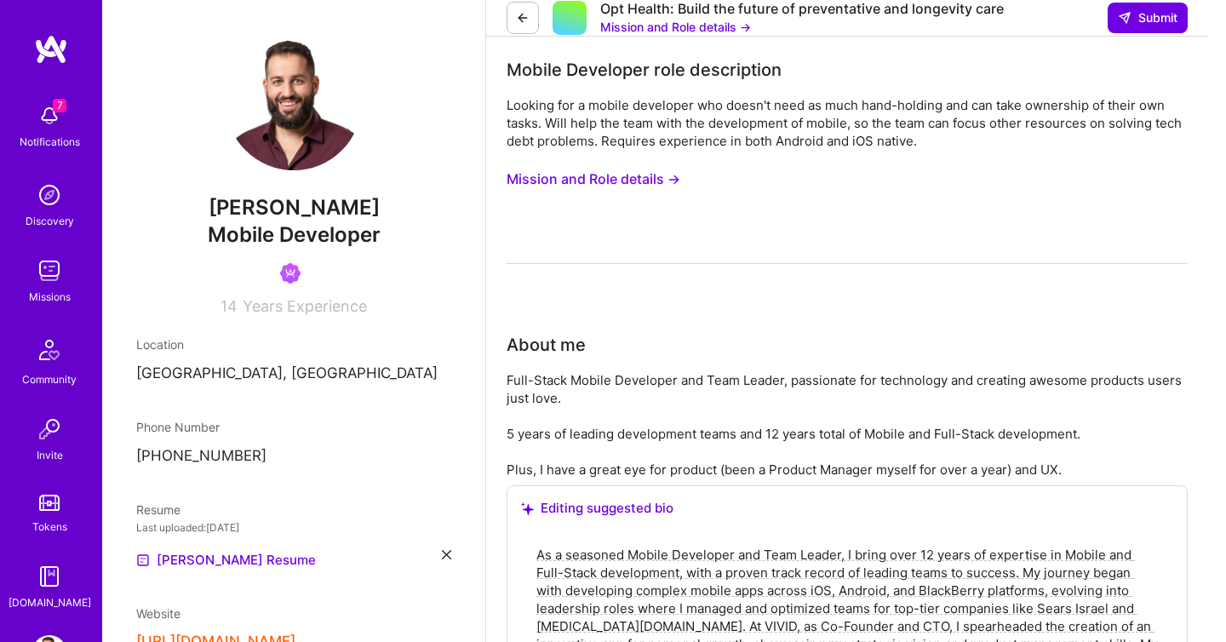
scroll to position [321, 0]
click at [741, 544] on textarea "As a seasoned Mobile Developer and Team Leader, I bring over 12 years of expert…" at bounding box center [847, 644] width 625 height 200
click at [745, 544] on textarea "As a seasoned Mobile Developer and Team Leader, I bring over 12 years of expert…" at bounding box center [847, 644] width 625 height 200
click at [729, 544] on textarea "As a seasoned Mobile Developer and Team Leader, I bring over 12 years of expert…" at bounding box center [847, 644] width 625 height 200
click at [756, 544] on textarea "As a seasoned Mobile Developer and Team Leader, I bring over 12 years of expert…" at bounding box center [847, 644] width 625 height 200
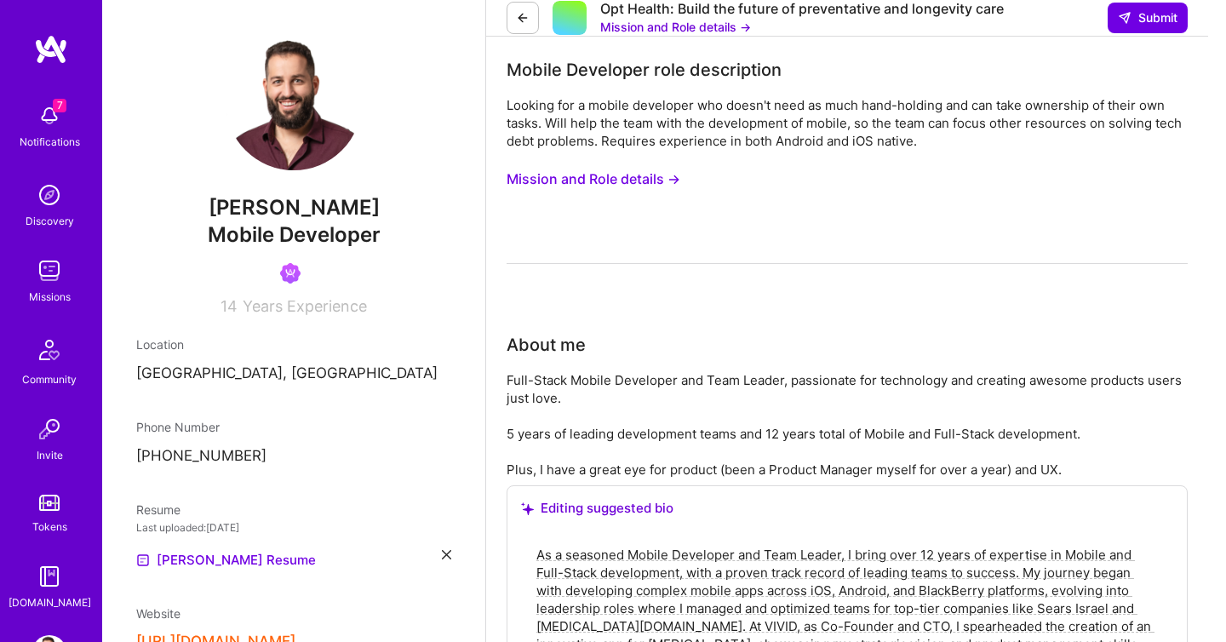
click at [927, 544] on textarea "As a seasoned Mobile Developer and Team Leader, I bring over 12 years of expert…" at bounding box center [847, 644] width 625 height 200
click at [701, 544] on textarea "As a seasoned Mobile Developer and Team Leader, I bring over 12 years of expert…" at bounding box center [847, 644] width 625 height 200
click at [744, 544] on textarea "As a seasoned Mobile Developer and Team Leader, I bring over 12 years of expert…" at bounding box center [847, 644] width 625 height 200
drag, startPoint x: 744, startPoint y: 373, endPoint x: 547, endPoint y: 370, distance: 196.7
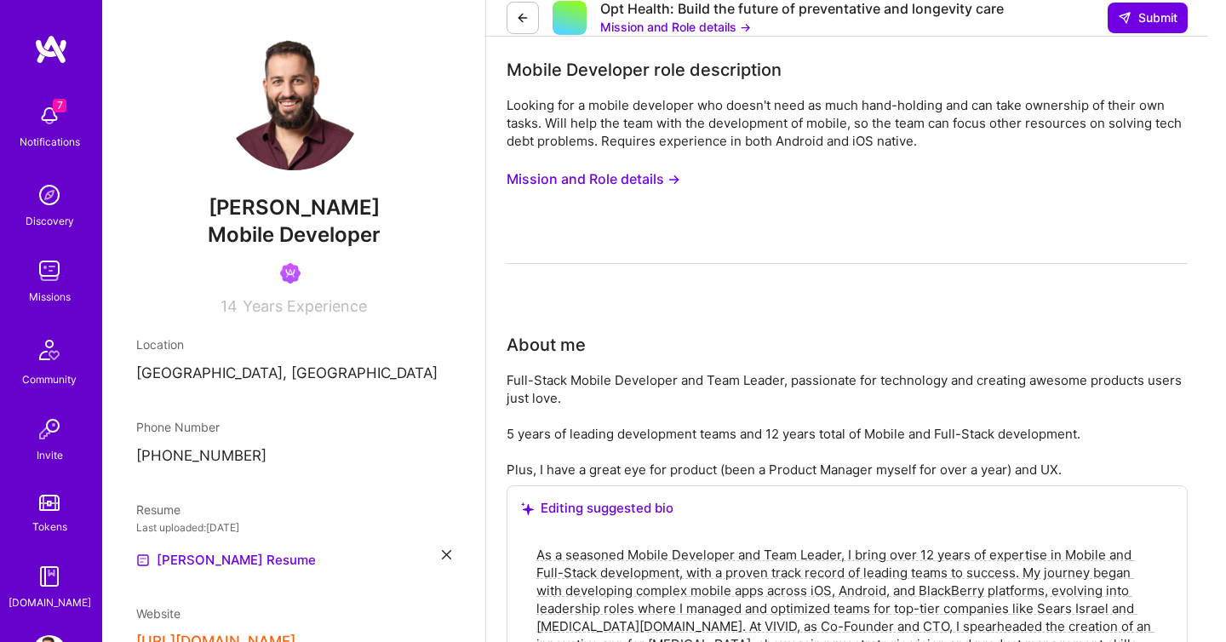
click at [547, 544] on textarea "As a seasoned Mobile Developer and Team Leader, I bring over 12 years of expert…" at bounding box center [847, 644] width 625 height 200
click at [929, 544] on textarea "As a seasoned Mobile Developer and Team Leader, I bring over 12 years of expert…" at bounding box center [847, 644] width 625 height 200
type textarea "As a seasoned Mobile Developer and Team Leader, I bring over 15 years of expert…"
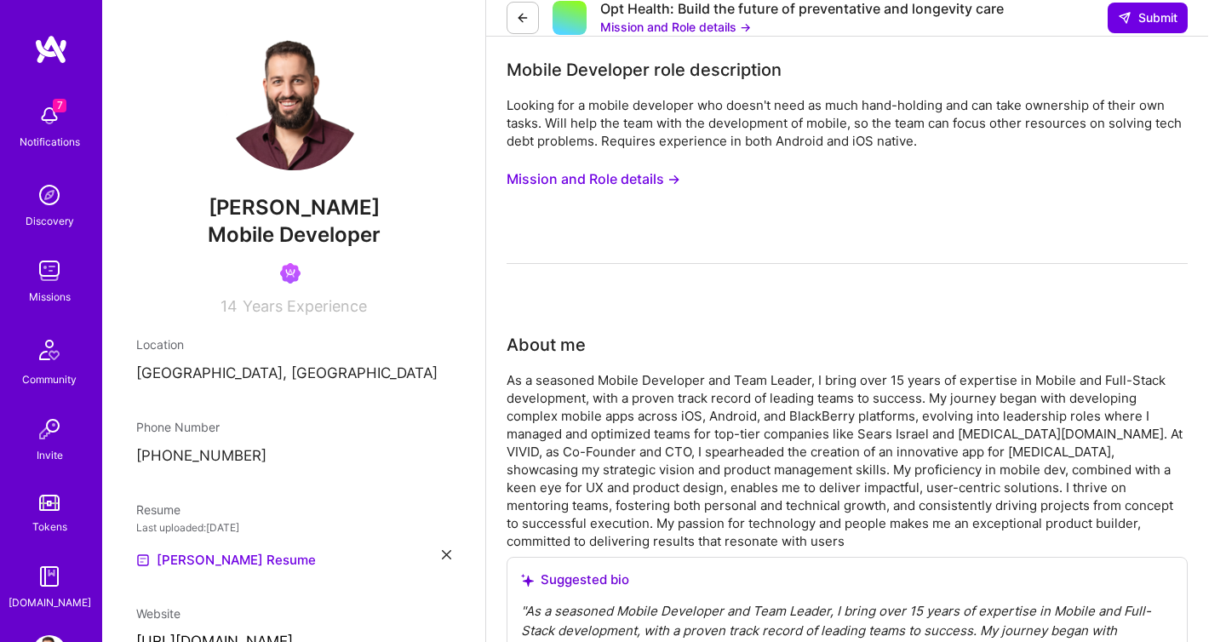
scroll to position [0, 0]
click at [1160, 26] on span "Submit" at bounding box center [1148, 17] width 60 height 17
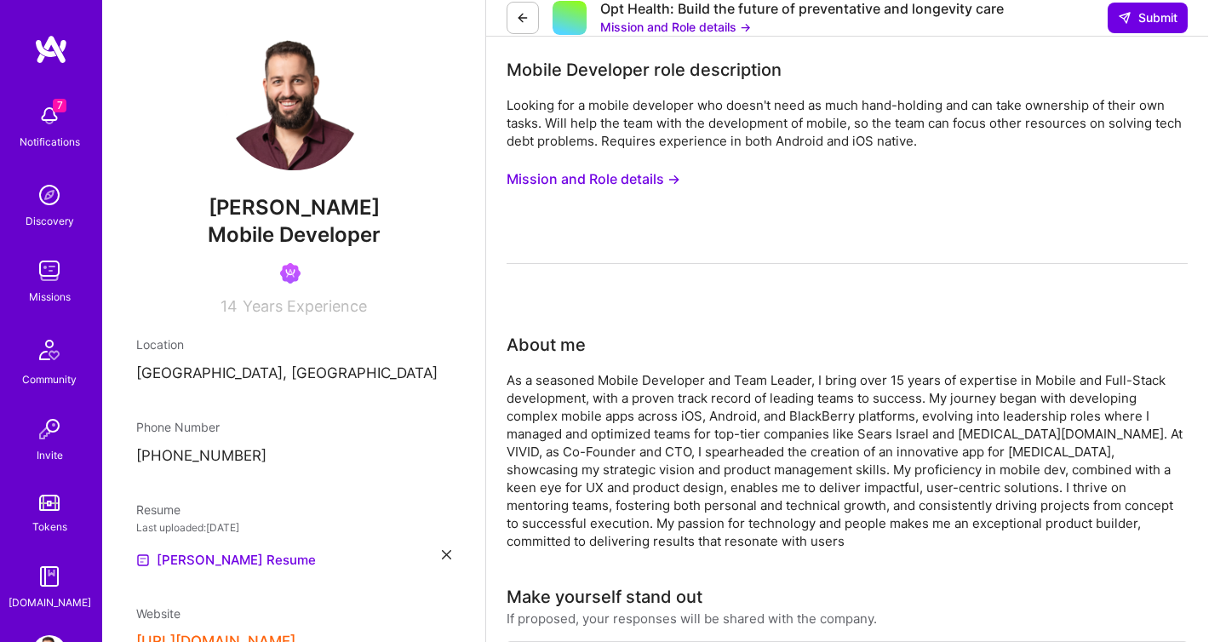
click at [51, 269] on img at bounding box center [49, 271] width 34 height 34
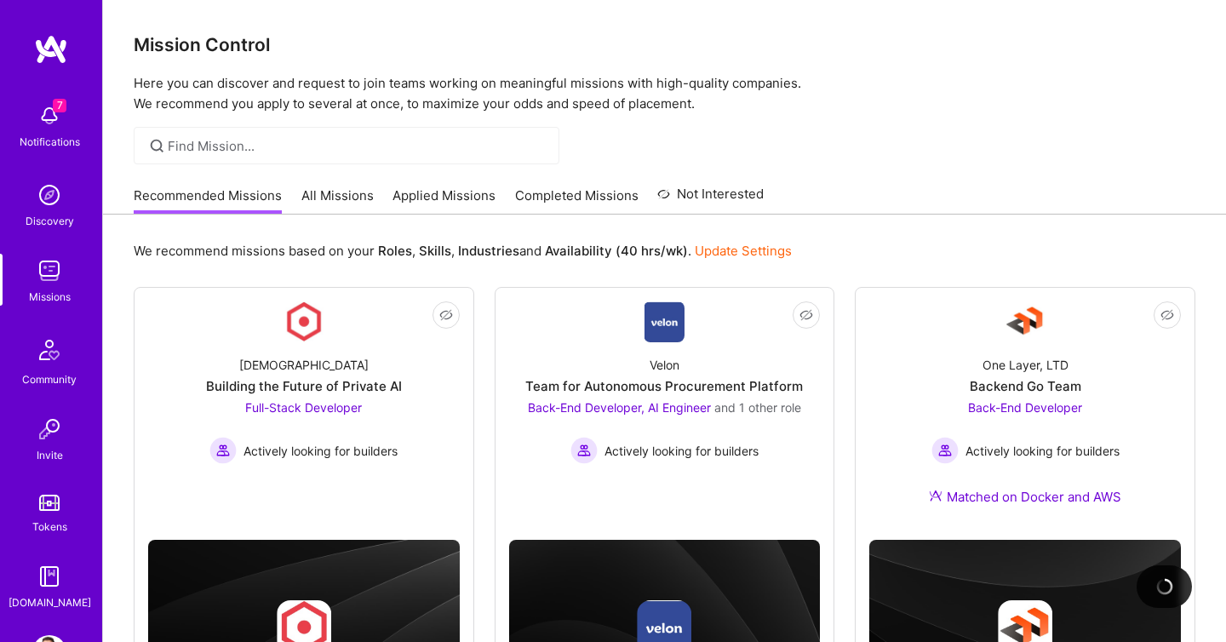
click at [420, 192] on link "Applied Missions" at bounding box center [443, 200] width 103 height 28
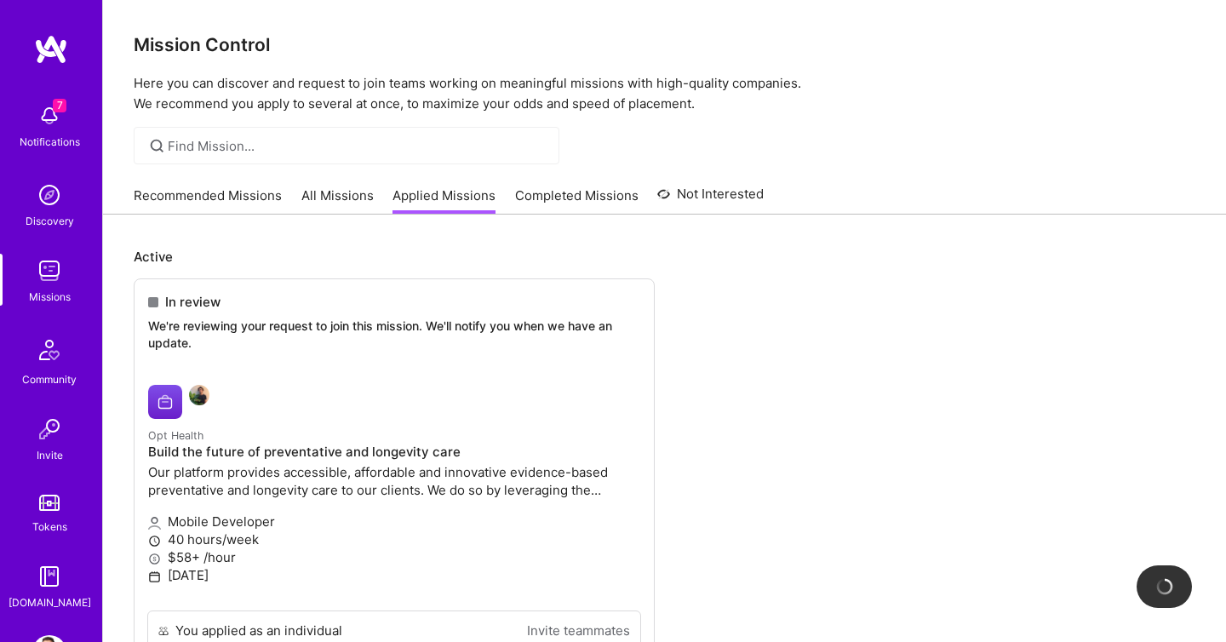
click at [583, 198] on link "Completed Missions" at bounding box center [576, 200] width 123 height 28
